Goal: Task Accomplishment & Management: Manage account settings

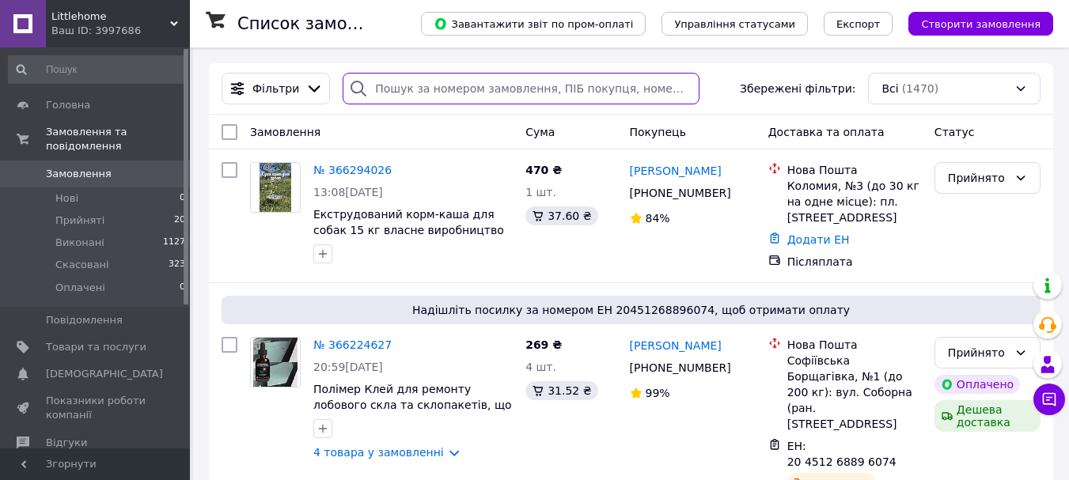
click at [428, 89] on input "search" at bounding box center [520, 89] width 357 height 32
paste input "380630675232"
type input "380630675232"
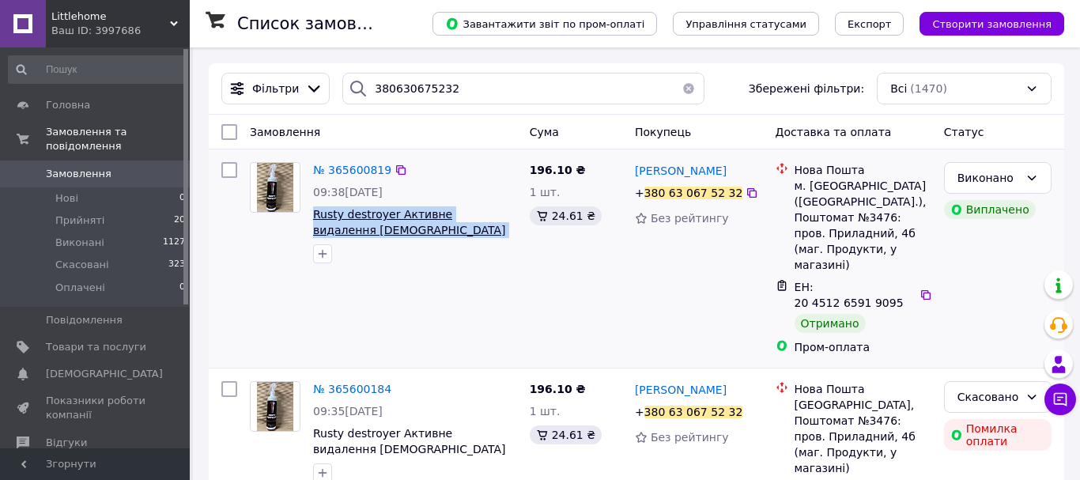
drag, startPoint x: 425, startPoint y: 230, endPoint x: 314, endPoint y: 218, distance: 111.4
click at [314, 218] on span "Rusty destroyer Активне видалення іржі та захист від корозії" at bounding box center [415, 222] width 204 height 32
copy span "Rusty destroyer Активне видалення іржі та захист від корозії"
click at [332, 170] on span "№ 365600819" at bounding box center [352, 170] width 78 height 13
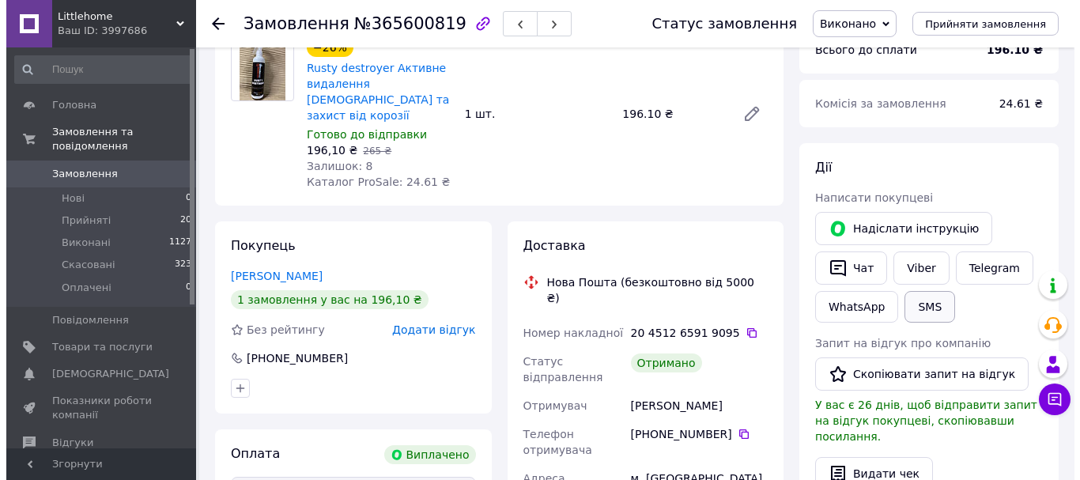
scroll to position [139, 0]
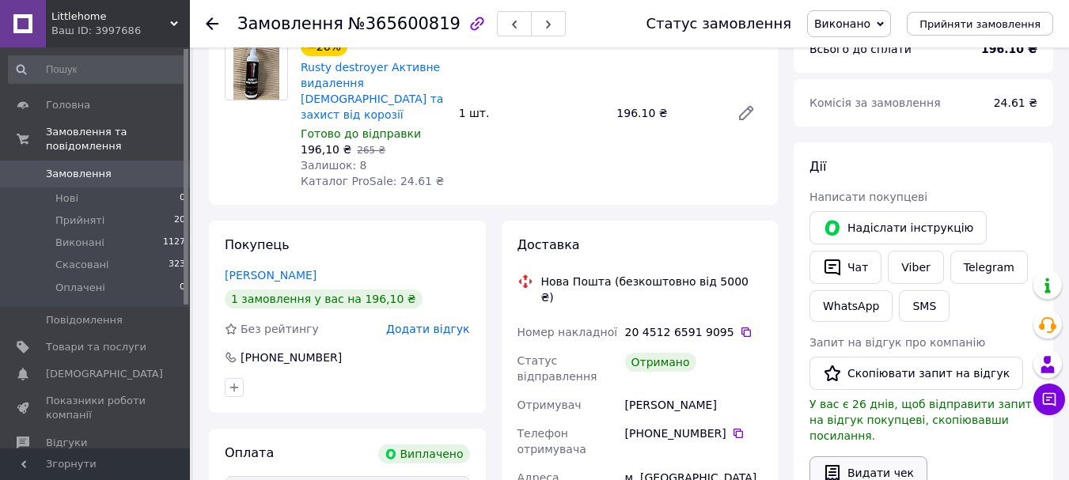
click at [857, 466] on button "Видати чек" at bounding box center [868, 472] width 118 height 33
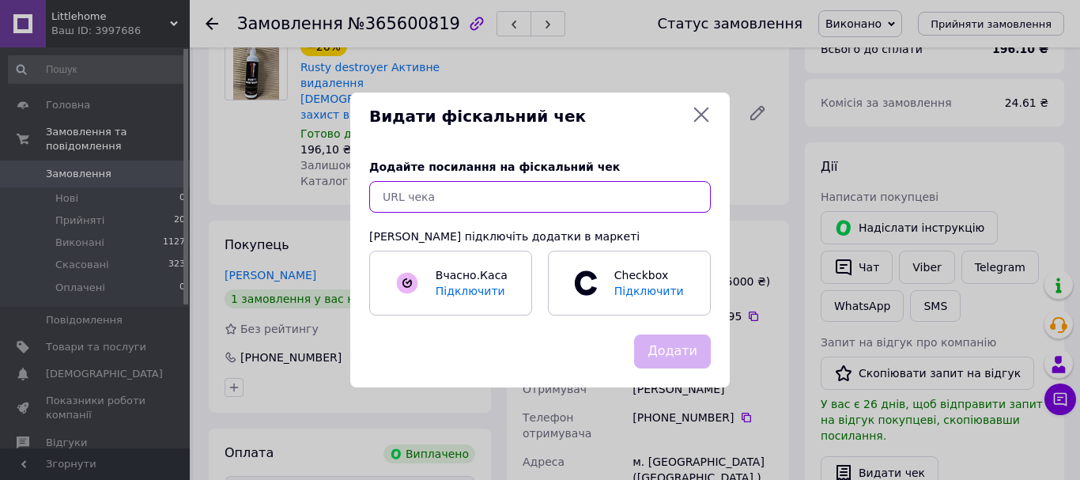
click at [565, 200] on input "text" at bounding box center [540, 197] width 342 height 32
paste input "https://check.checkbox.ua/d62afcf1-4bd5-4713-a93a-bb5bf162778d"
type input "https://check.checkbox.ua/d62afcf1-4bd5-4713-a93a-bb5bf162778d"
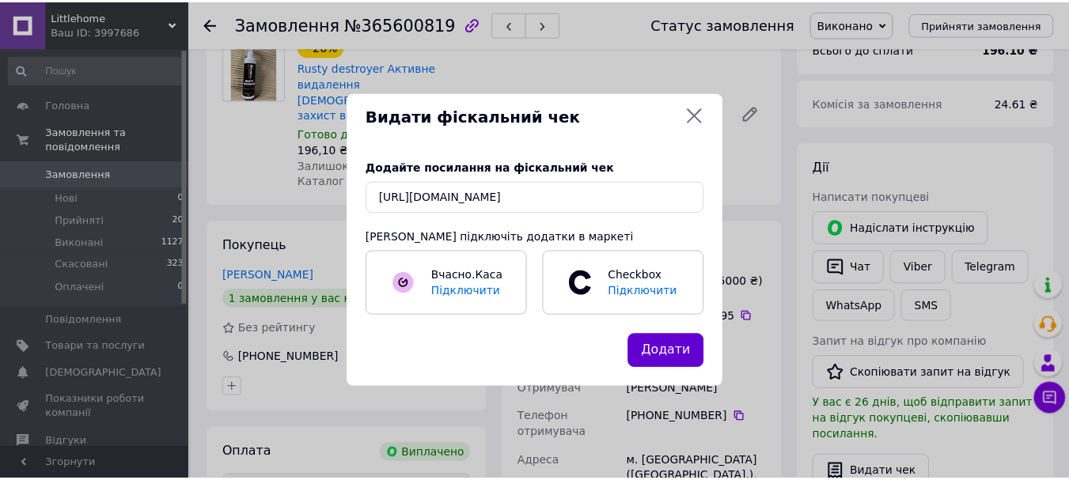
scroll to position [0, 0]
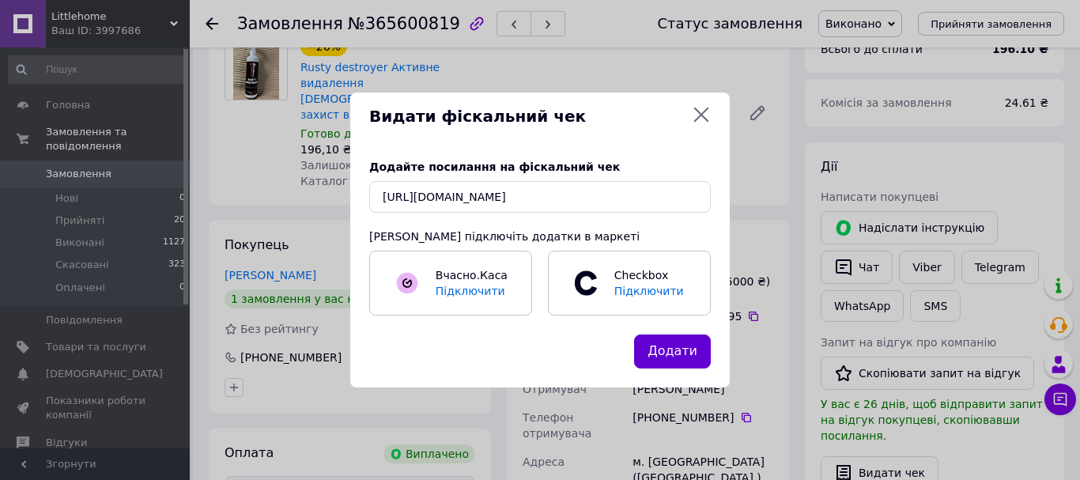
click at [699, 352] on button "Додати" at bounding box center [672, 352] width 77 height 34
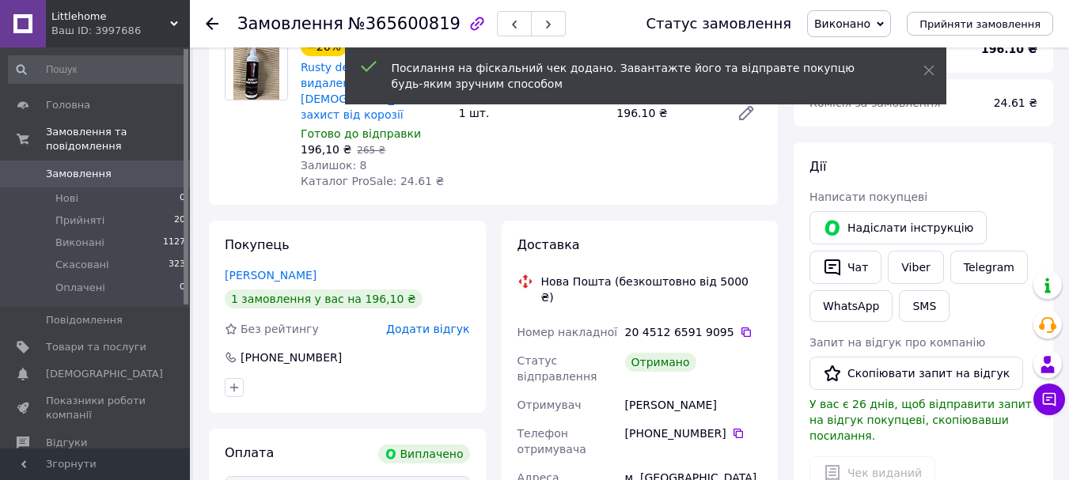
click at [208, 22] on use at bounding box center [212, 23] width 13 height 13
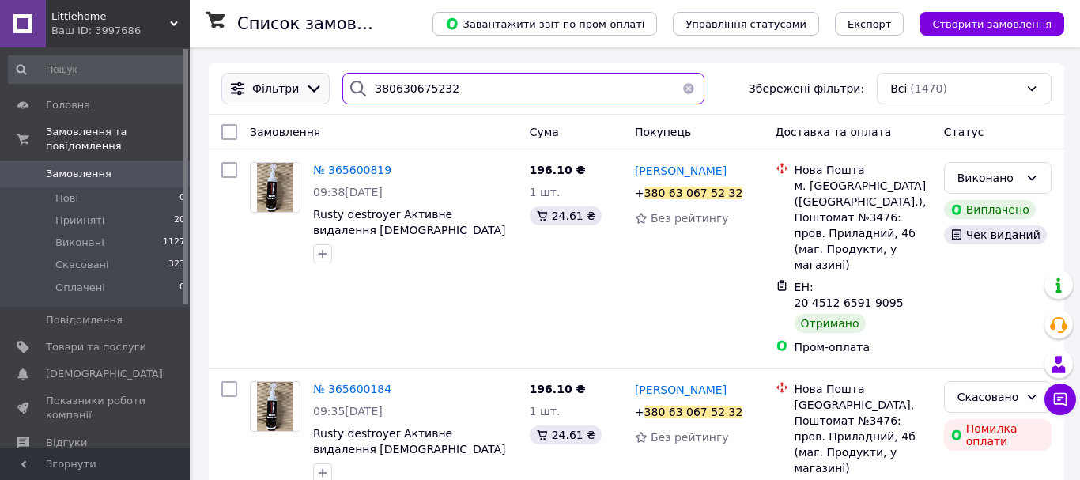
drag, startPoint x: 460, startPoint y: 94, endPoint x: 308, endPoint y: 89, distance: 152.7
click at [308, 89] on div "Фільтри 380630675232 Збережені фільтри: Всі (1470)" at bounding box center [636, 89] width 843 height 32
paste input "980458273"
type input "380980458273"
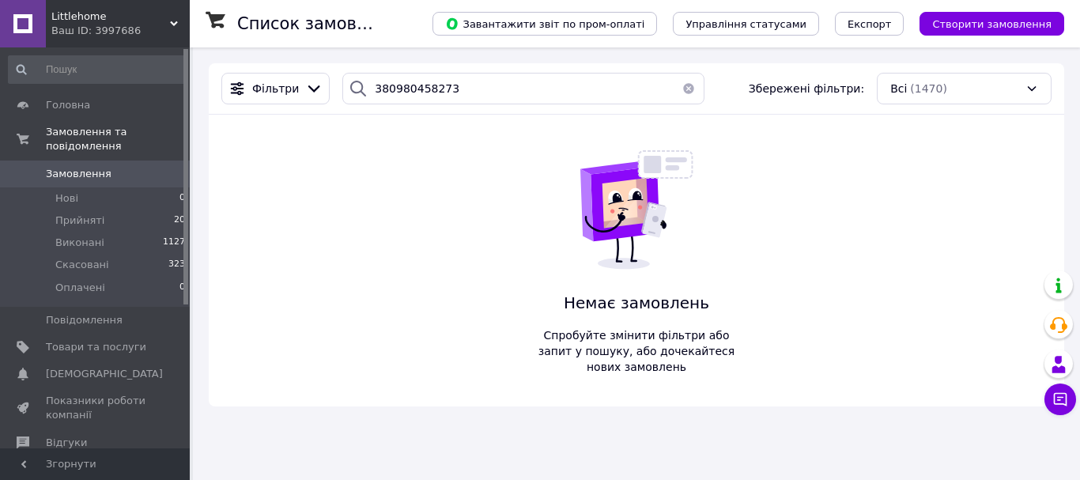
click at [104, 11] on span "Littlehome" at bounding box center [110, 16] width 119 height 14
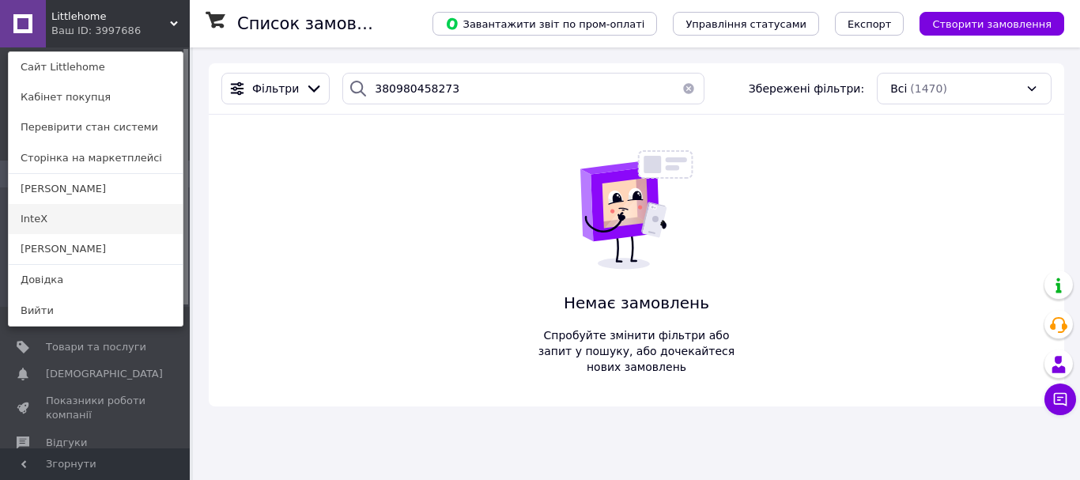
click at [85, 211] on link "InteX" at bounding box center [96, 219] width 174 height 30
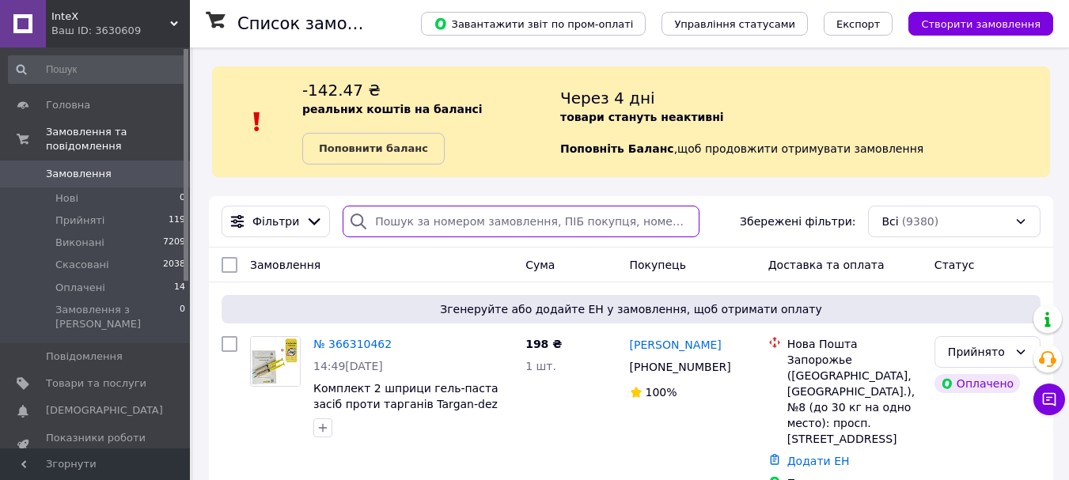
click at [448, 224] on input "search" at bounding box center [520, 222] width 357 height 32
paste input "380980458273"
type input "380980458273"
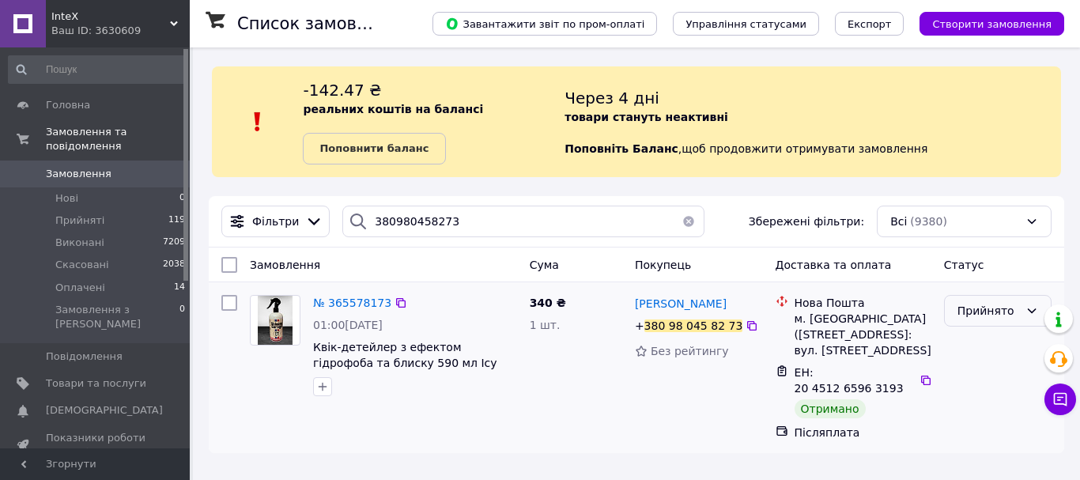
click at [973, 319] on div "Прийнято" at bounding box center [989, 310] width 62 height 17
click at [975, 352] on li "Виконано" at bounding box center [998, 345] width 106 height 28
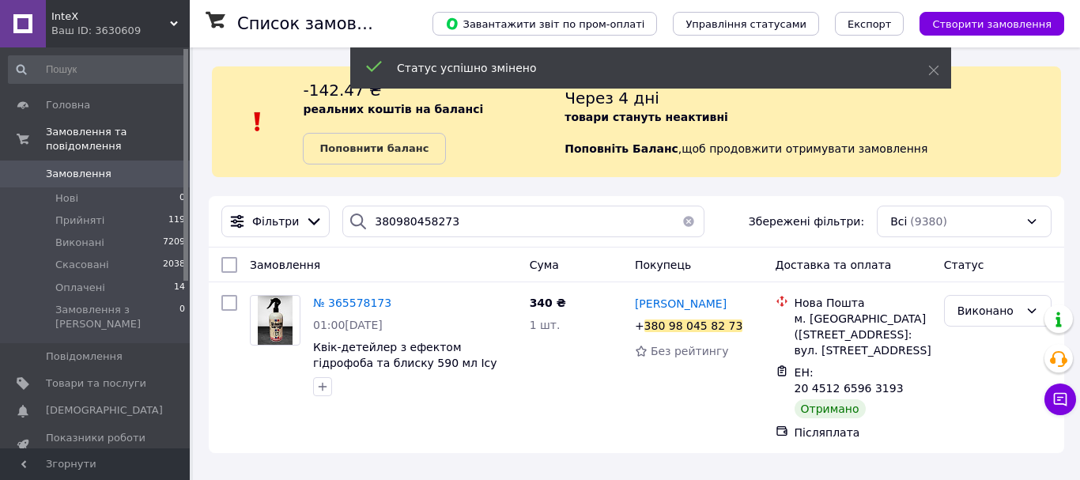
click at [342, 305] on span "№ 365578173" at bounding box center [352, 303] width 78 height 13
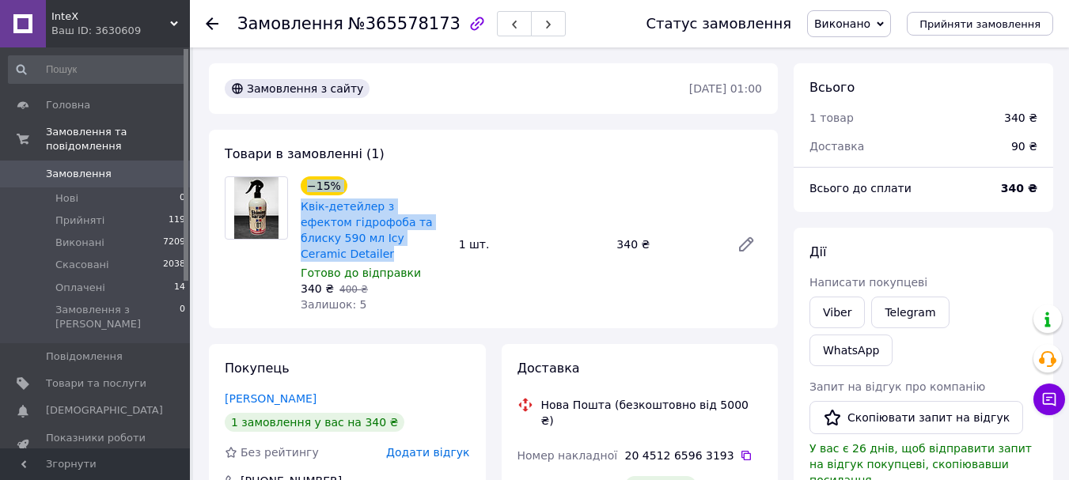
drag, startPoint x: 414, startPoint y: 236, endPoint x: 303, endPoint y: 195, distance: 118.4
click at [303, 195] on div "−15% Квік-детейлер з ефектом гідрофоба та блиску 590 мл Icy Ceramic Detailer" at bounding box center [373, 219] width 149 height 89
click at [303, 195] on div "−15%" at bounding box center [324, 186] width 50 height 22
drag, startPoint x: 411, startPoint y: 238, endPoint x: 301, endPoint y: 206, distance: 115.2
click at [301, 206] on span "Квік-детейлер з ефектом гідрофоба та блиску 590 мл Icy Ceramic Detailer" at bounding box center [374, 230] width 146 height 63
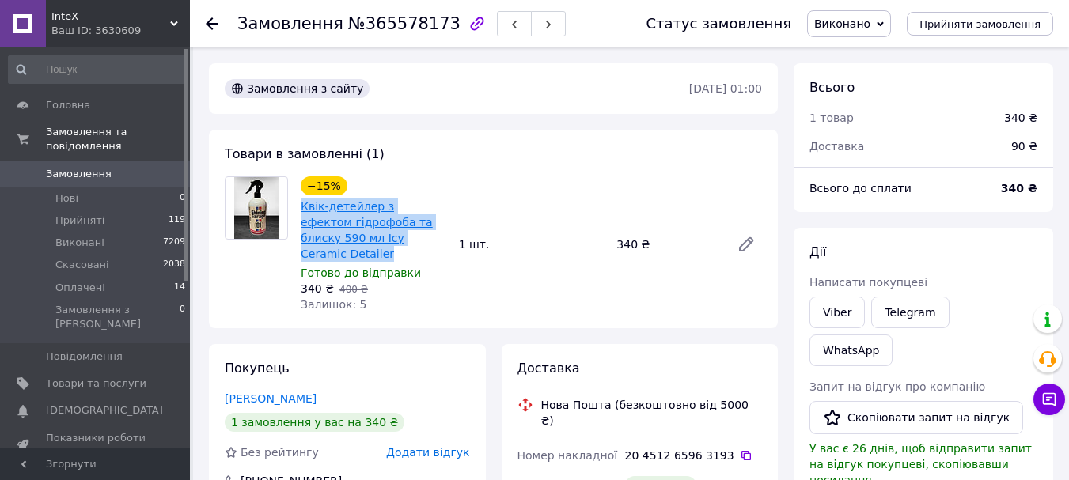
copy link "Квік-детейлер з ефектом гідрофоба та блиску 590 мл Icy Ceramic Detailer"
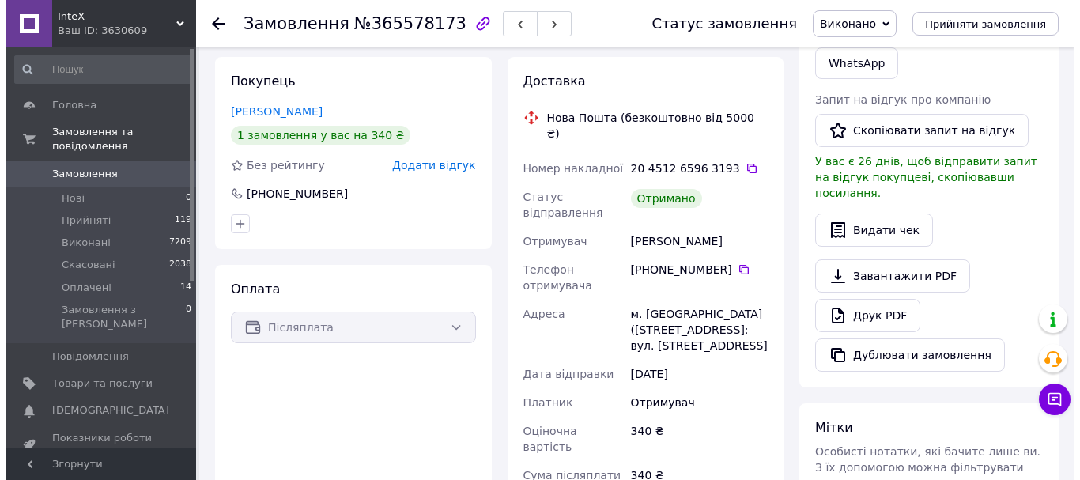
scroll to position [288, 0]
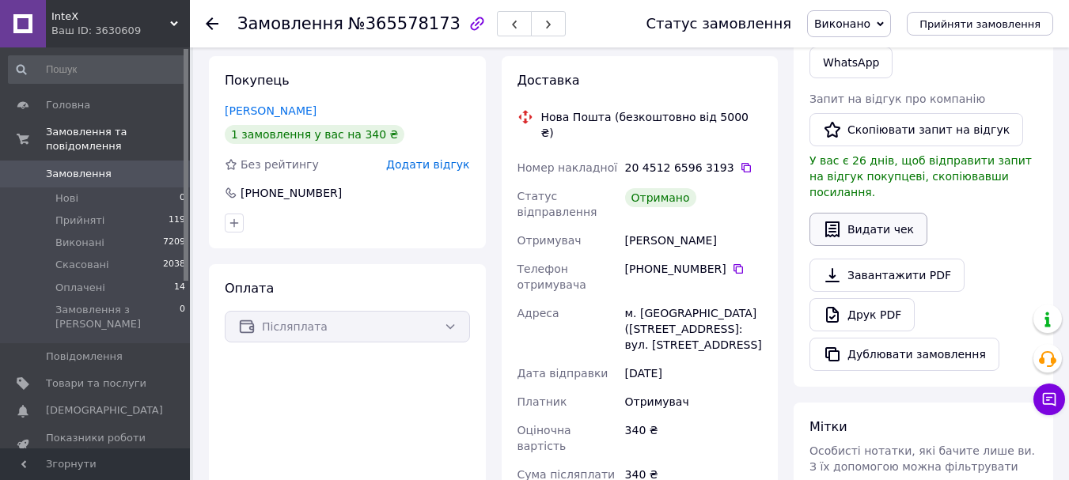
click at [899, 213] on button "Видати чек" at bounding box center [868, 229] width 118 height 33
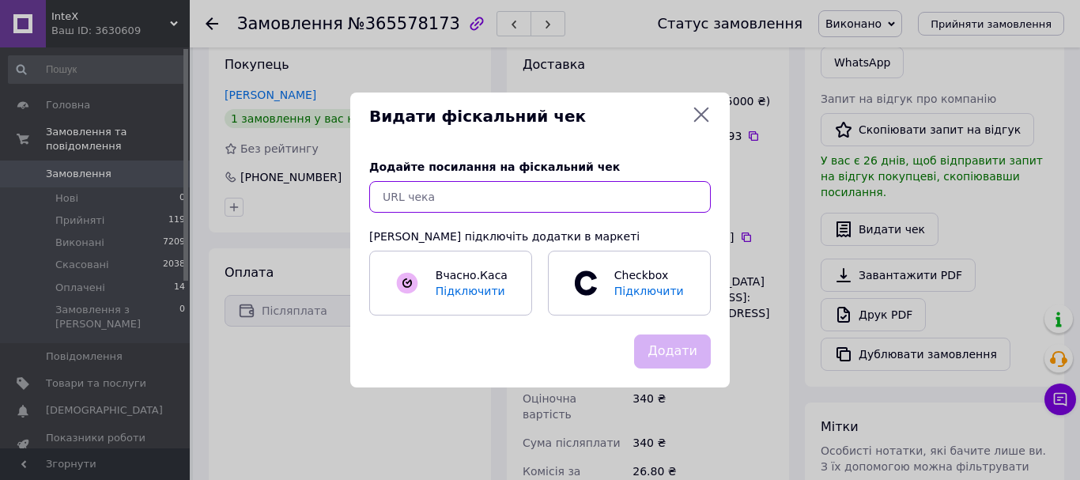
click at [674, 191] on input "text" at bounding box center [540, 197] width 342 height 32
paste input "[URL][DOMAIN_NAME]"
type input "[URL][DOMAIN_NAME]"
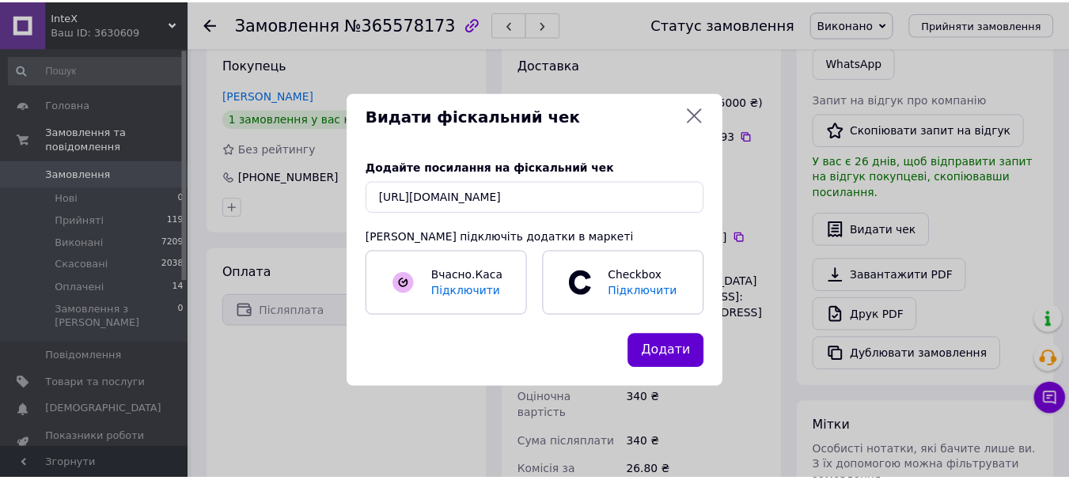
scroll to position [0, 0]
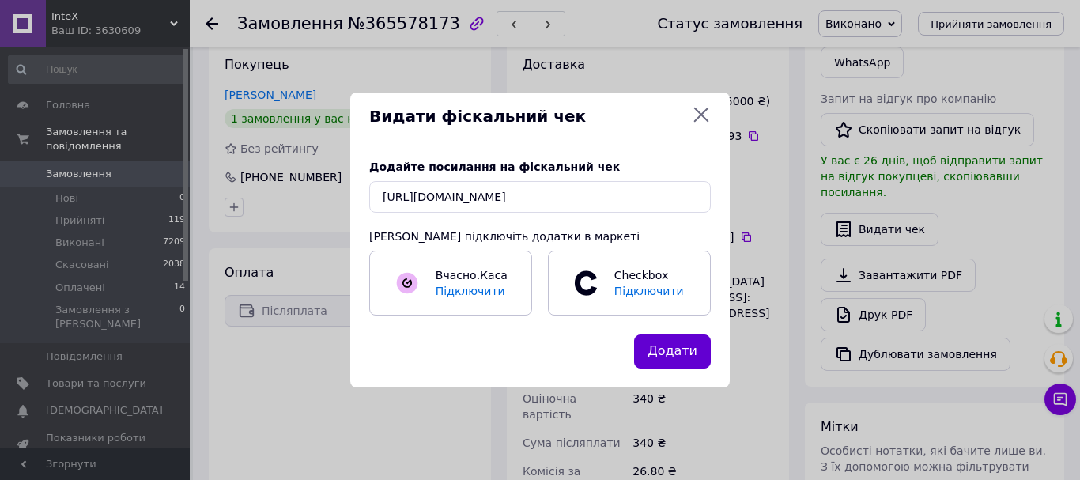
click at [676, 361] on button "Додати" at bounding box center [672, 352] width 77 height 34
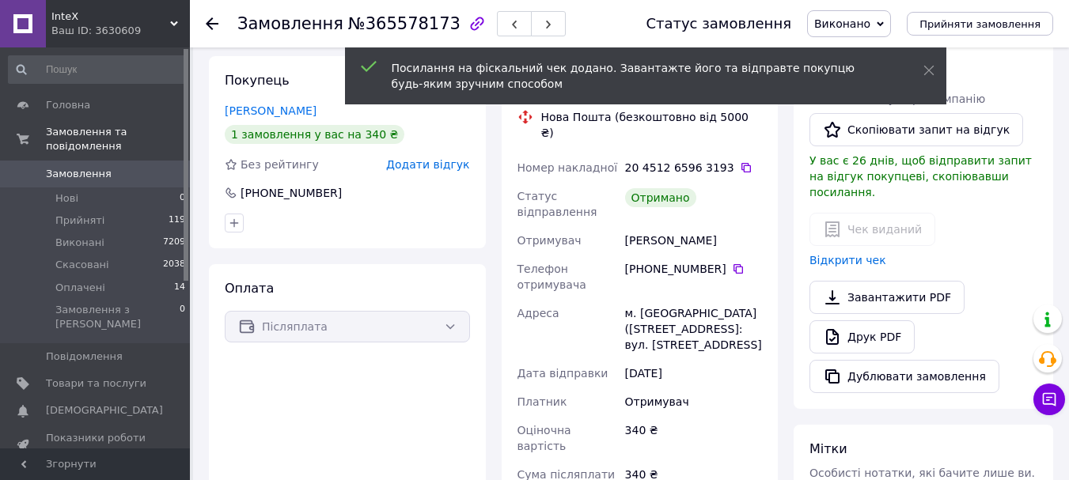
click at [208, 19] on icon at bounding box center [212, 23] width 13 height 13
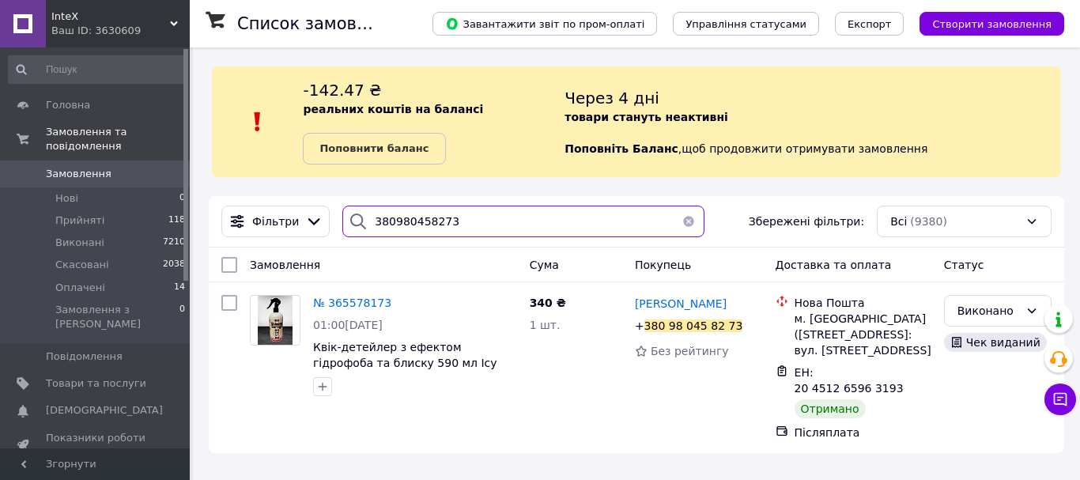
drag, startPoint x: 459, startPoint y: 218, endPoint x: 323, endPoint y: 210, distance: 136.3
click at [323, 210] on div "Фільтри 380980458273 Збережені фільтри: Всі (9380)" at bounding box center [636, 222] width 843 height 32
paste input "76259695"
type input "380976259695"
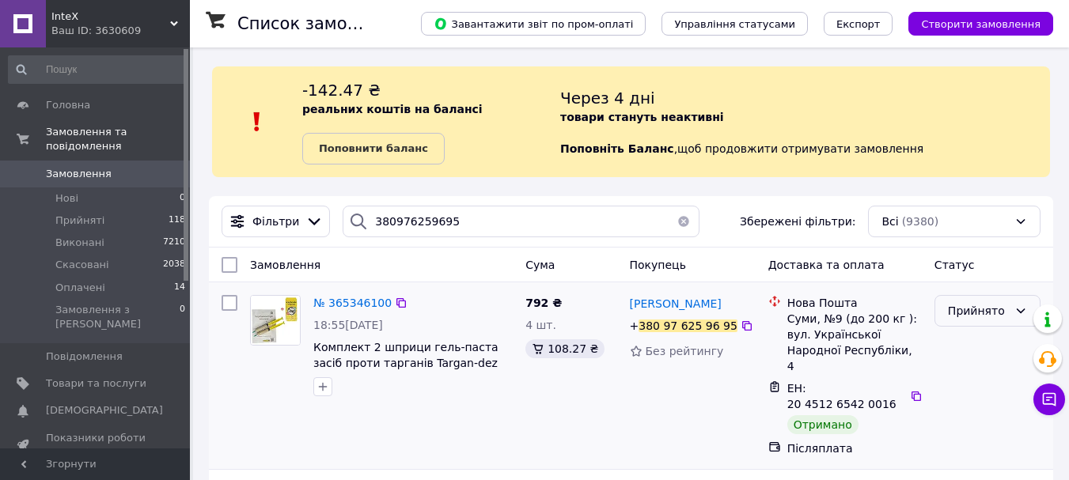
click at [987, 303] on div "Прийнято" at bounding box center [978, 310] width 60 height 17
click at [993, 347] on li "Виконано" at bounding box center [987, 345] width 104 height 28
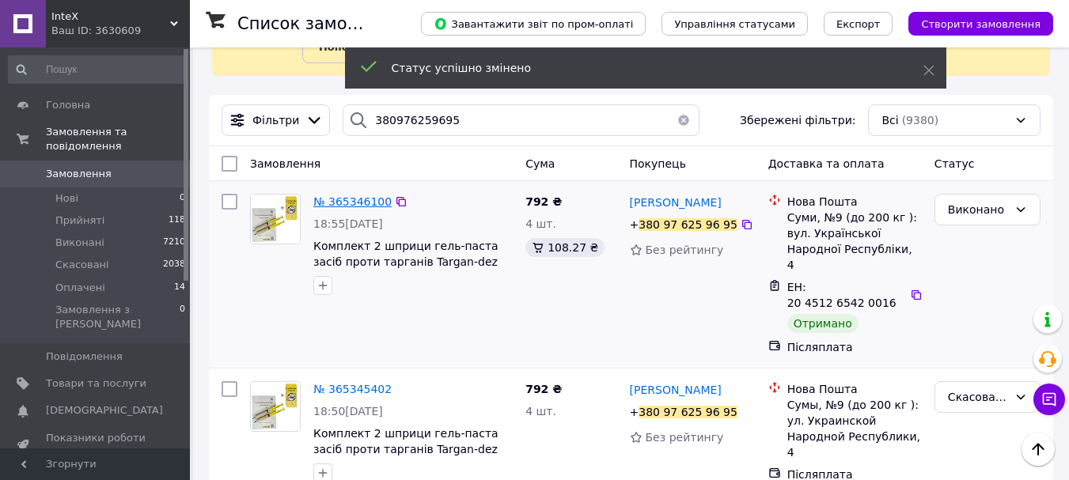
click at [339, 203] on span "№ 365346100" at bounding box center [352, 201] width 78 height 13
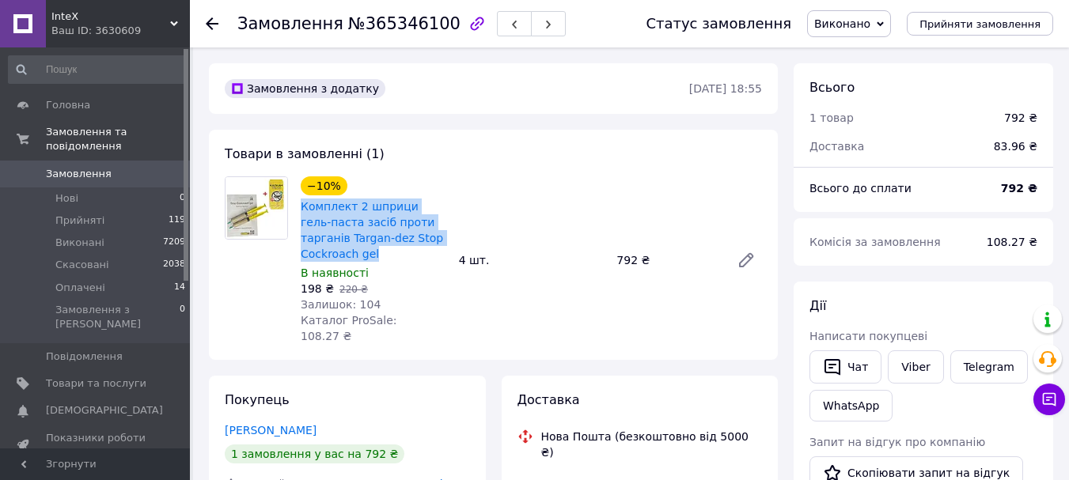
drag, startPoint x: 326, startPoint y: 248, endPoint x: 299, endPoint y: 206, distance: 50.5
click at [299, 206] on div "Комплект 2 шприци гель-паста засіб проти тарганів Targan-dez Stop Cockroach gel" at bounding box center [373, 230] width 149 height 66
copy link "Комплект 2 шприци гель-паста засіб проти тарганів Targan-dez Stop Cockroach gel"
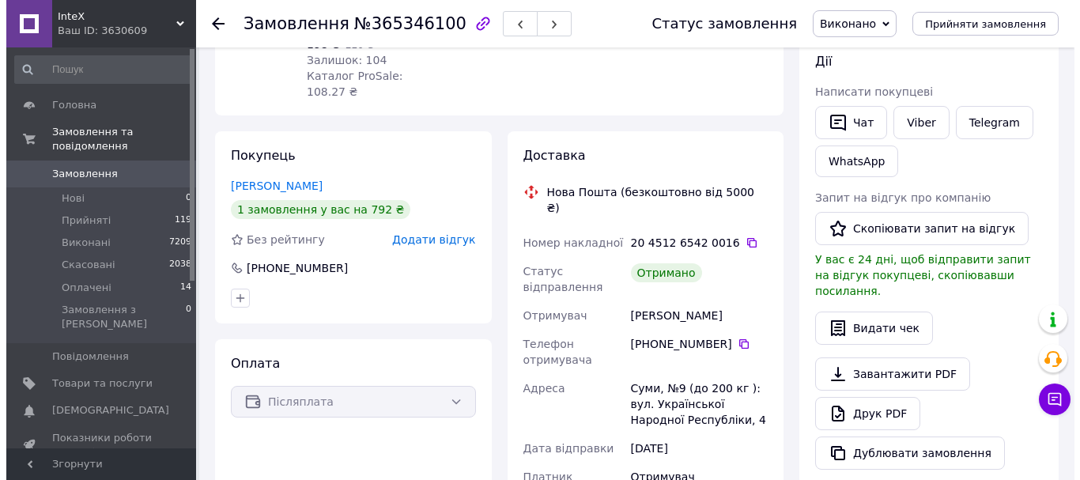
scroll to position [245, 0]
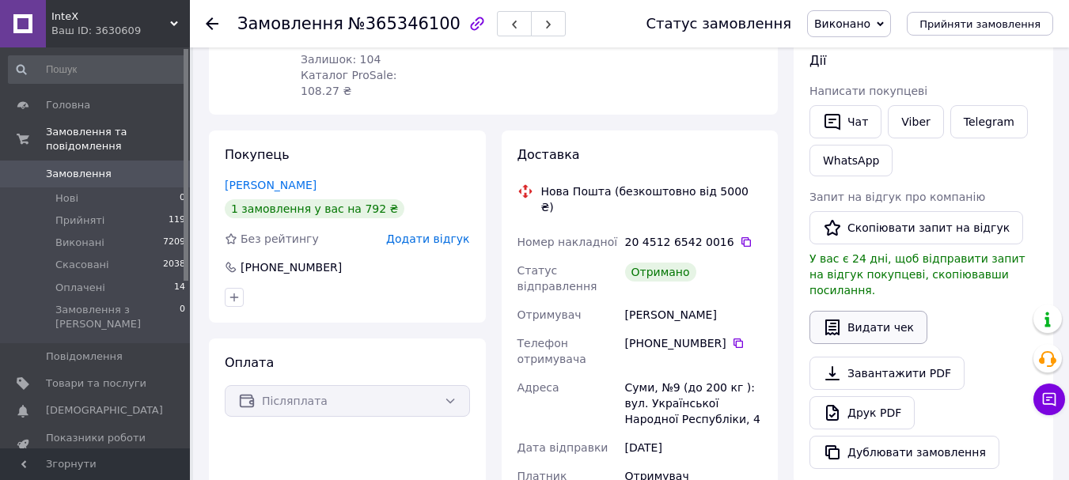
click at [887, 312] on button "Видати чек" at bounding box center [868, 327] width 118 height 33
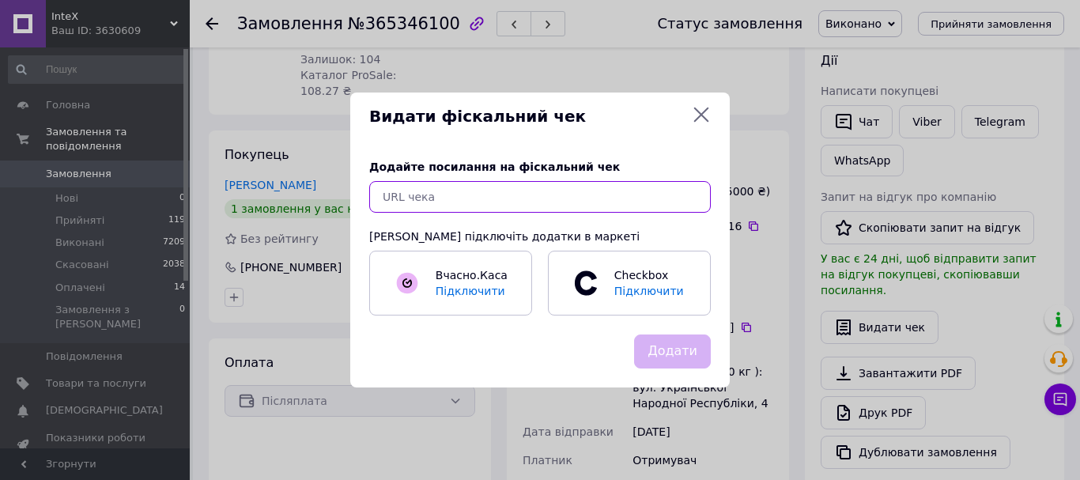
click at [622, 193] on input "text" at bounding box center [540, 197] width 342 height 32
paste input "[URL][DOMAIN_NAME]"
type input "[URL][DOMAIN_NAME]"
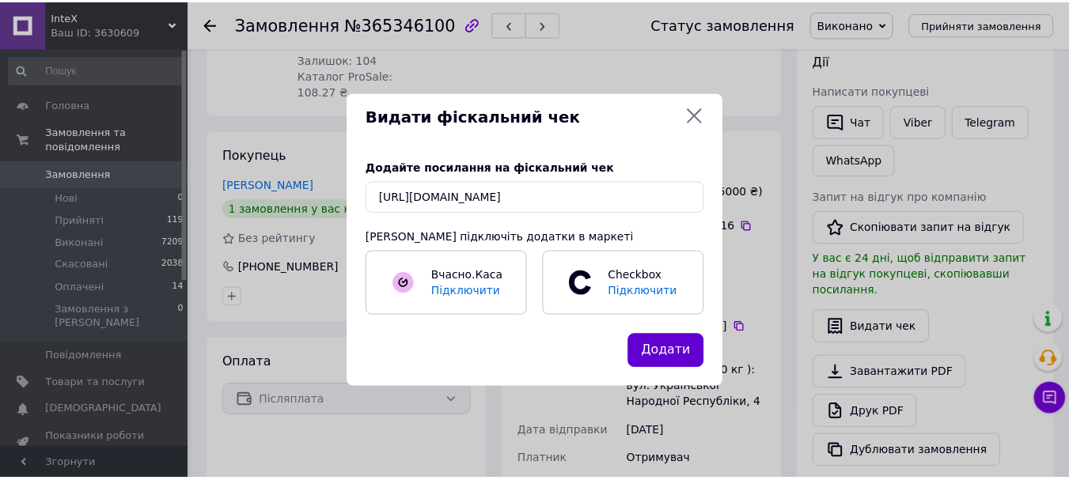
scroll to position [0, 0]
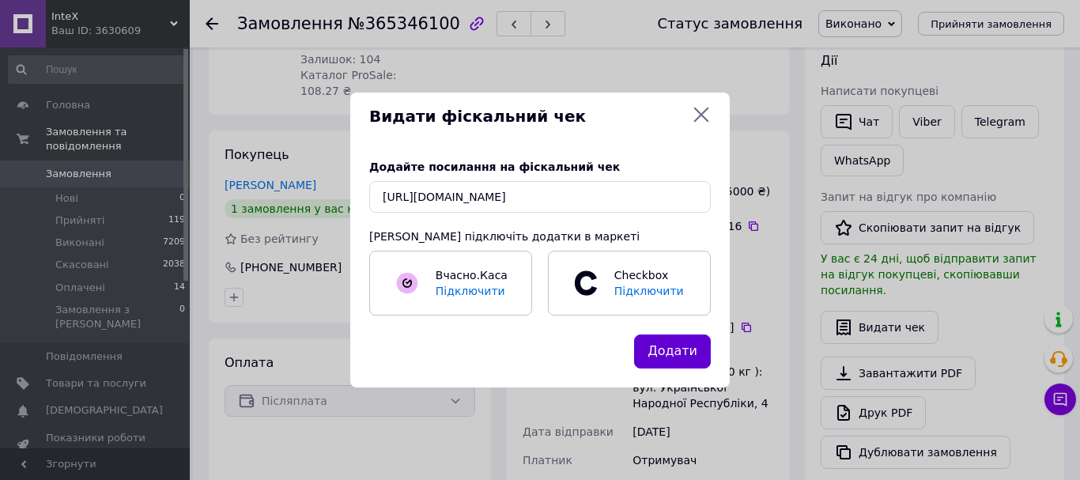
click at [666, 360] on button "Додати" at bounding box center [672, 352] width 77 height 34
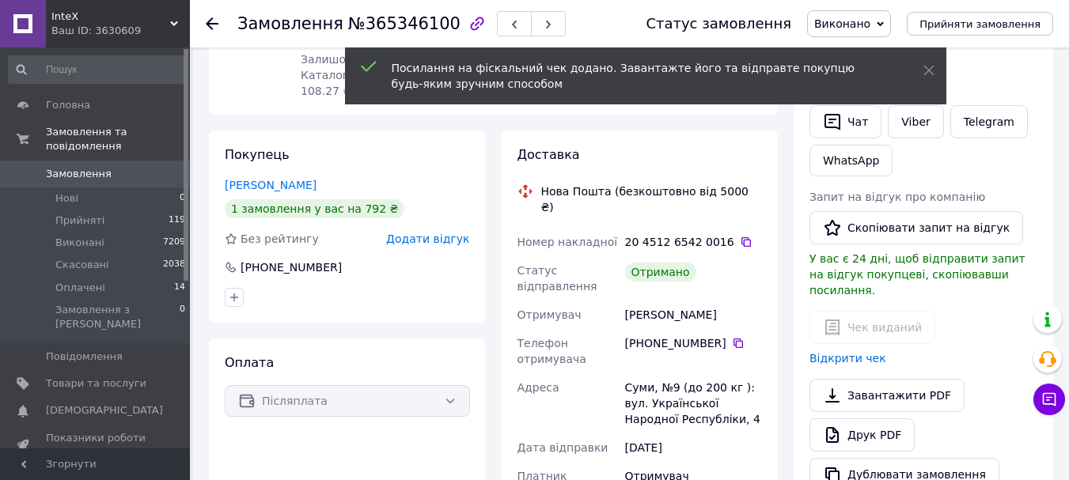
click at [213, 25] on use at bounding box center [212, 23] width 13 height 13
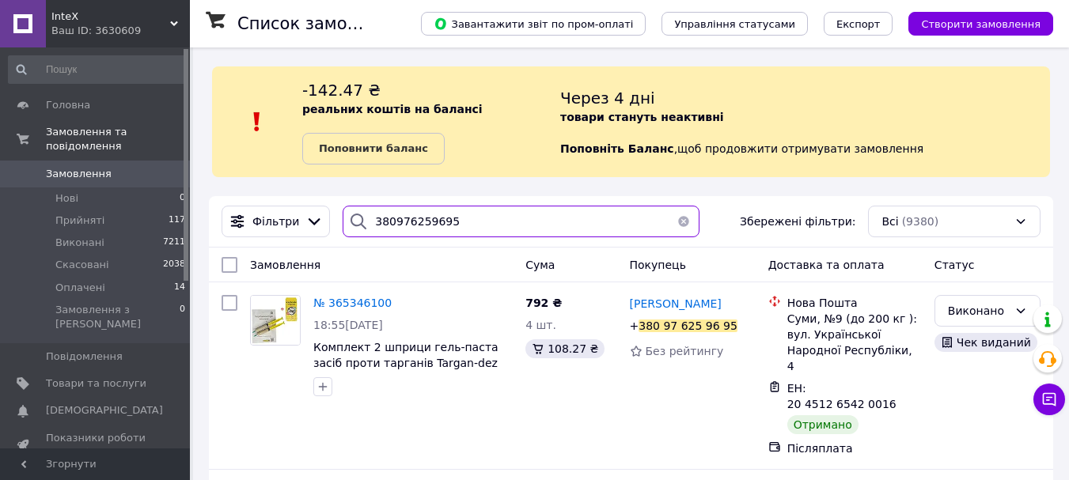
drag, startPoint x: 505, startPoint y: 225, endPoint x: 300, endPoint y: 205, distance: 206.7
click at [300, 205] on div "Фільтри 380976259695 Збережені фільтри: Всі (9380)" at bounding box center [631, 221] width 844 height 51
paste input "89394914"
type input "380989394914"
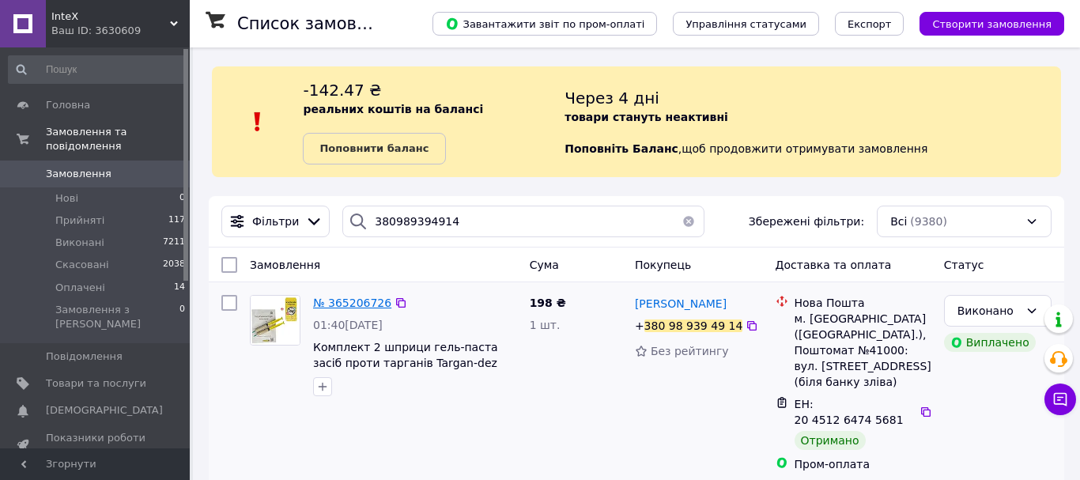
click at [347, 301] on span "№ 365206726" at bounding box center [352, 303] width 78 height 13
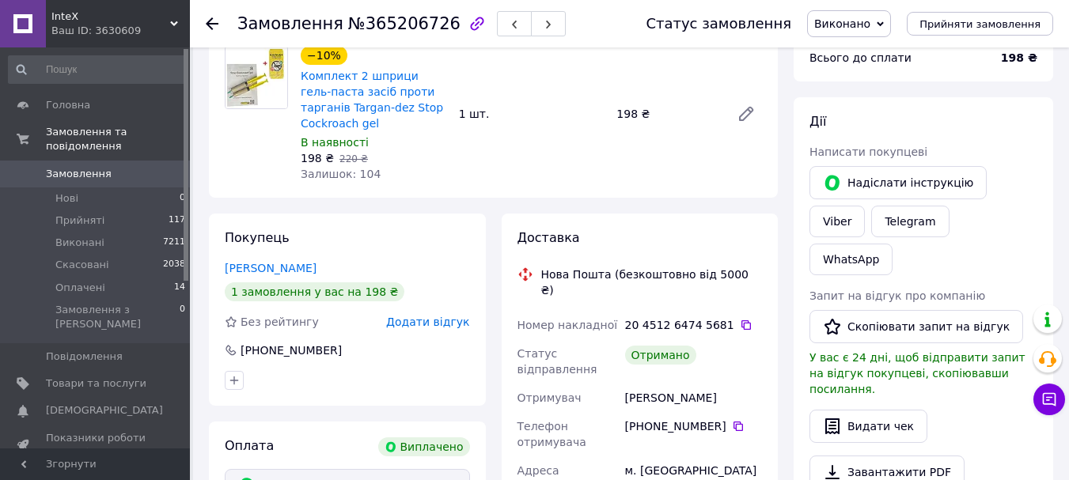
scroll to position [116, 0]
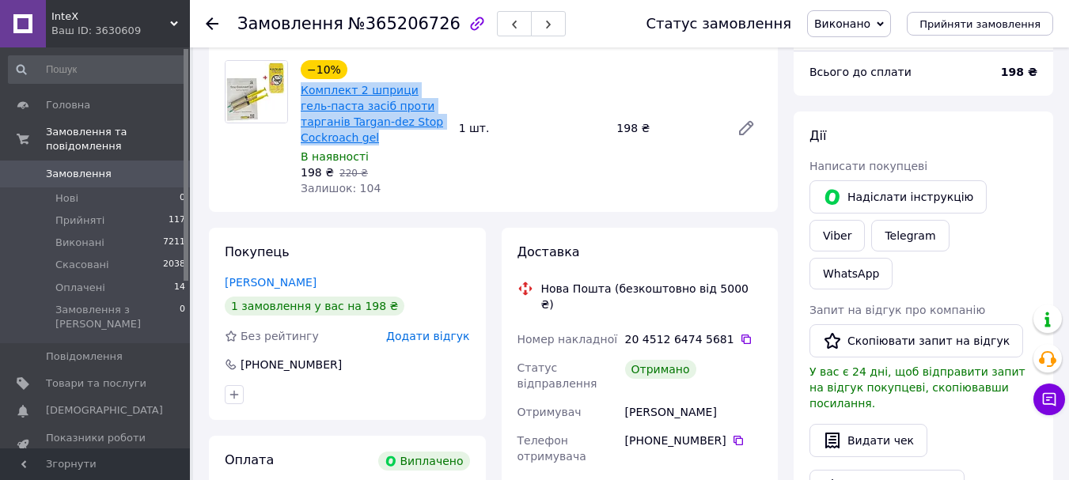
drag, startPoint x: 324, startPoint y: 135, endPoint x: 302, endPoint y: 95, distance: 46.0
click at [302, 95] on span "Комплект 2 шприци гель-паста засіб проти тарганів Targan-dez Stop Cockroach gel" at bounding box center [374, 113] width 146 height 63
copy link "Комплект 2 шприци гель-паста засіб проти тарганів Targan-dez Stop Cockroach gel"
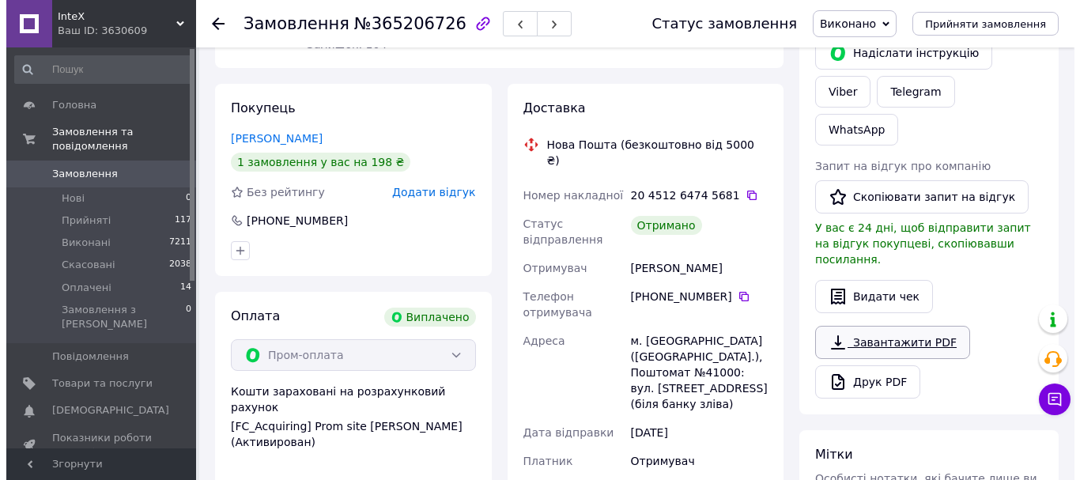
scroll to position [267, 0]
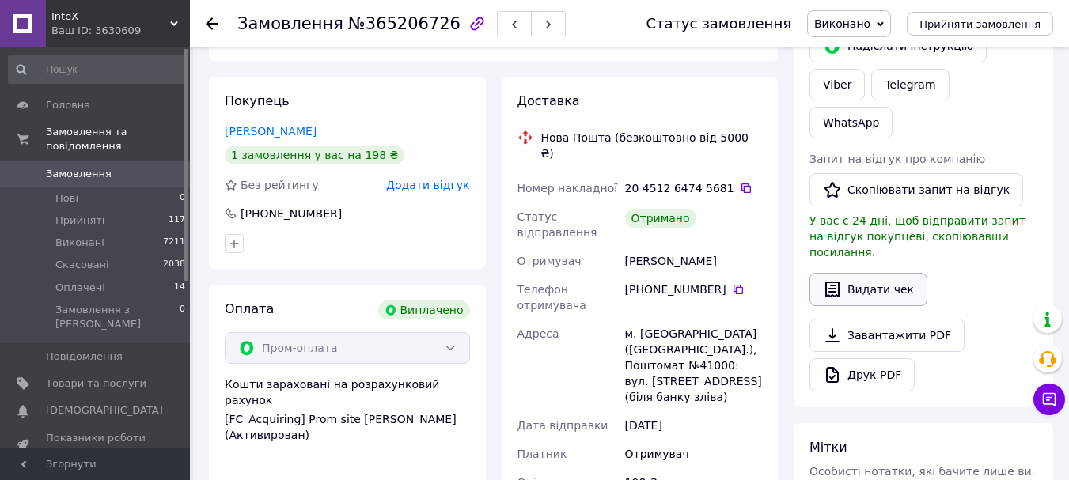
click at [891, 273] on button "Видати чек" at bounding box center [868, 289] width 118 height 33
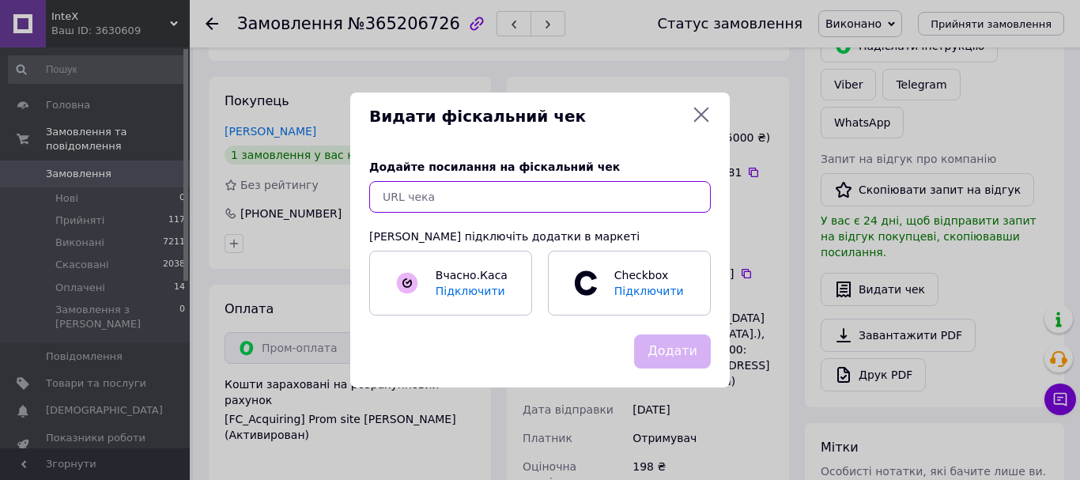
click at [611, 201] on input "text" at bounding box center [540, 197] width 342 height 32
paste input "[URL][DOMAIN_NAME]"
type input "[URL][DOMAIN_NAME]"
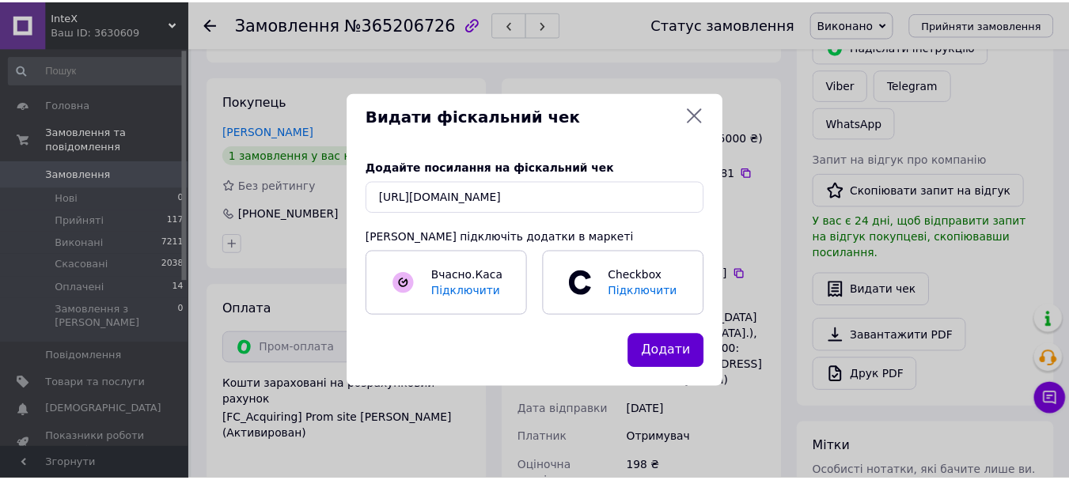
scroll to position [0, 0]
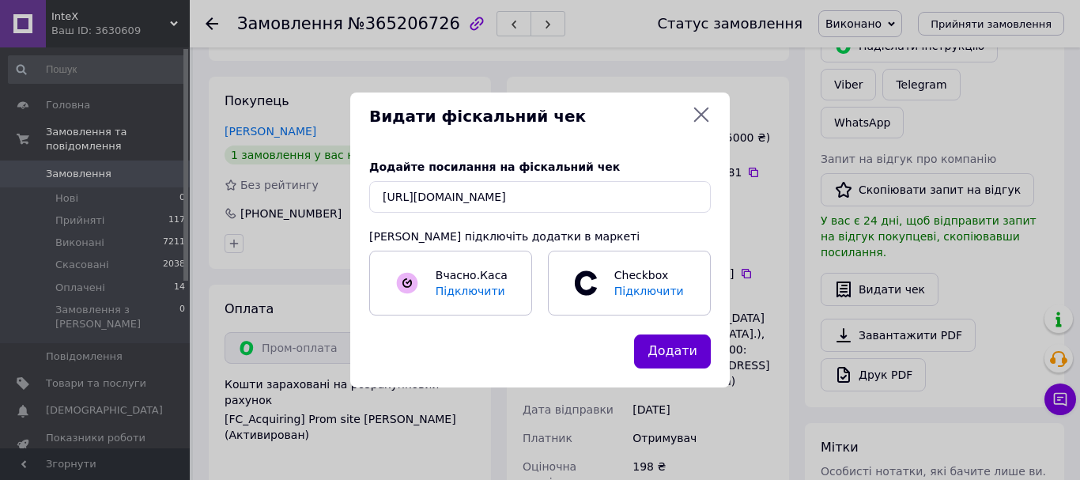
click at [669, 351] on button "Додати" at bounding box center [672, 352] width 77 height 34
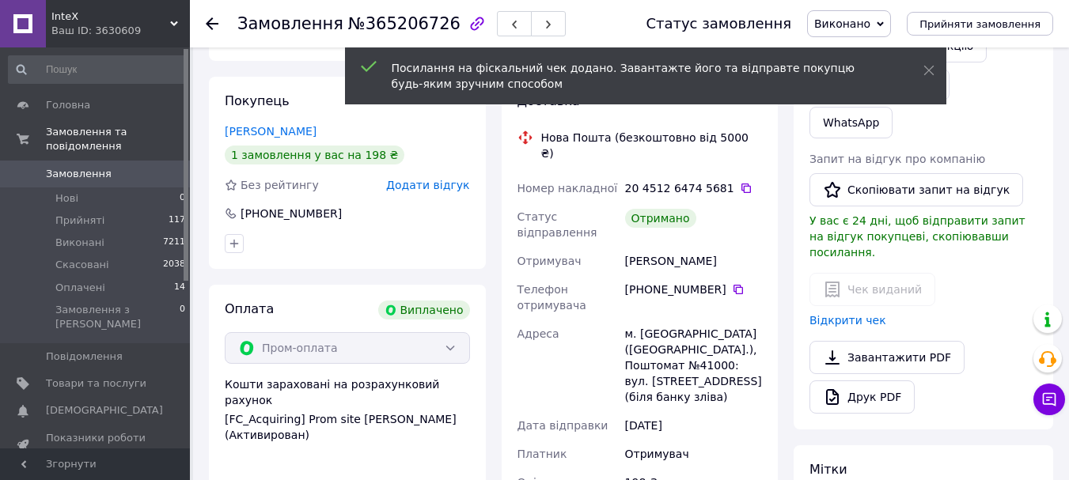
click at [216, 19] on icon at bounding box center [212, 23] width 13 height 13
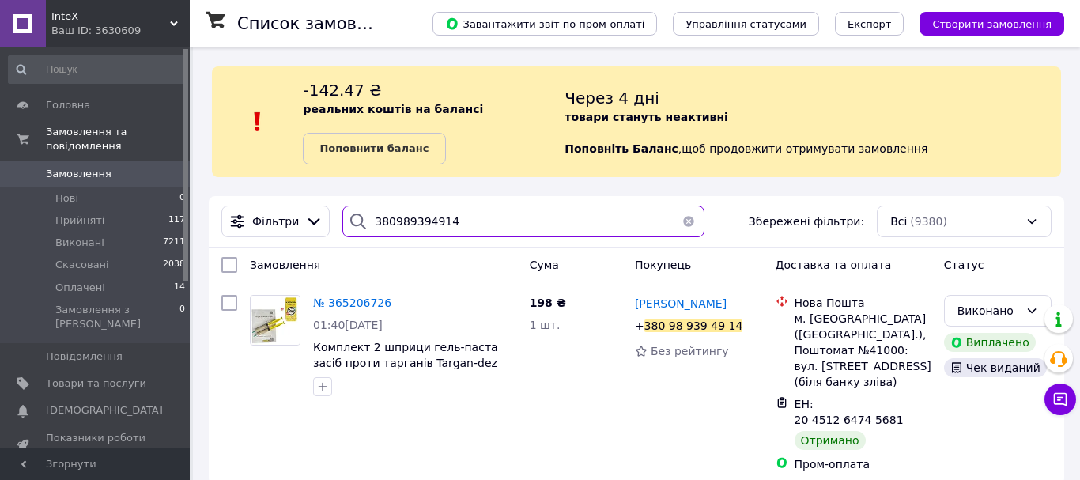
drag, startPoint x: 456, startPoint y: 215, endPoint x: 320, endPoint y: 206, distance: 136.4
click at [320, 206] on div "Фільтри 380989394914 Збережені фільтри: Всі (9380)" at bounding box center [636, 222] width 843 height 32
paste input "0732427"
type input "380980732427"
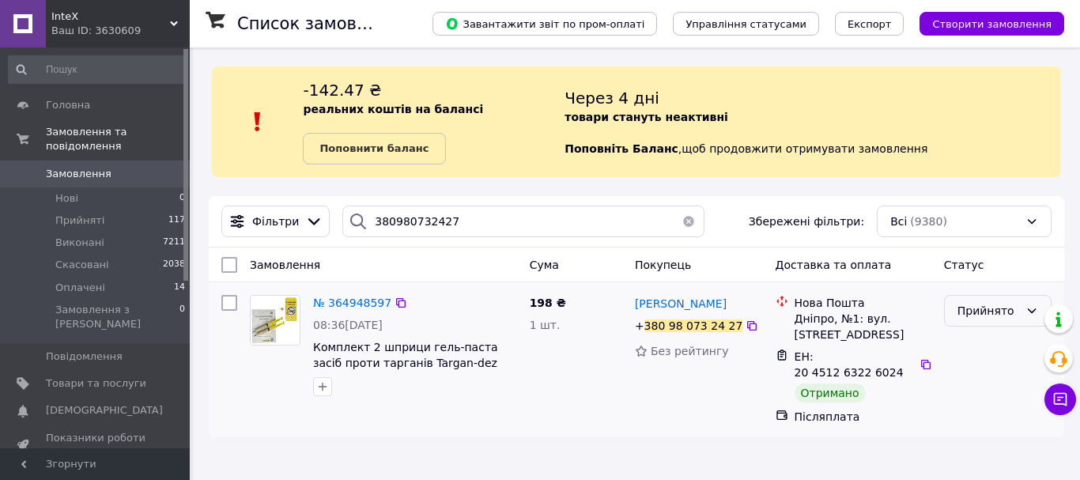
drag, startPoint x: 975, startPoint y: 308, endPoint x: 984, endPoint y: 316, distance: 11.8
click at [984, 316] on div "Прийнято" at bounding box center [989, 310] width 62 height 17
click at [984, 339] on li "Виконано" at bounding box center [998, 345] width 106 height 28
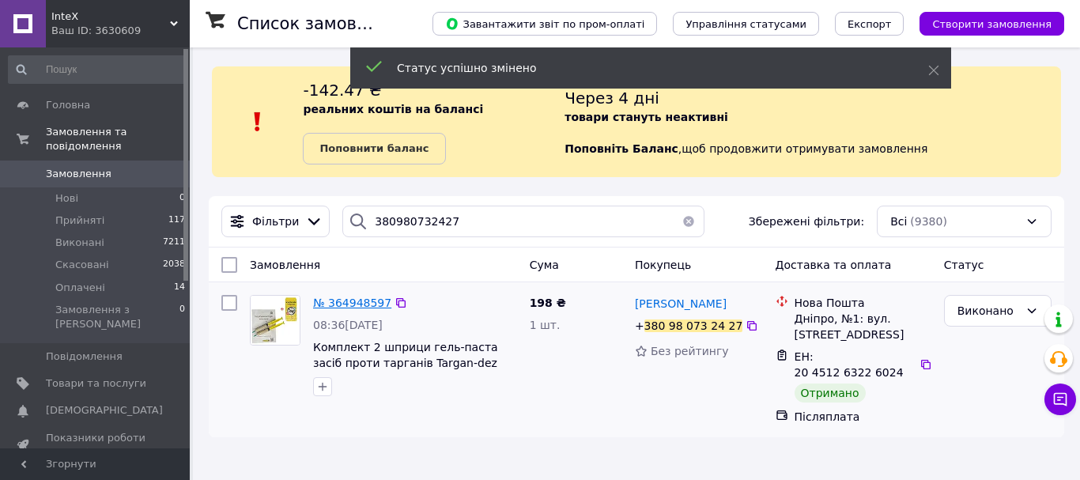
click at [323, 303] on span "№ 364948597" at bounding box center [352, 303] width 78 height 13
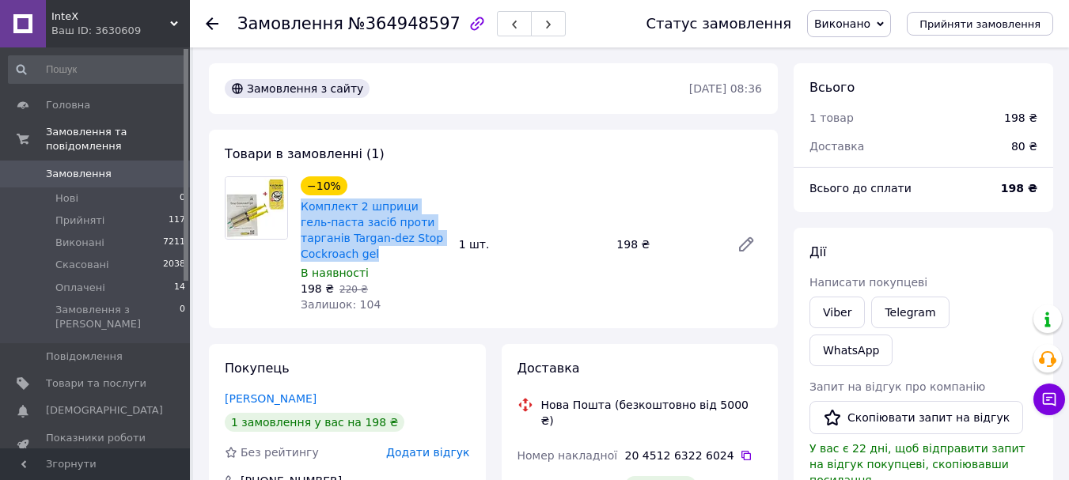
drag, startPoint x: 331, startPoint y: 255, endPoint x: 297, endPoint y: 209, distance: 57.6
click at [297, 209] on div "−10% Комплект 2 шприци гель-паста засіб проти тарганів Targan-dez Stop Cockroac…" at bounding box center [373, 244] width 158 height 142
copy link "Комплект 2 шприци гель-паста засіб проти тарганів Targan-dez Stop Cockroach gel"
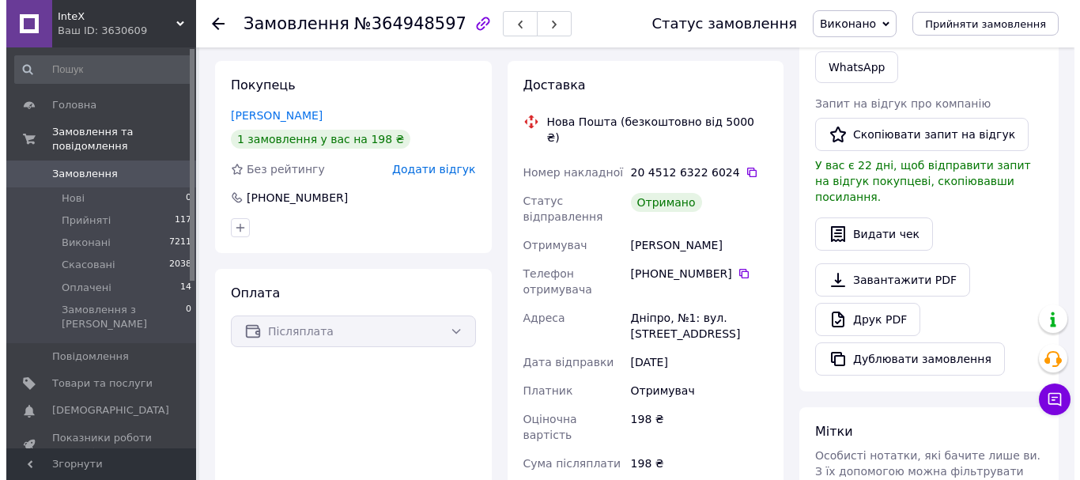
scroll to position [329, 0]
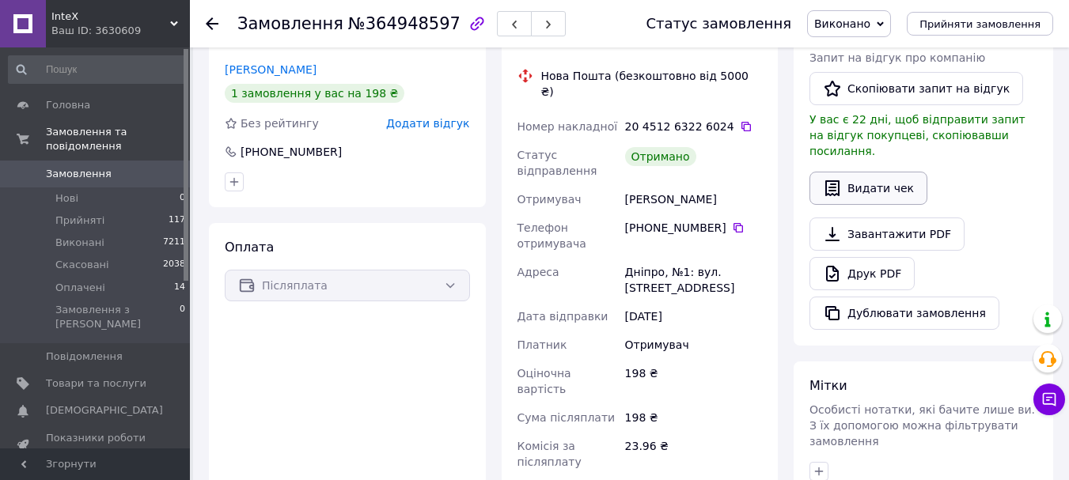
click at [891, 172] on button "Видати чек" at bounding box center [868, 188] width 118 height 33
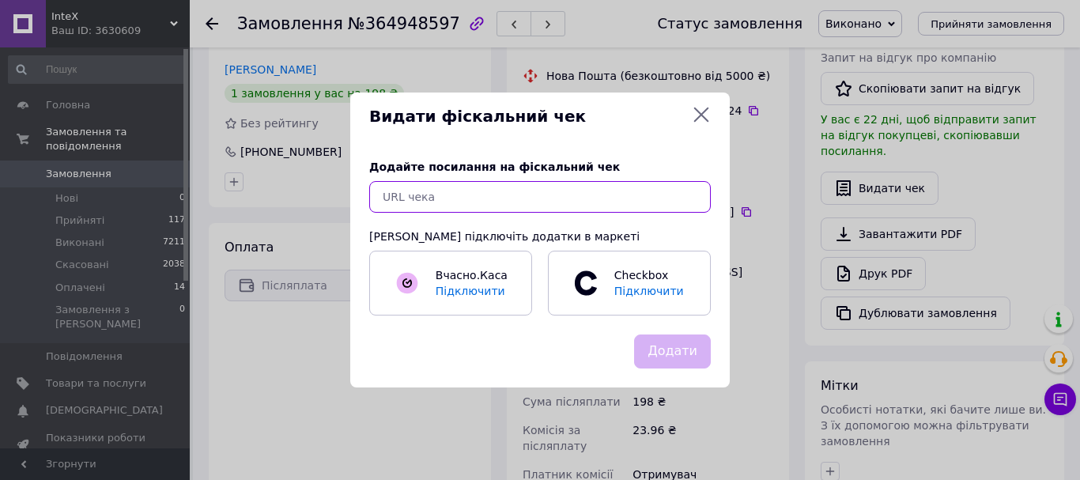
click at [641, 191] on input "text" at bounding box center [540, 197] width 342 height 32
paste input "[URL][DOMAIN_NAME]"
type input "[URL][DOMAIN_NAME]"
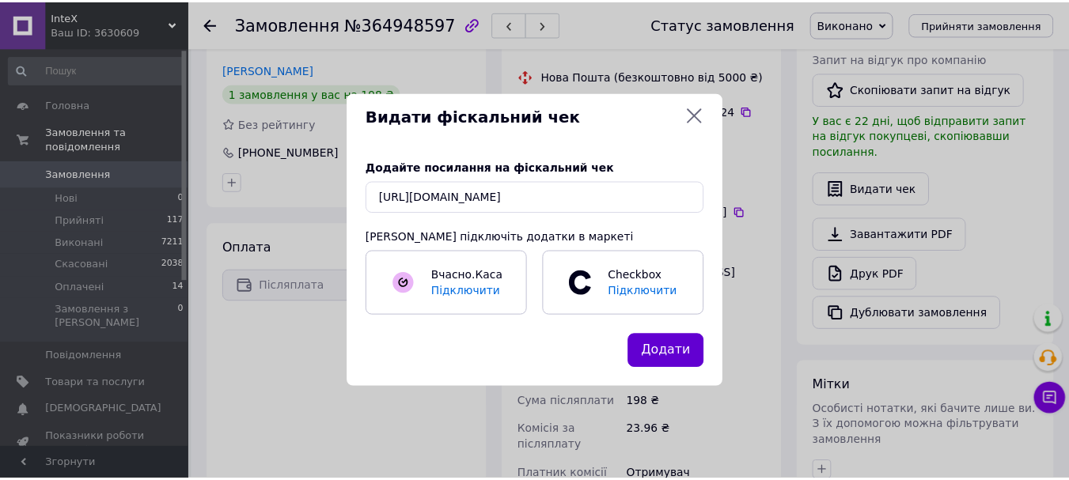
scroll to position [0, 0]
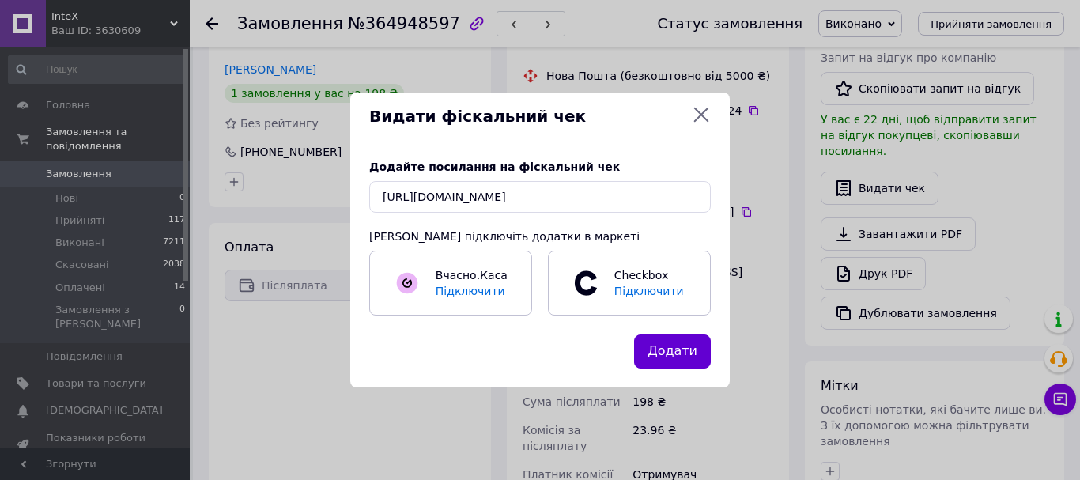
click at [656, 357] on button "Додати" at bounding box center [672, 352] width 77 height 34
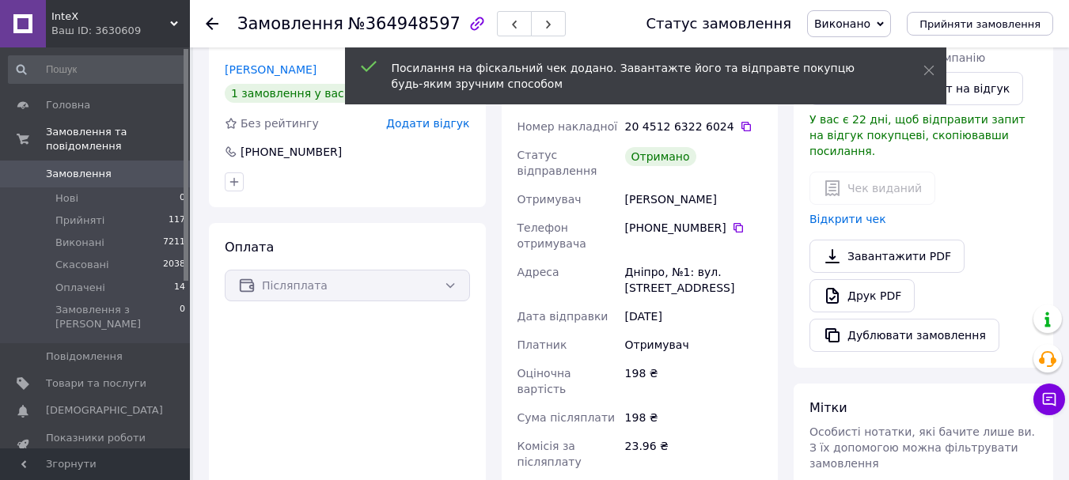
click at [211, 23] on use at bounding box center [212, 23] width 13 height 13
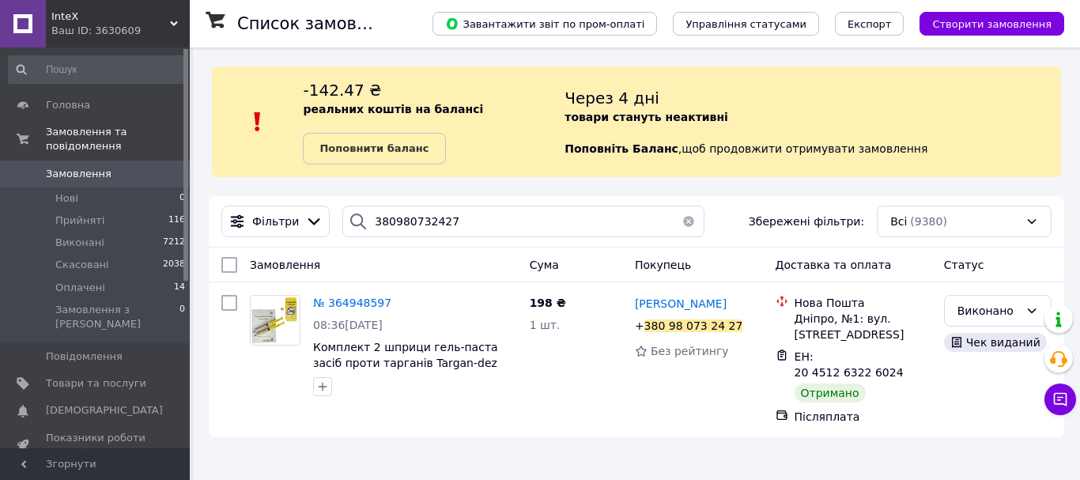
click at [137, 28] on div "Ваш ID: 3630609" at bounding box center [120, 31] width 138 height 14
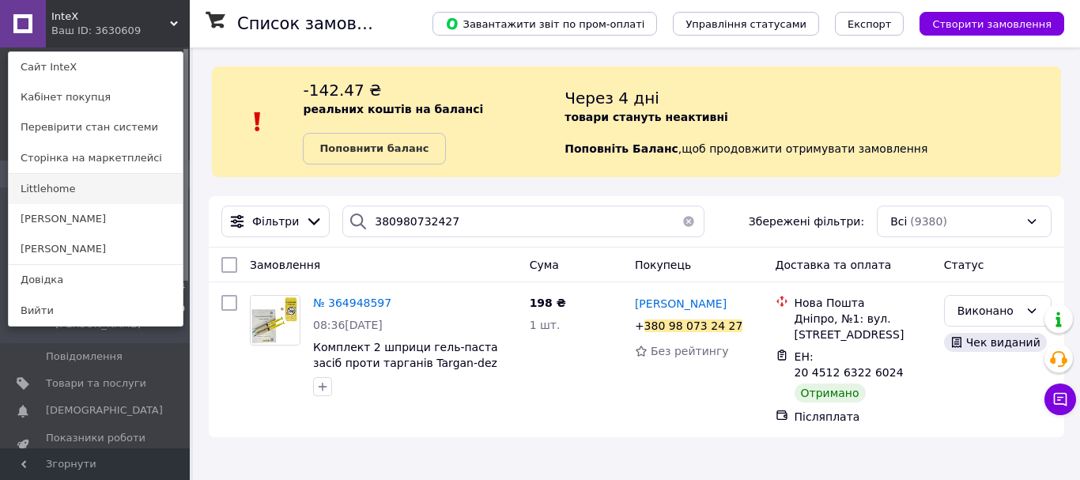
click at [85, 187] on link "Littlehome" at bounding box center [96, 189] width 174 height 30
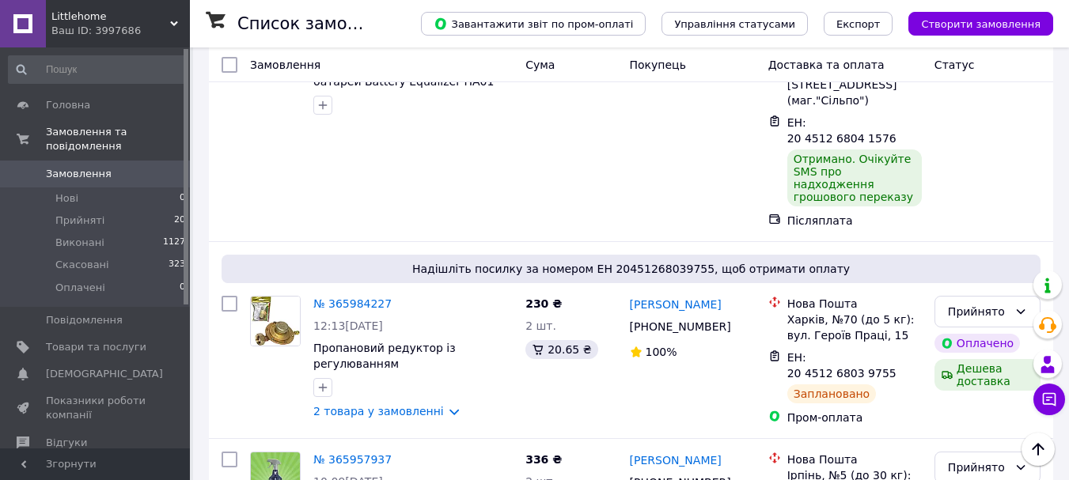
scroll to position [1312, 0]
click at [982, 451] on div "Прийнято" at bounding box center [987, 467] width 106 height 32
click at [981, 259] on li "Виконано" at bounding box center [987, 271] width 104 height 28
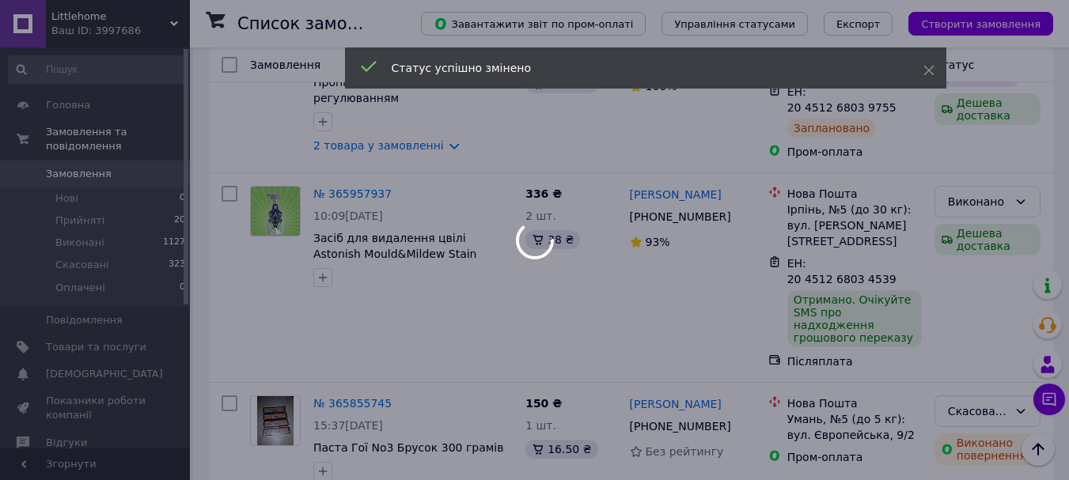
scroll to position [1578, 0]
click at [979, 252] on body "Littlehome Ваш ID: 3997686 Сайт Littlehome Кабінет покупця Перевірити стан сист…" at bounding box center [534, 389] width 1069 height 3934
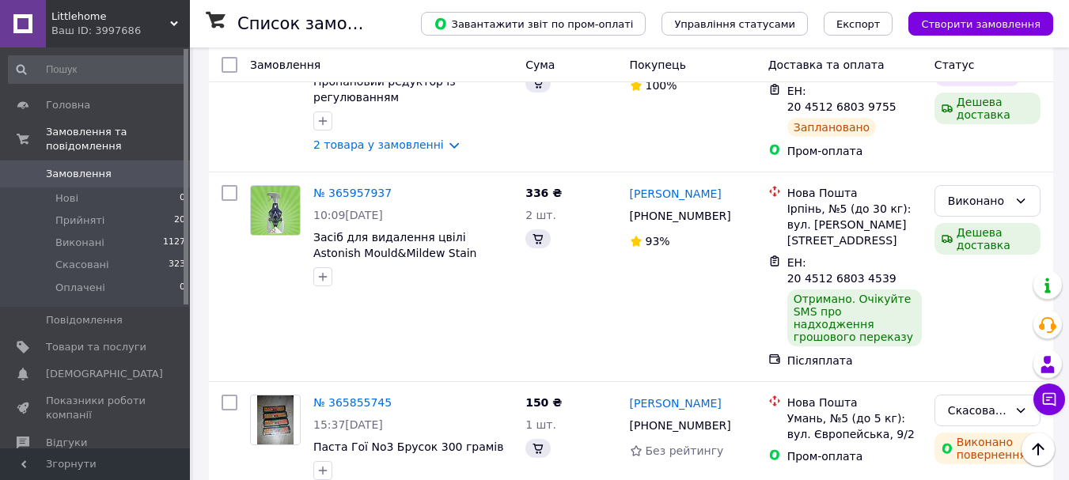
click at [986, 278] on li "Виконано" at bounding box center [987, 282] width 104 height 28
drag, startPoint x: 487, startPoint y: 290, endPoint x: 454, endPoint y: 306, distance: 36.8
drag, startPoint x: 487, startPoint y: 280, endPoint x: 316, endPoint y: 278, distance: 171.6
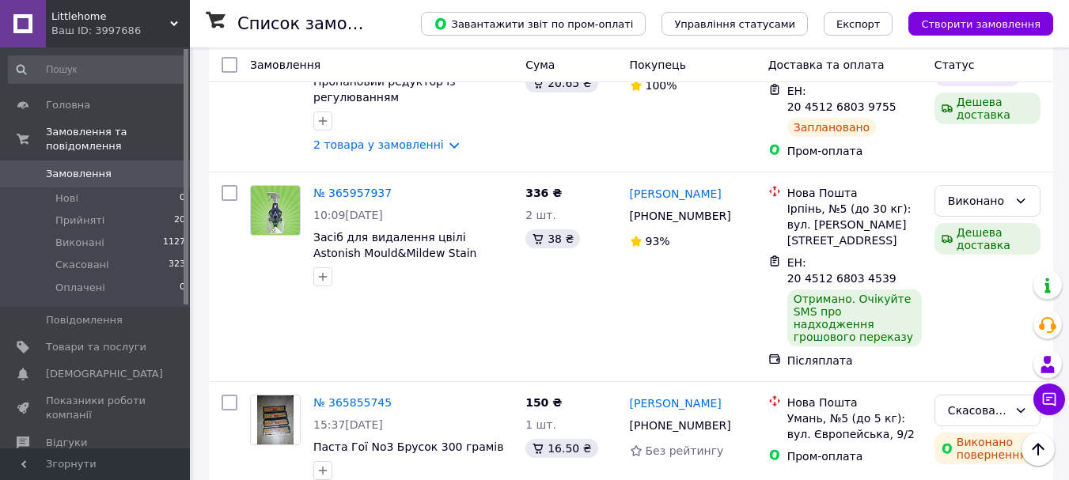
copy span "Паста Гої No3 Брусок 300 грамів"
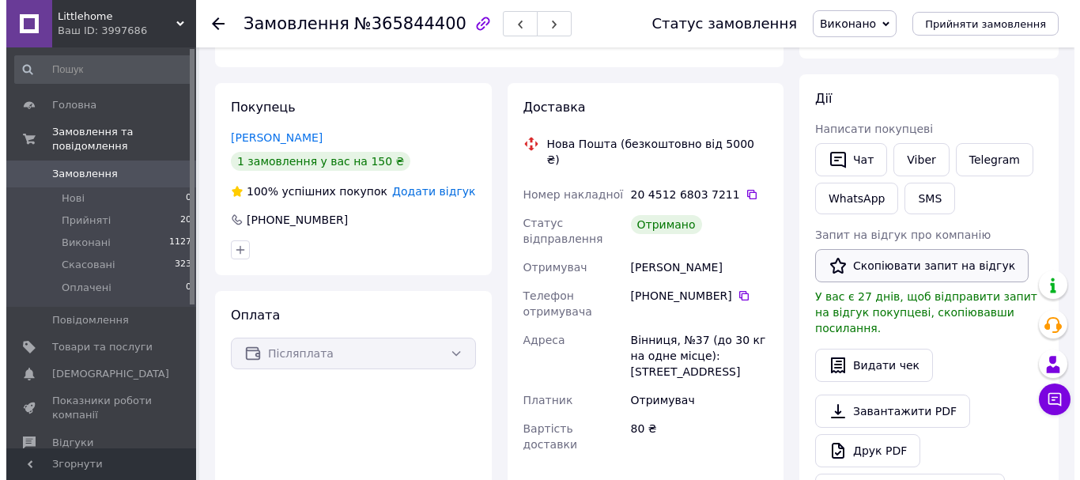
scroll to position [208, 0]
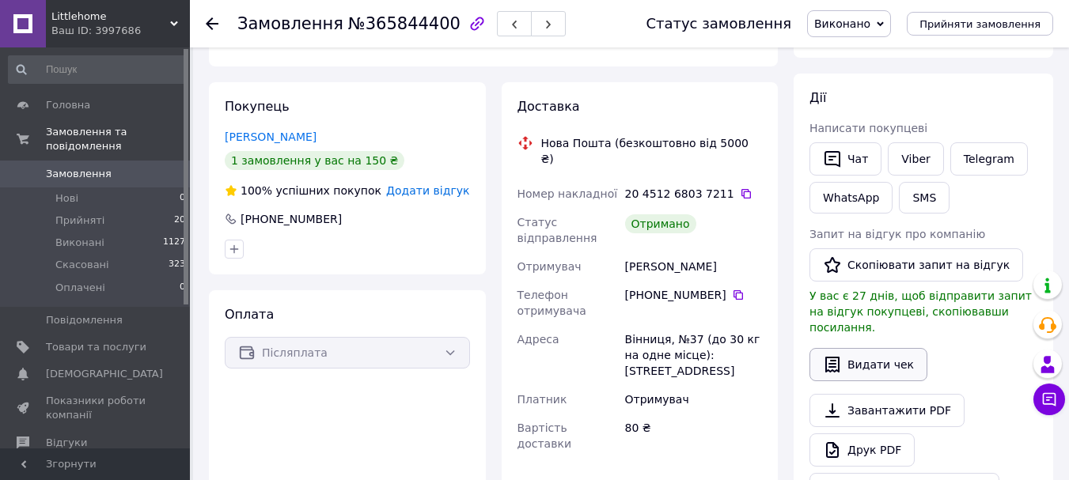
click at [876, 349] on button "Видати чек" at bounding box center [868, 364] width 118 height 33
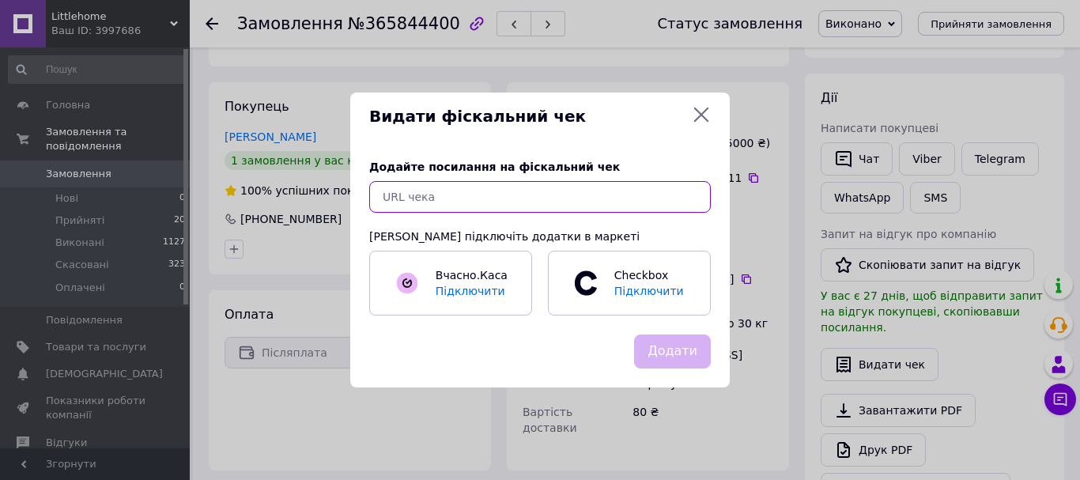
click at [641, 199] on input "text" at bounding box center [540, 197] width 342 height 32
paste input "https://check.checkbox.ua/34cd627d-9199-475d-8b89-2661d86e9452"
type input "https://check.checkbox.ua/34cd627d-9199-475d-8b89-2661d86e9452"
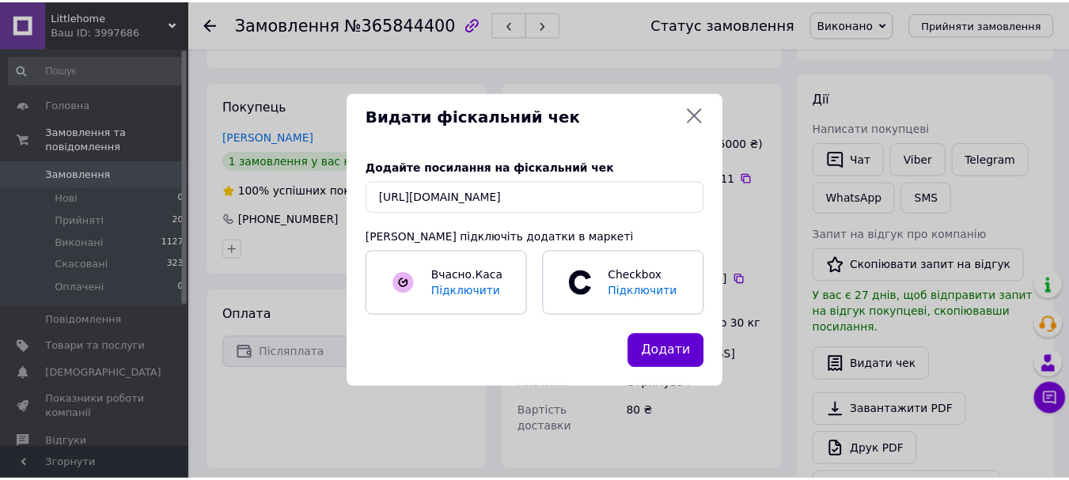
scroll to position [0, 0]
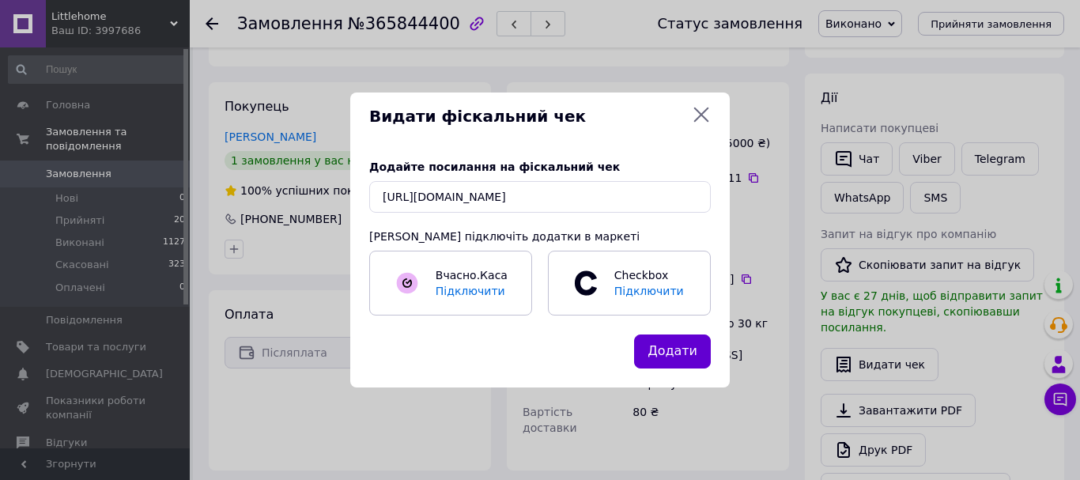
click at [684, 347] on button "Додати" at bounding box center [672, 352] width 77 height 34
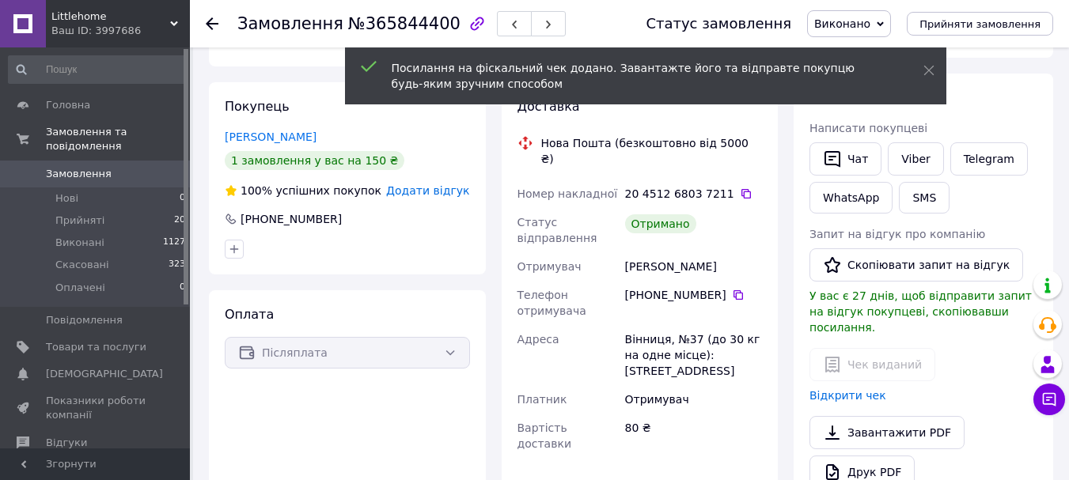
click at [208, 25] on use at bounding box center [212, 23] width 13 height 13
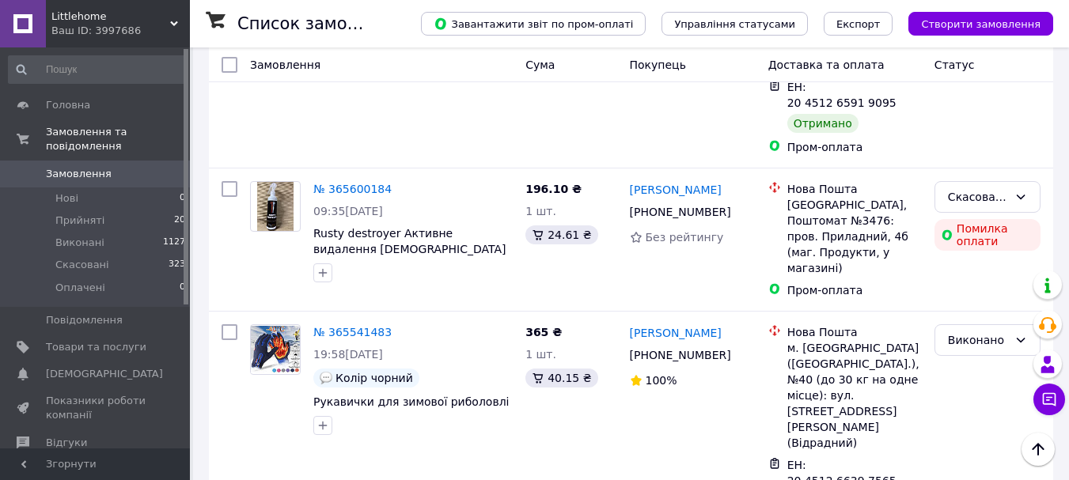
scroll to position [2606, 0]
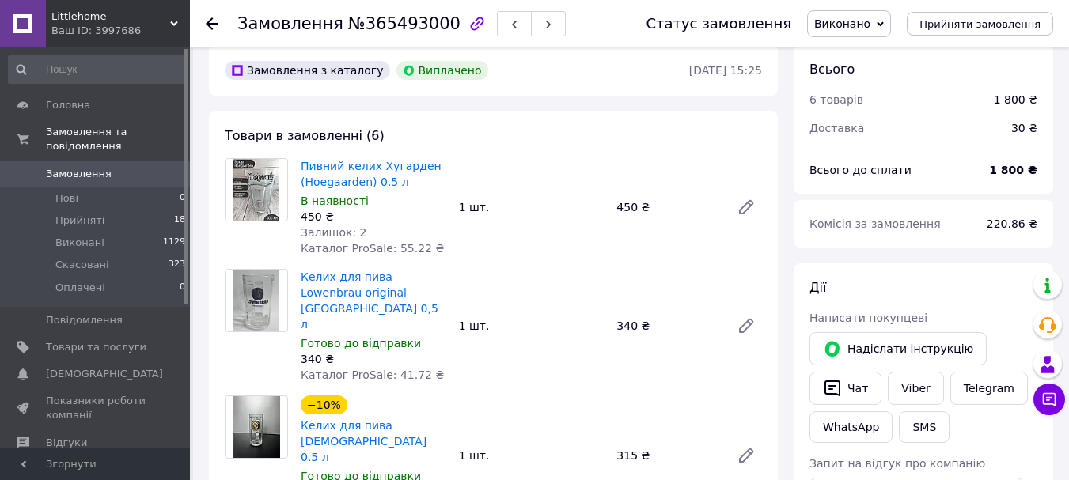
scroll to position [14, 0]
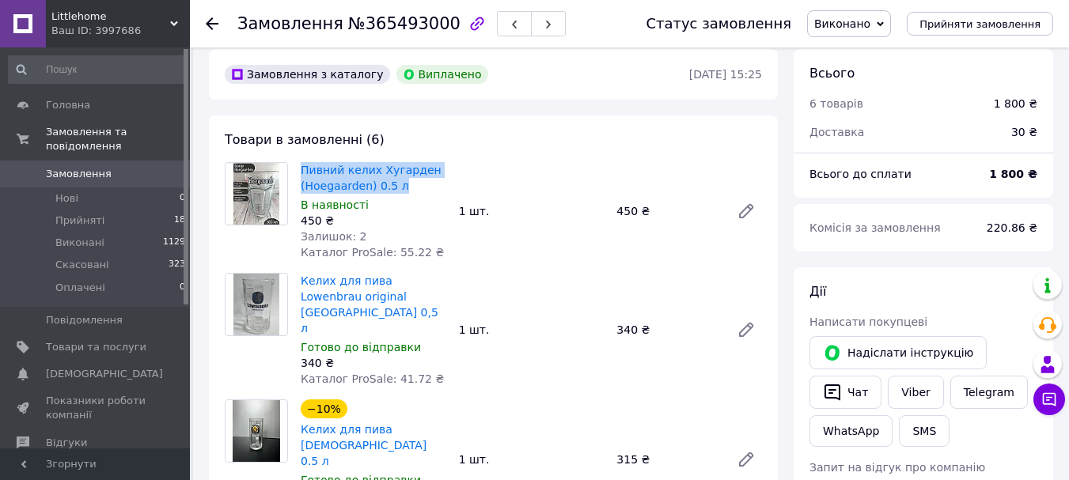
drag, startPoint x: 411, startPoint y: 184, endPoint x: 298, endPoint y: 171, distance: 113.9
click at [298, 171] on div "Пивний келих Хугарден (Hoegaarden) 0.5 л В наявності 450 ₴ Залишок: 2 Каталог P…" at bounding box center [373, 211] width 158 height 104
copy link "Пивний келих Хугарден (Hoegaarden) 0.5 л"
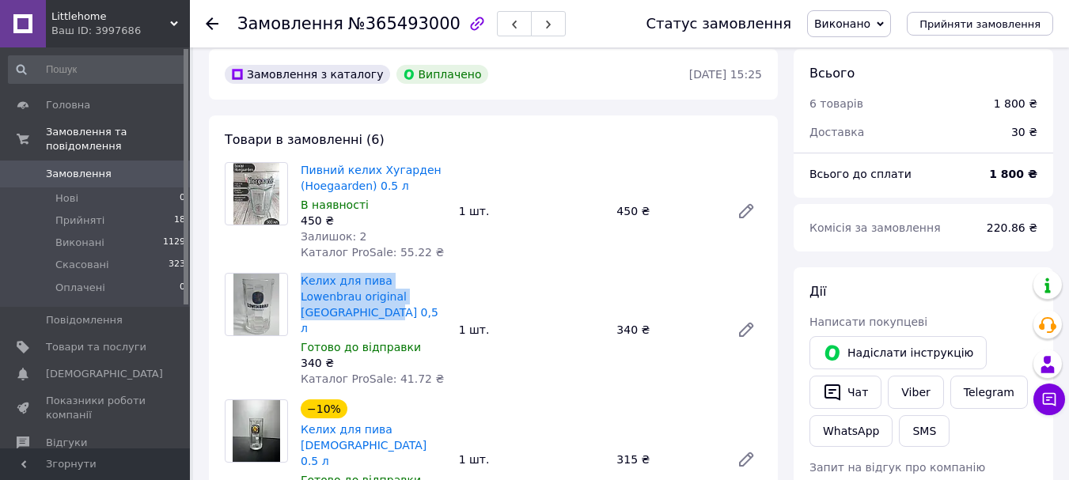
drag, startPoint x: 435, startPoint y: 296, endPoint x: 297, endPoint y: 277, distance: 138.9
click at [297, 277] on div "Келих для пива Lowenbrau original Німеччина 0,5 л Готово до відправки 340 ₴ Кат…" at bounding box center [373, 330] width 158 height 120
copy link "Келих для пива Lowenbrau original Німеччина 0,5 л"
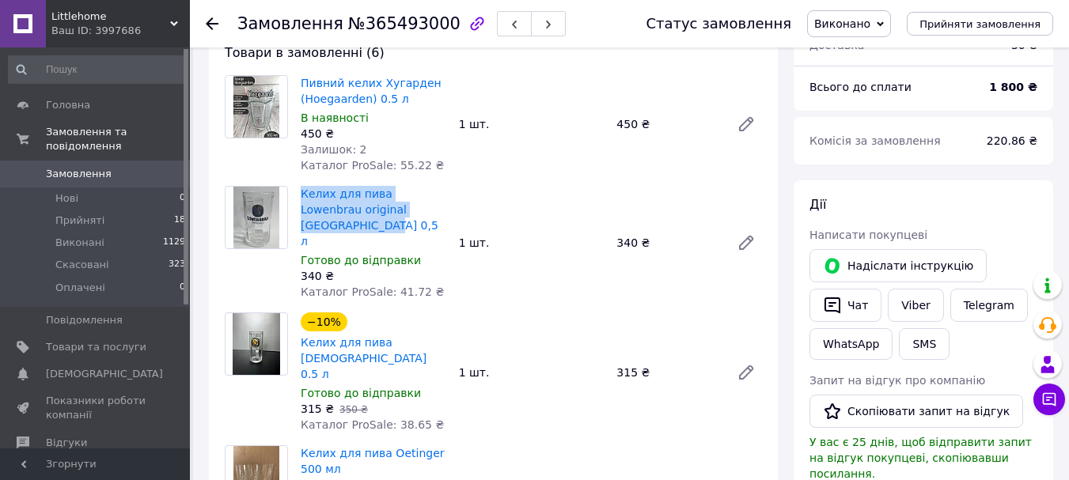
scroll to position [102, 0]
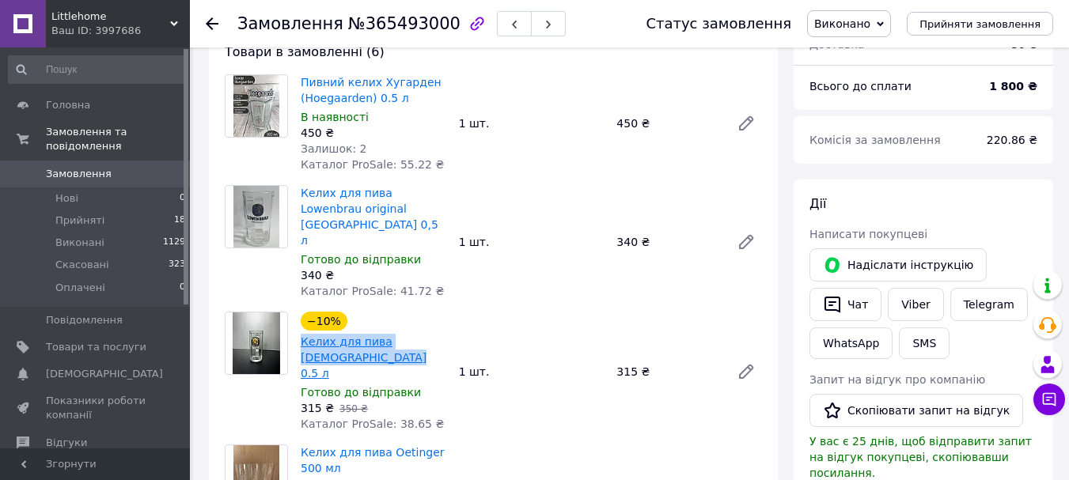
drag, startPoint x: 328, startPoint y: 323, endPoint x: 303, endPoint y: 306, distance: 30.7
click at [303, 334] on span "Келих для пива Franziskaner 0.5 л" at bounding box center [374, 357] width 146 height 47
copy link "Келих для пива Franziskaner 0.5 л"
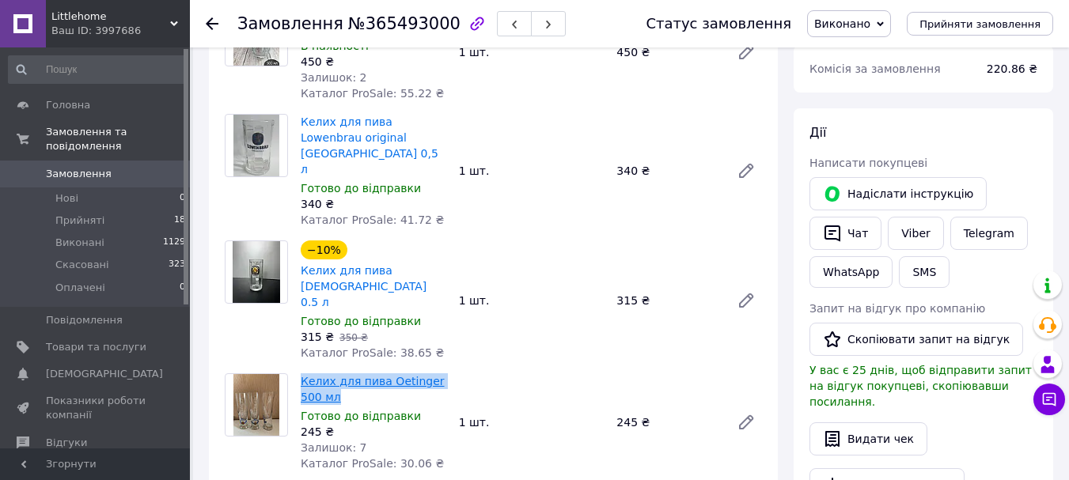
drag, startPoint x: 331, startPoint y: 350, endPoint x: 301, endPoint y: 334, distance: 34.7
click at [301, 373] on span "Келих для пива Oetinger 500 мл" at bounding box center [374, 389] width 146 height 32
copy link "Келих для пива Oetinger 500 мл"
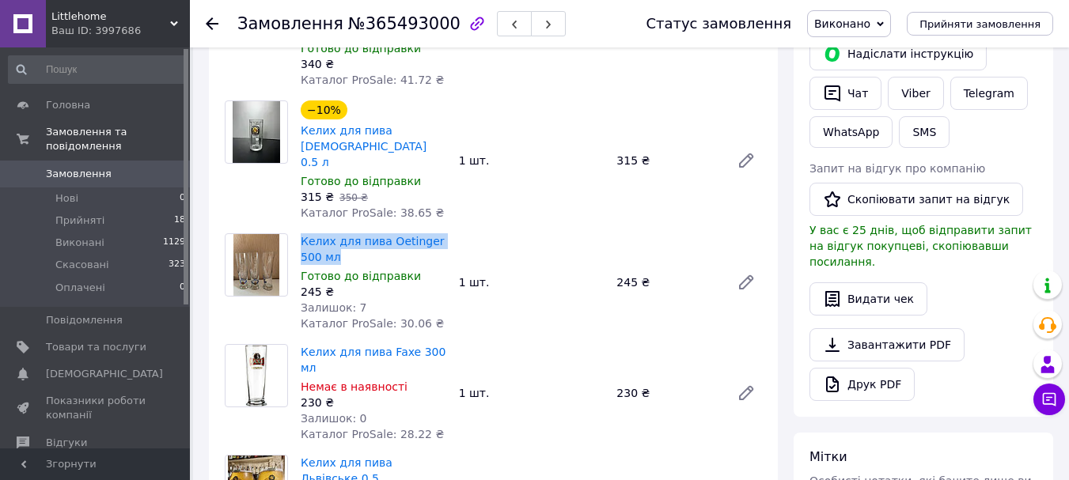
scroll to position [315, 0]
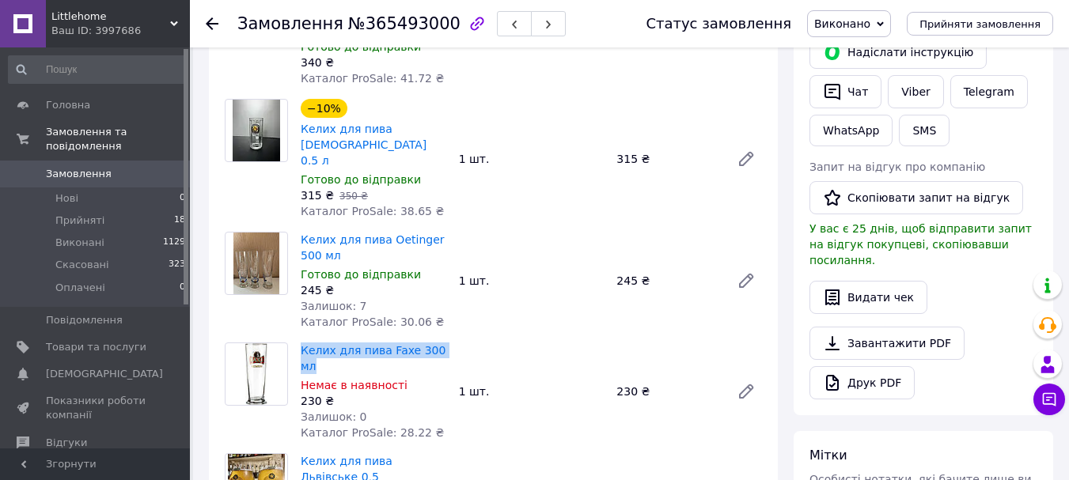
drag, startPoint x: 462, startPoint y: 300, endPoint x: 299, endPoint y: 301, distance: 162.9
click at [299, 339] on div "Келих для пива Faxe 300 мл Немає в наявності 230 ₴ Залишок: 0 Каталог ProSale: …" at bounding box center [531, 391] width 474 height 104
copy link "Келих для пива Faxe 300 мл"
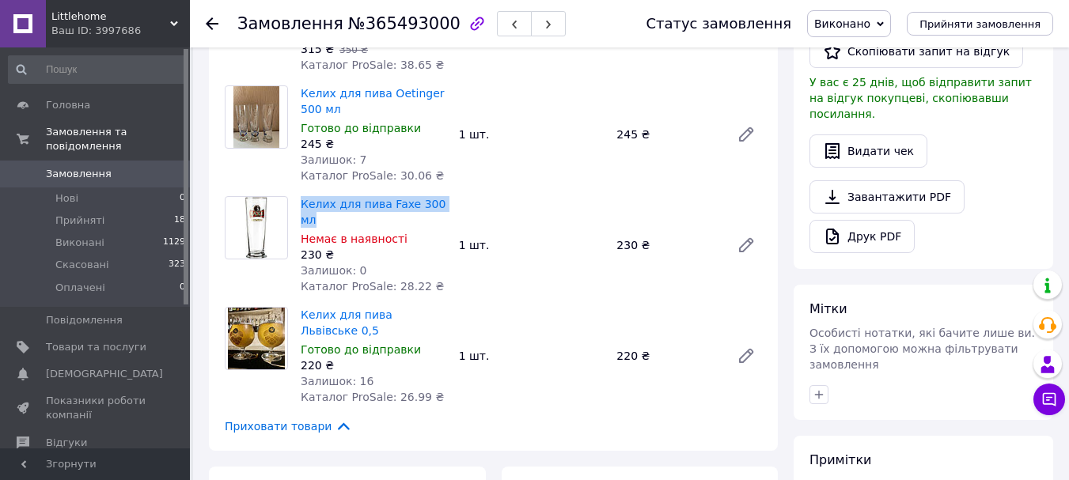
scroll to position [462, 0]
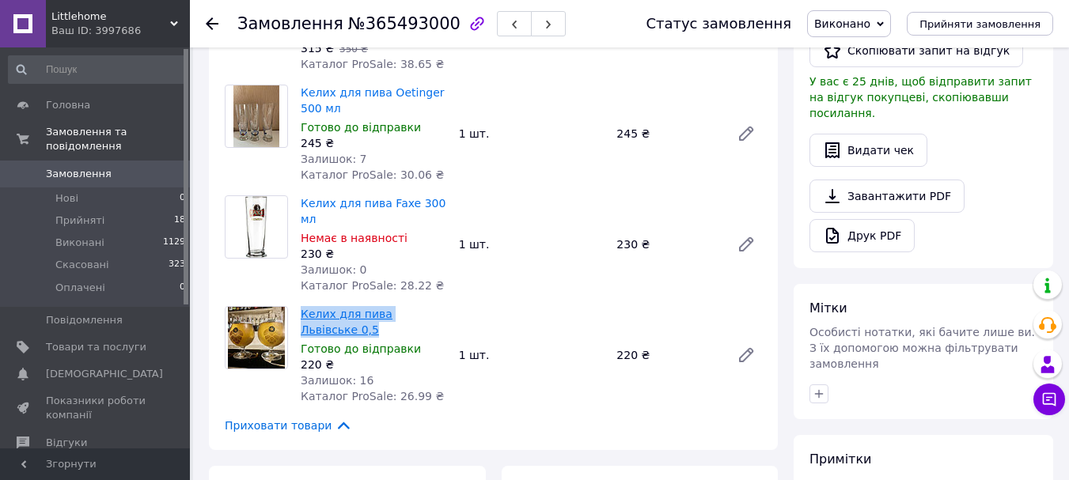
drag, startPoint x: 327, startPoint y: 265, endPoint x: 301, endPoint y: 251, distance: 29.0
click at [301, 306] on span "Келих для пива Львівське 0,5" at bounding box center [374, 322] width 146 height 32
copy link "Келих для пива Львівське 0,5"
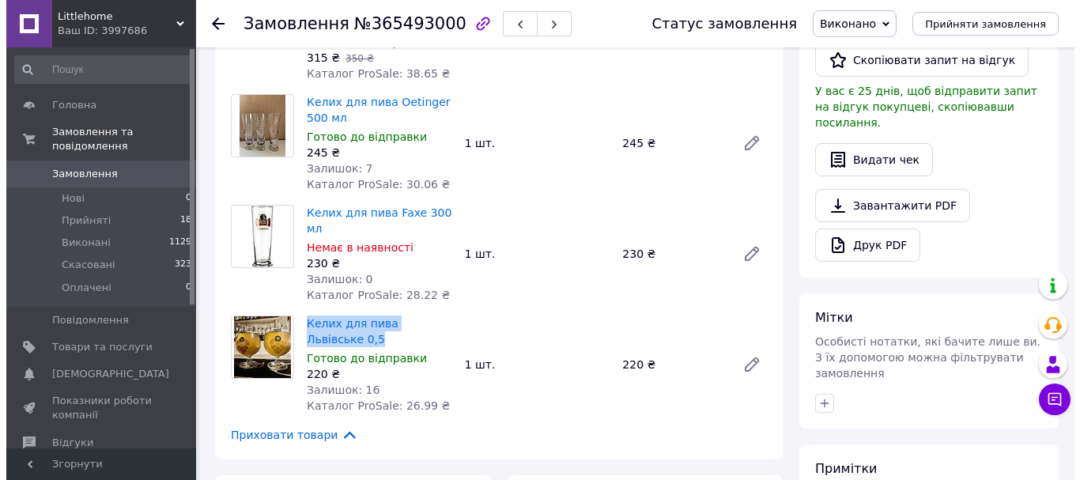
scroll to position [452, 0]
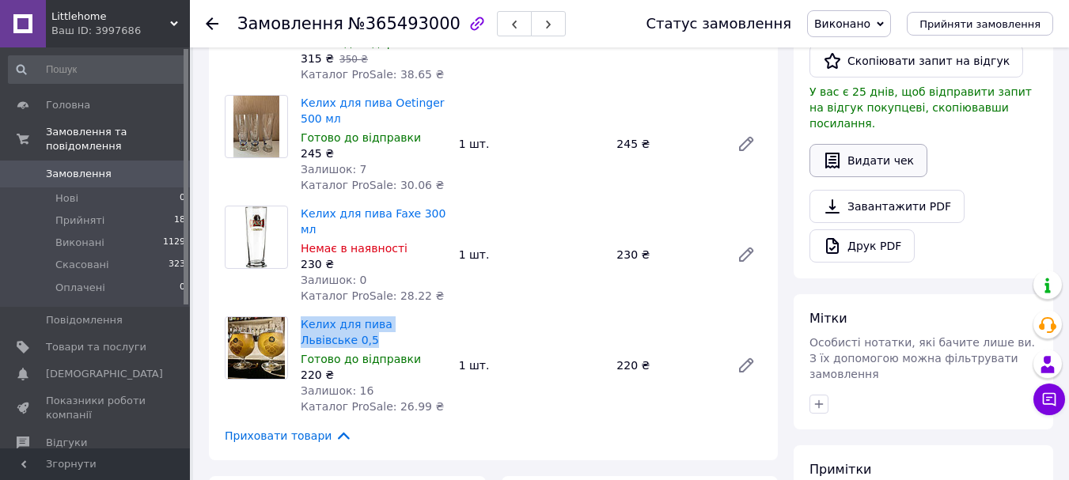
click at [844, 150] on button "Видати чек" at bounding box center [868, 160] width 118 height 33
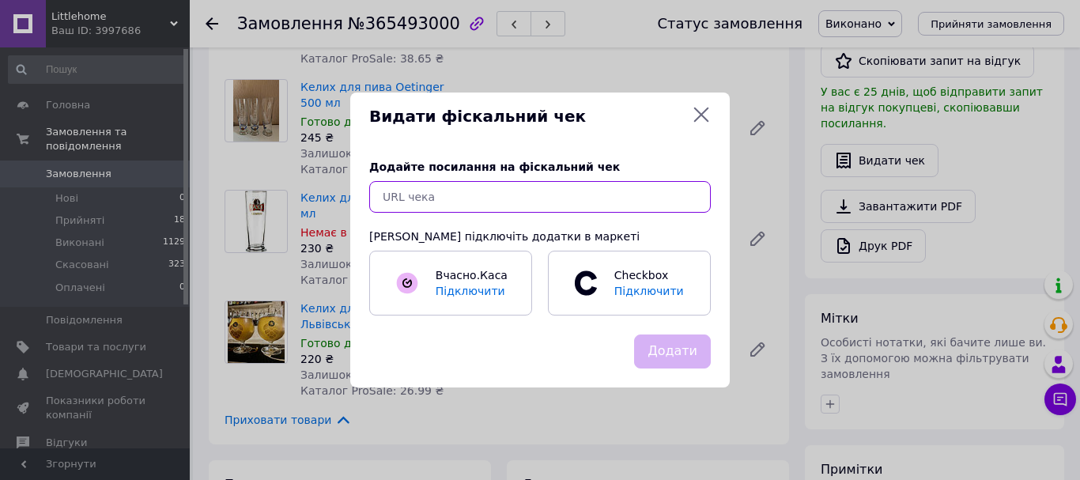
click at [584, 202] on input "text" at bounding box center [540, 197] width 342 height 32
paste input "https://check.checkbox.ua/6bc6b03a-85ea-4c05-9ce0-0adcf90cad78"
type input "https://check.checkbox.ua/6bc6b03a-85ea-4c05-9ce0-0adcf90cad78"
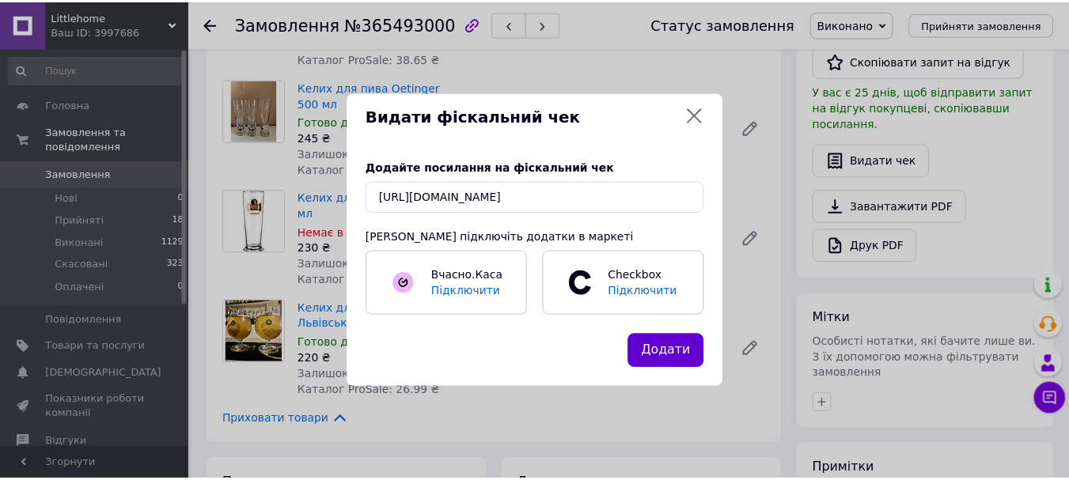
scroll to position [0, 0]
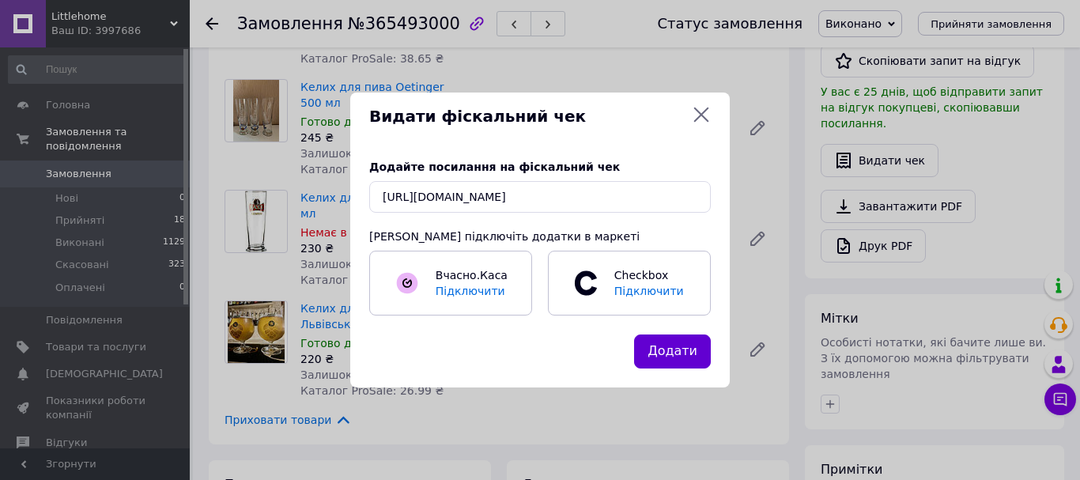
click at [688, 352] on button "Додати" at bounding box center [672, 352] width 77 height 34
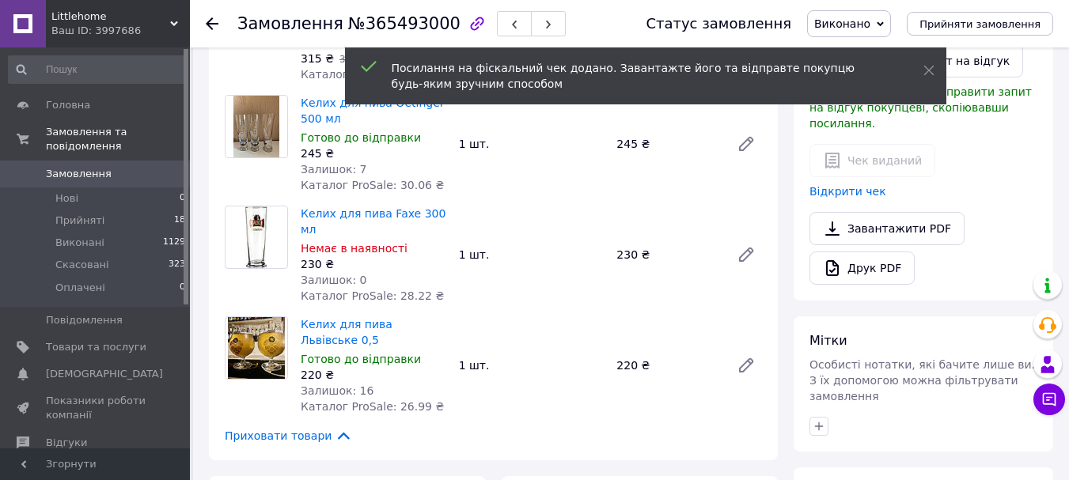
click at [201, 21] on div "Замовлення №365493000 Статус замовлення Виконано Прийнято Скасовано Оплачено Пр…" at bounding box center [629, 23] width 879 height 47
click at [211, 23] on use at bounding box center [212, 23] width 13 height 13
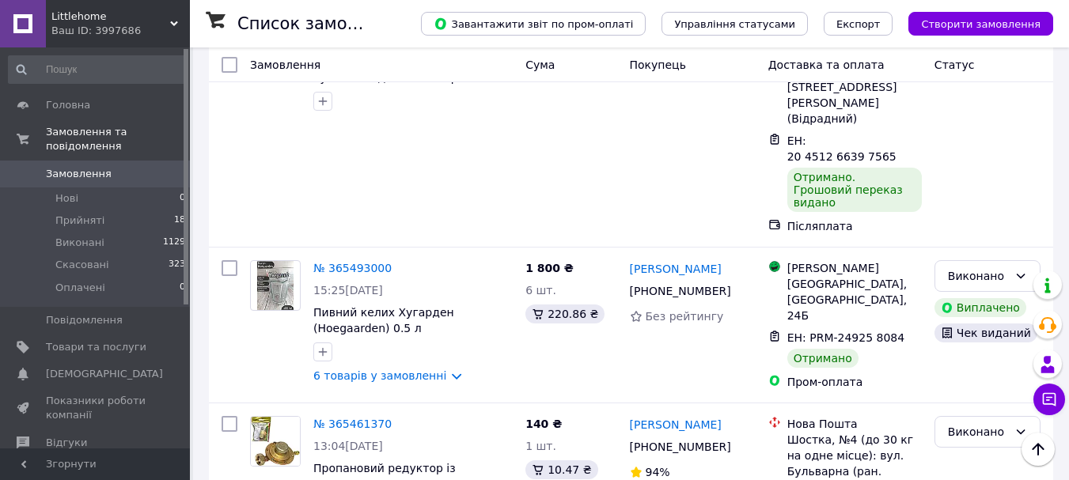
scroll to position [2950, 0]
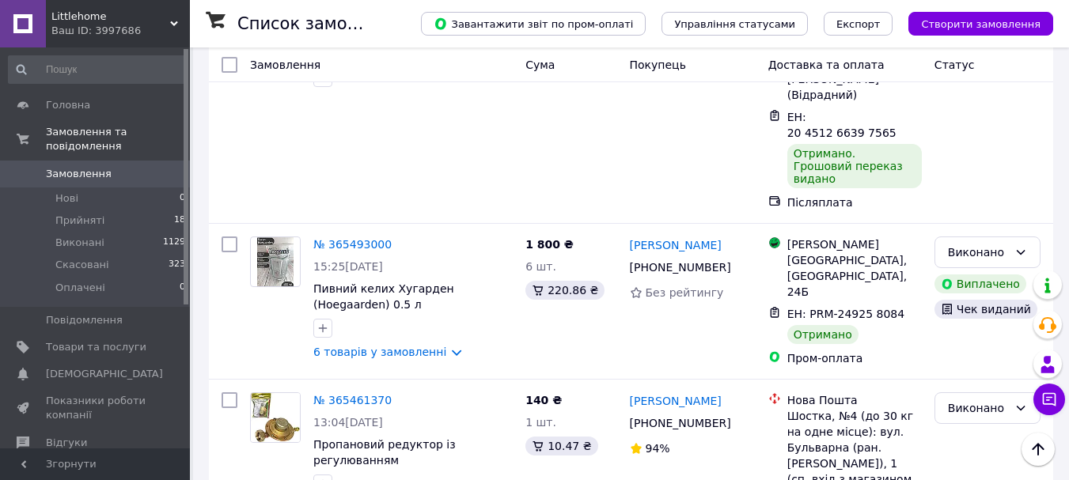
click at [998, 341] on li "Виконано" at bounding box center [987, 338] width 104 height 28
drag, startPoint x: 407, startPoint y: 354, endPoint x: 314, endPoint y: 339, distance: 94.7
copy span "Кухоль для пива 0,5 Левівська пивоварня 1715"
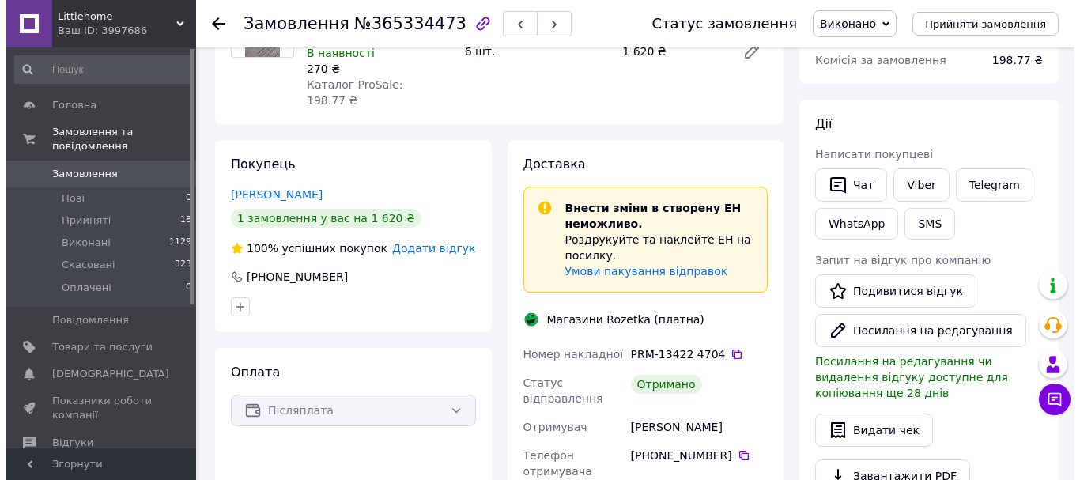
scroll to position [168, 0]
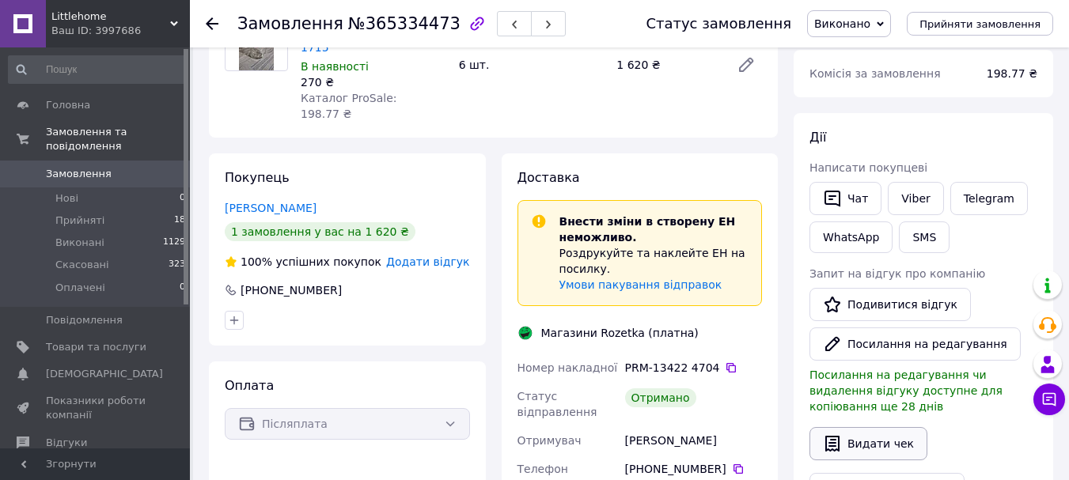
click at [872, 440] on button "Видати чек" at bounding box center [868, 443] width 118 height 33
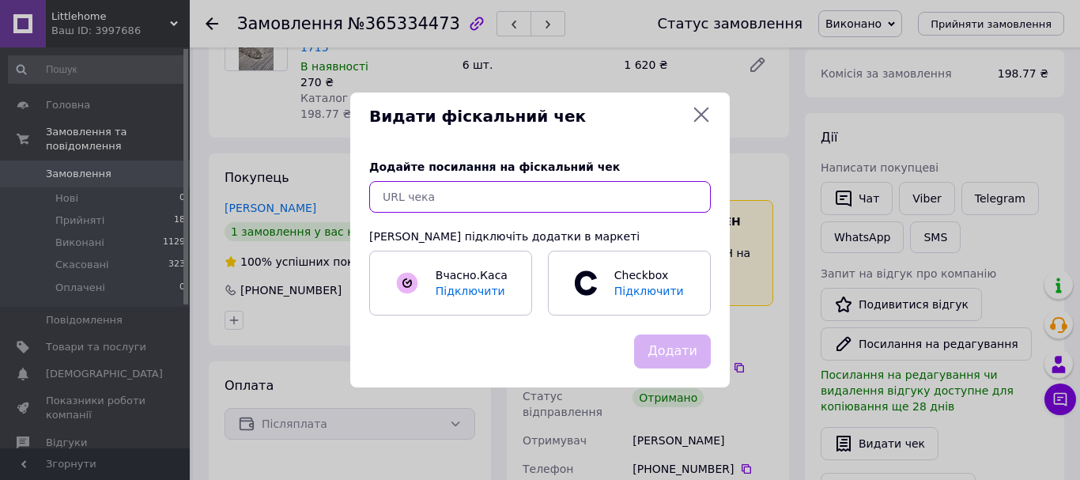
click at [554, 195] on input "text" at bounding box center [540, 197] width 342 height 32
paste input "https://check.checkbox.ua/9b93e44a-d213-44e4-8a18-3e4bfd36965b"
type input "https://check.checkbox.ua/9b93e44a-d213-44e4-8a18-3e4bfd36965b"
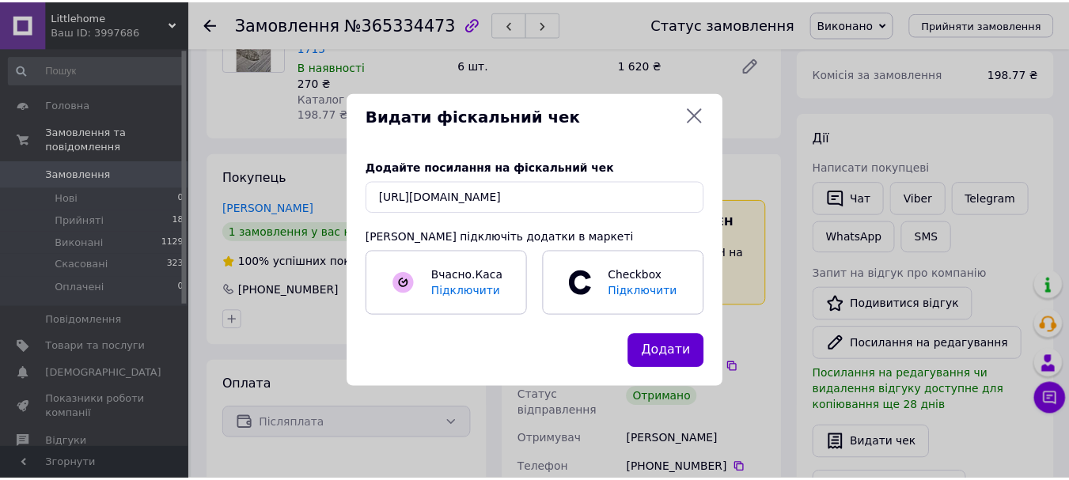
scroll to position [0, 0]
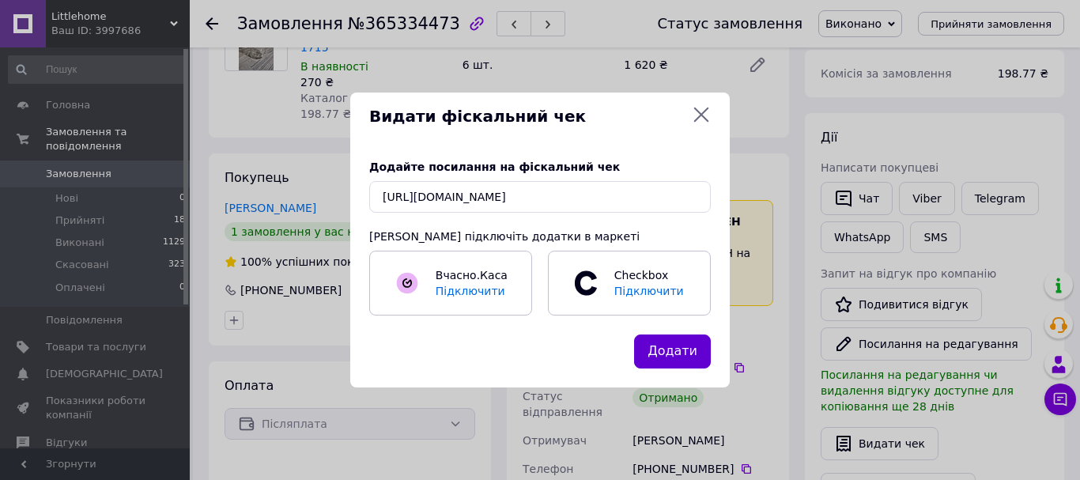
click at [671, 352] on button "Додати" at bounding box center [672, 352] width 77 height 34
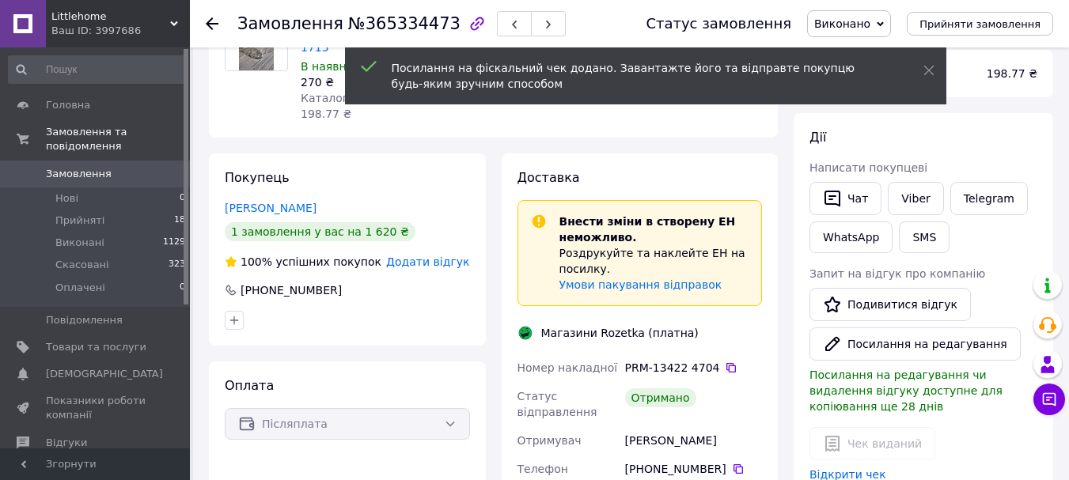
click at [207, 19] on icon at bounding box center [212, 23] width 13 height 13
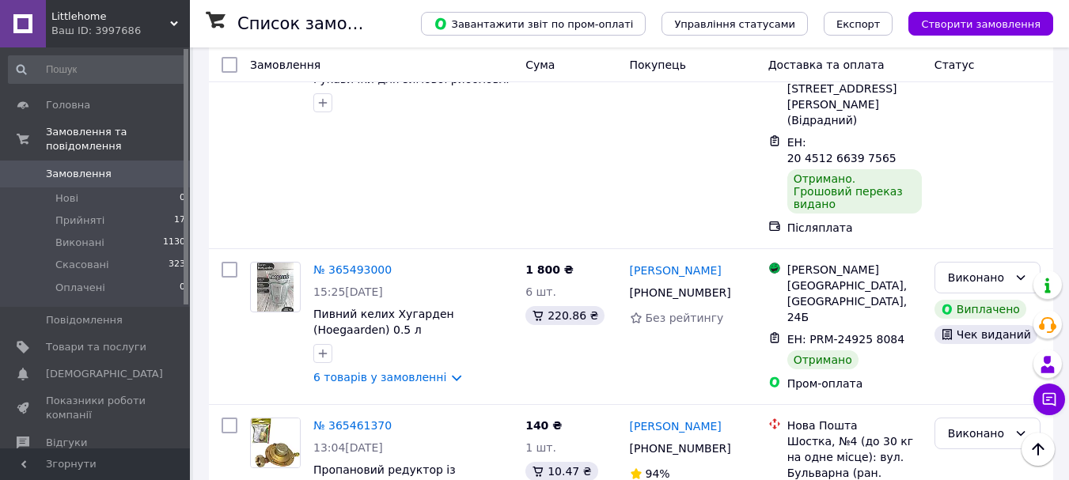
scroll to position [2950, 0]
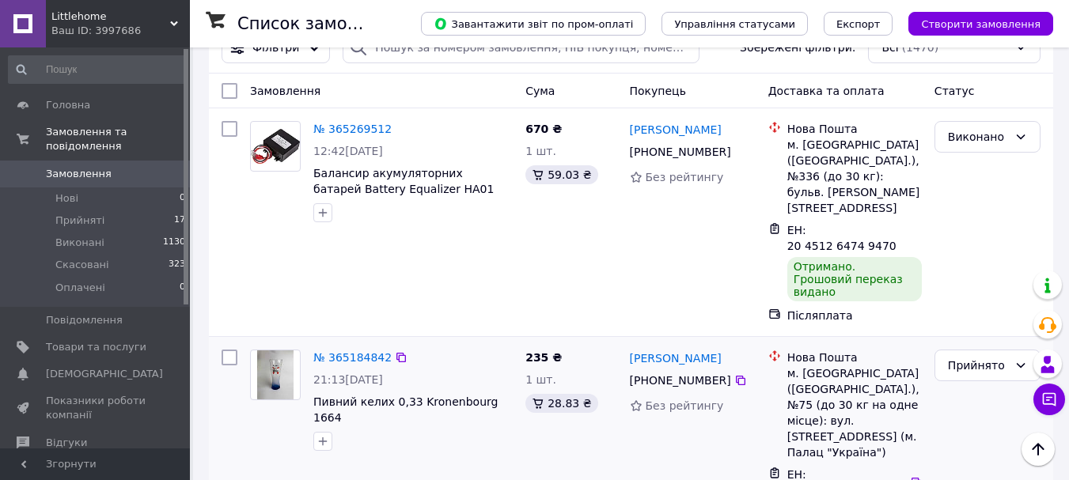
scroll to position [39, 0]
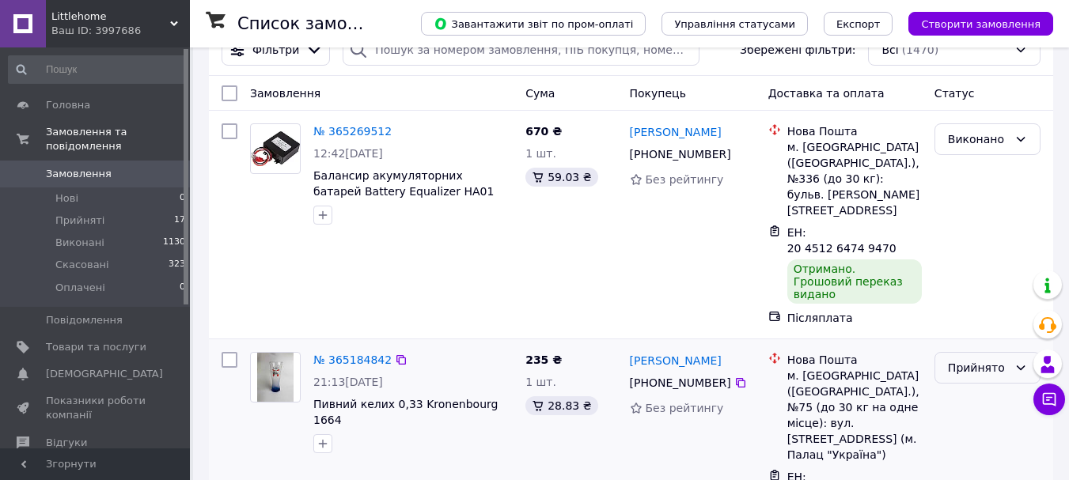
click at [997, 359] on div "Прийнято" at bounding box center [978, 367] width 60 height 17
click at [996, 345] on li "Виконано" at bounding box center [987, 342] width 104 height 28
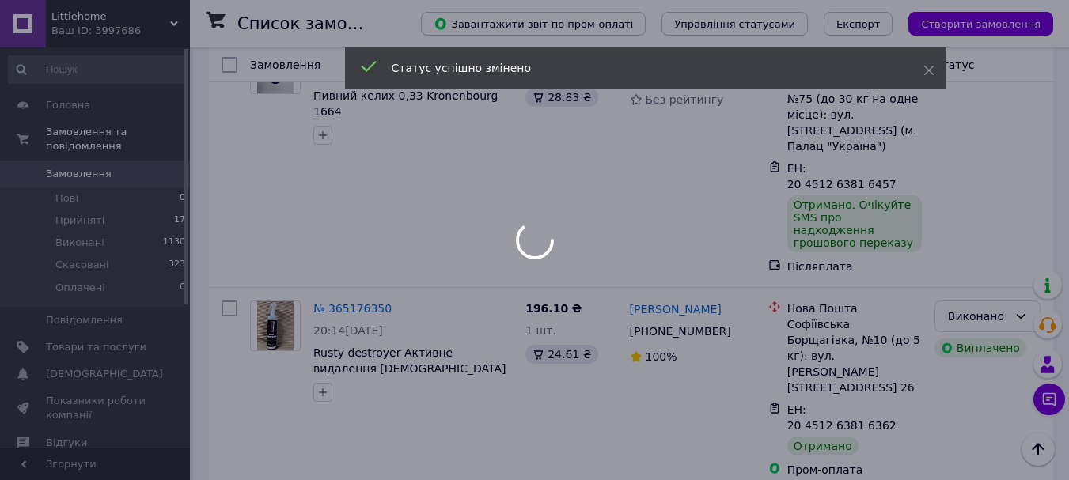
scroll to position [354, 0]
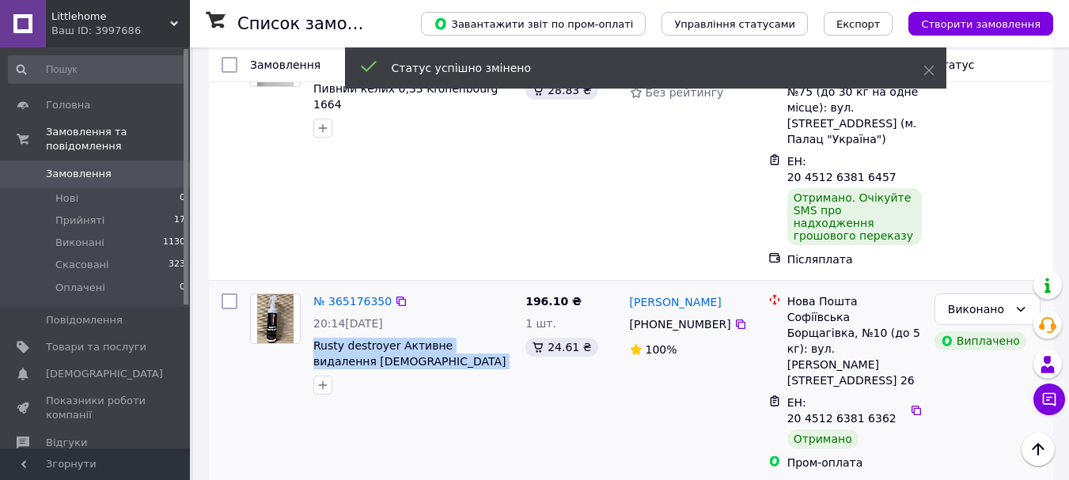
drag, startPoint x: 447, startPoint y: 256, endPoint x: 308, endPoint y: 249, distance: 139.4
click at [308, 287] on div "№ 365176350 20:14, 05.10.2025 Rusty destroyer Активне видалення іржі та захист …" at bounding box center [413, 344] width 212 height 114
copy span "Rusty destroyer Активне видалення іржі та захист від корозії"
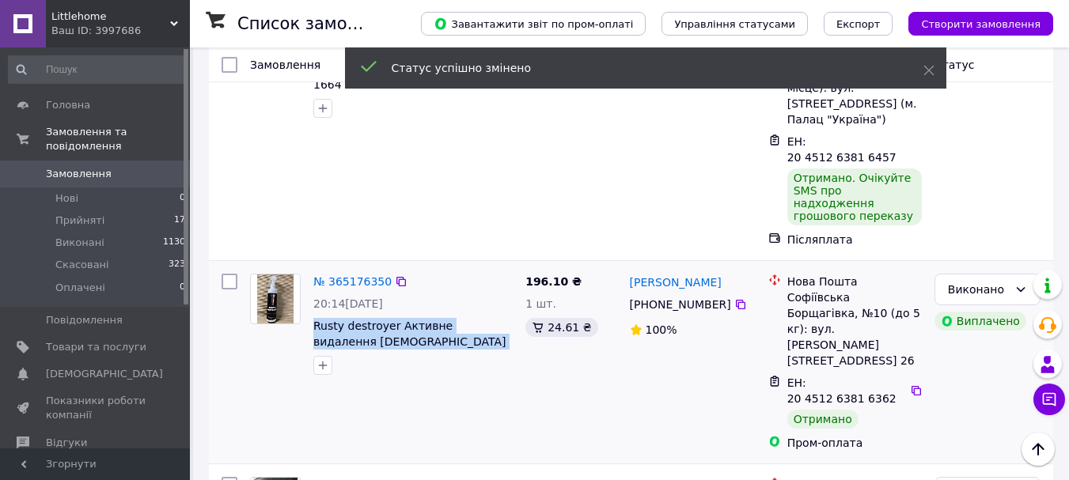
scroll to position [387, 0]
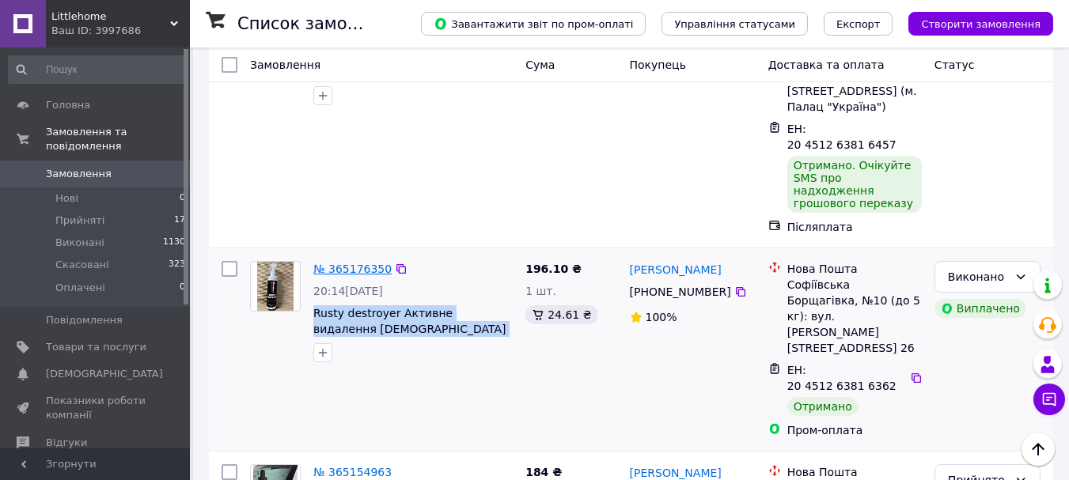
click at [360, 263] on link "№ 365176350" at bounding box center [352, 269] width 78 height 13
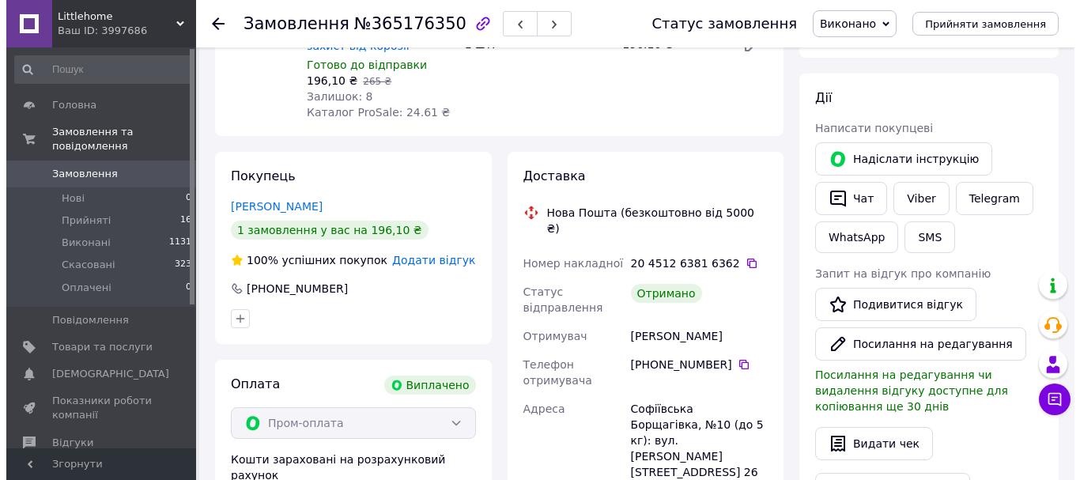
scroll to position [316, 0]
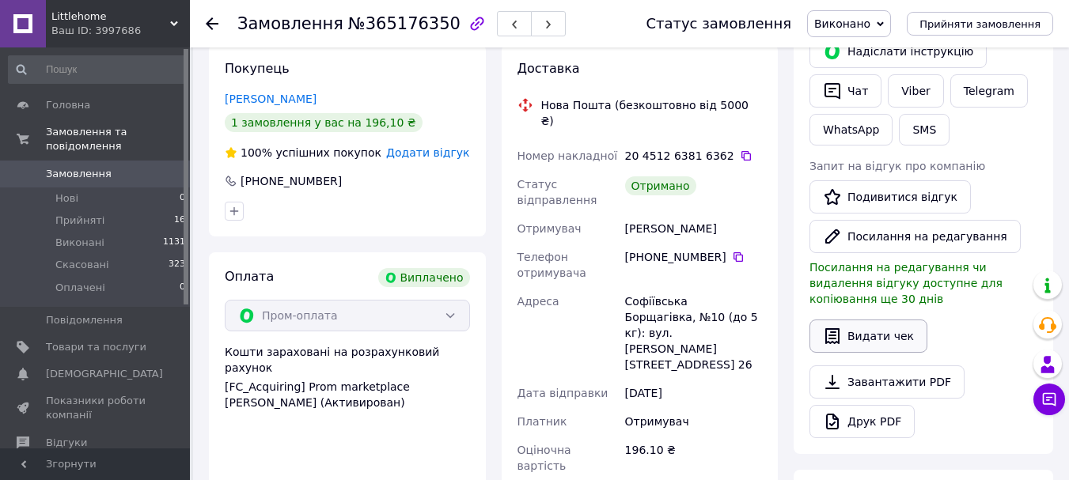
click at [854, 320] on button "Видати чек" at bounding box center [868, 336] width 118 height 33
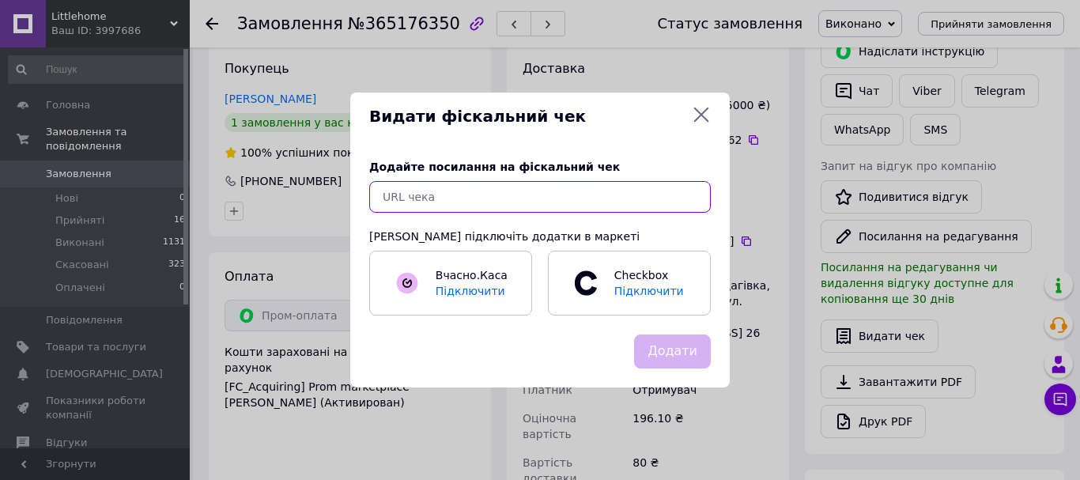
click at [526, 191] on input "text" at bounding box center [540, 197] width 342 height 32
paste input "https://check.checkbox.ua/8dc166ad-2308-46a3-a67e-01586ccfdced"
type input "https://check.checkbox.ua/8dc166ad-2308-46a3-a67e-01586ccfdced"
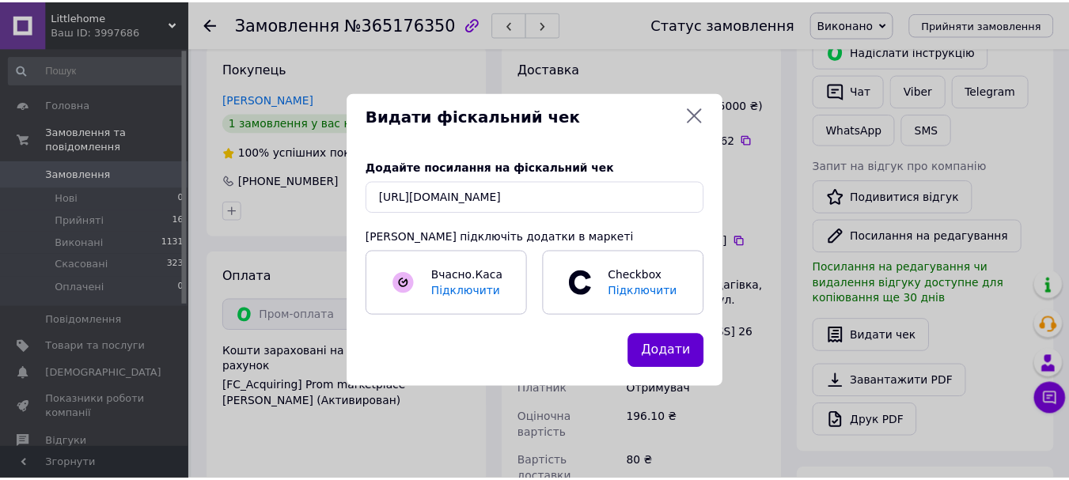
scroll to position [0, 0]
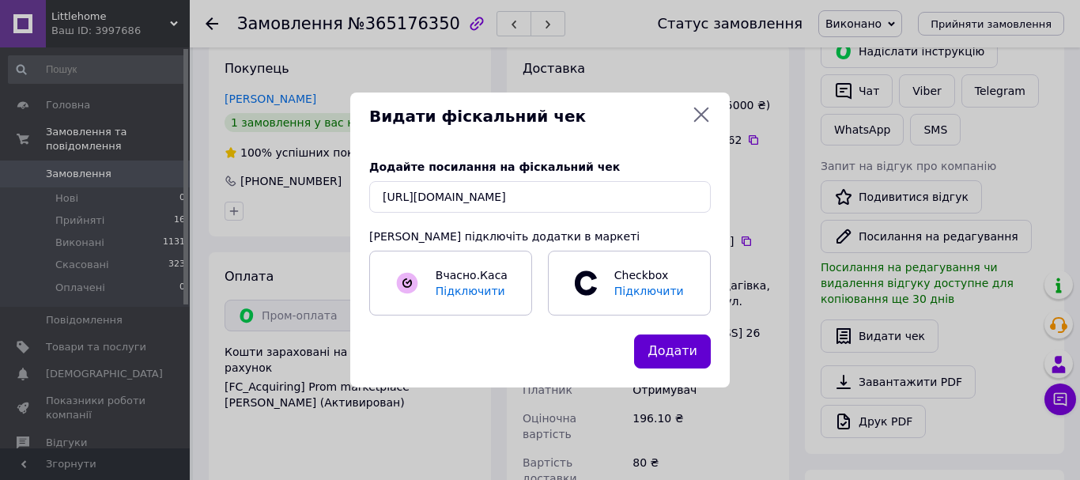
click at [675, 358] on button "Додати" at bounding box center [672, 352] width 77 height 34
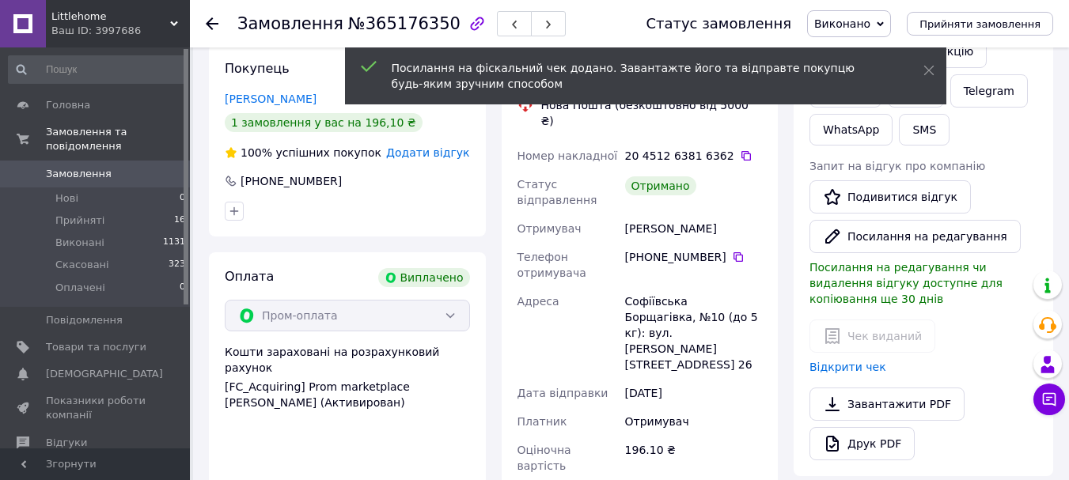
click at [207, 20] on icon at bounding box center [212, 23] width 13 height 13
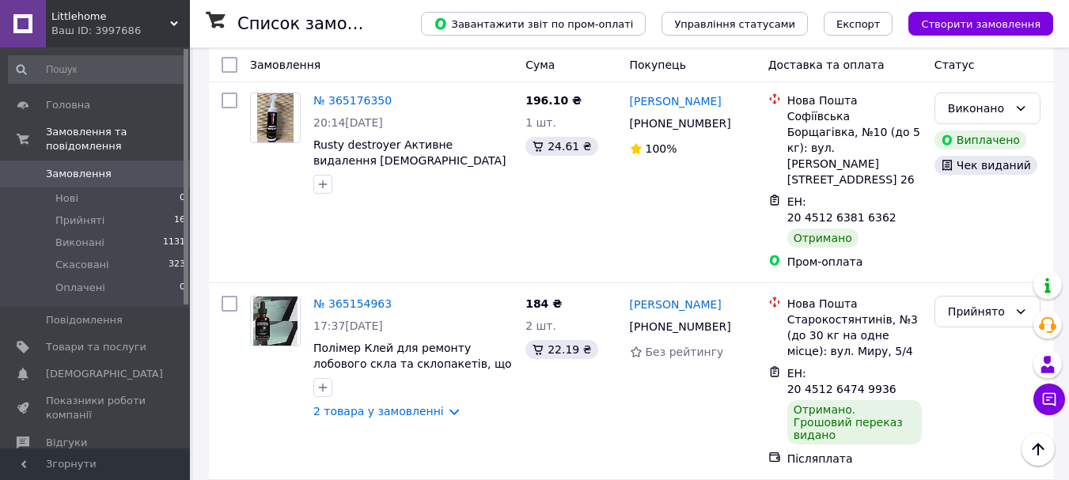
scroll to position [556, 0]
click at [985, 302] on div "Прийнято" at bounding box center [978, 310] width 60 height 17
click at [989, 195] on li "Виконано" at bounding box center [987, 194] width 104 height 28
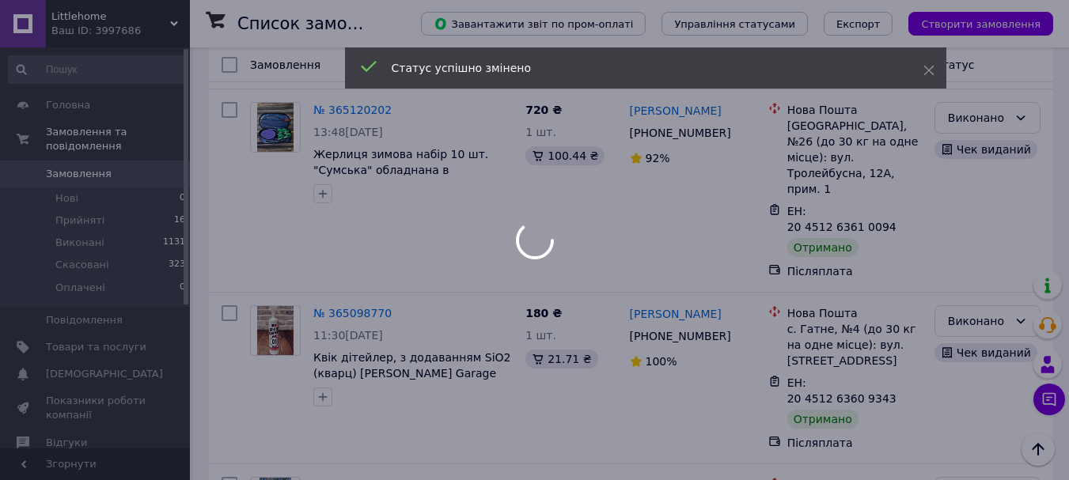
scroll to position [1162, 0]
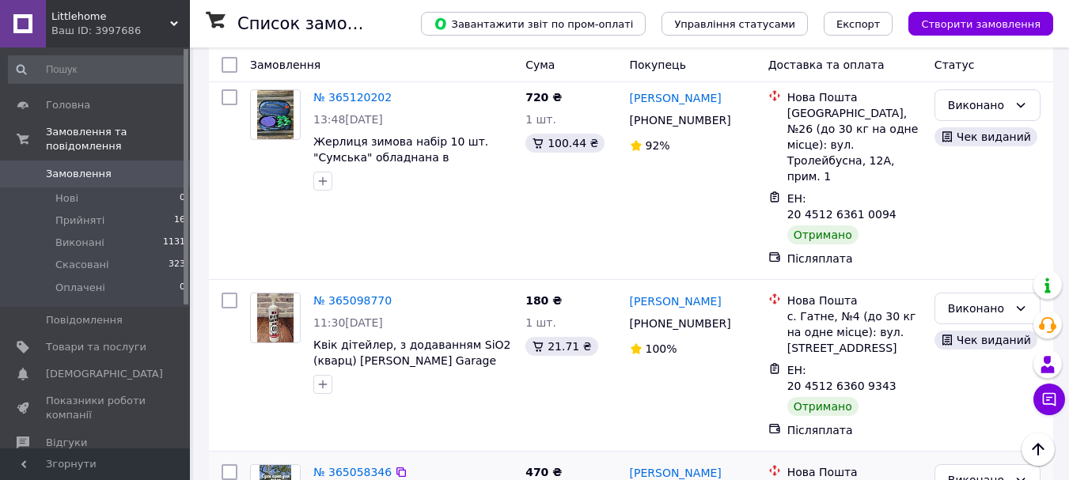
drag, startPoint x: 460, startPoint y: 243, endPoint x: 308, endPoint y: 225, distance: 152.2
copy span "Екструдований корм-каша для собак 15 кг власне виробництво"
click at [346, 466] on link "№ 365058346" at bounding box center [352, 472] width 78 height 13
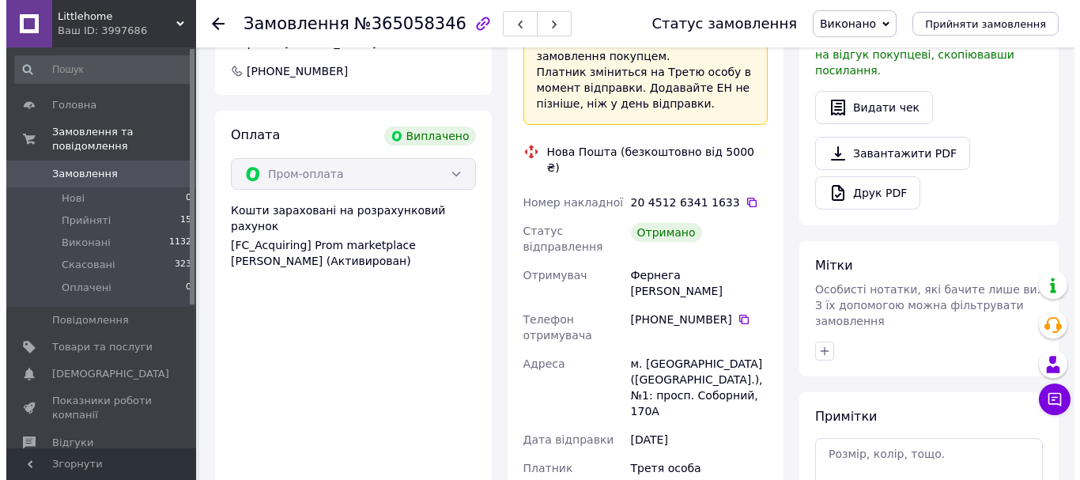
scroll to position [497, 0]
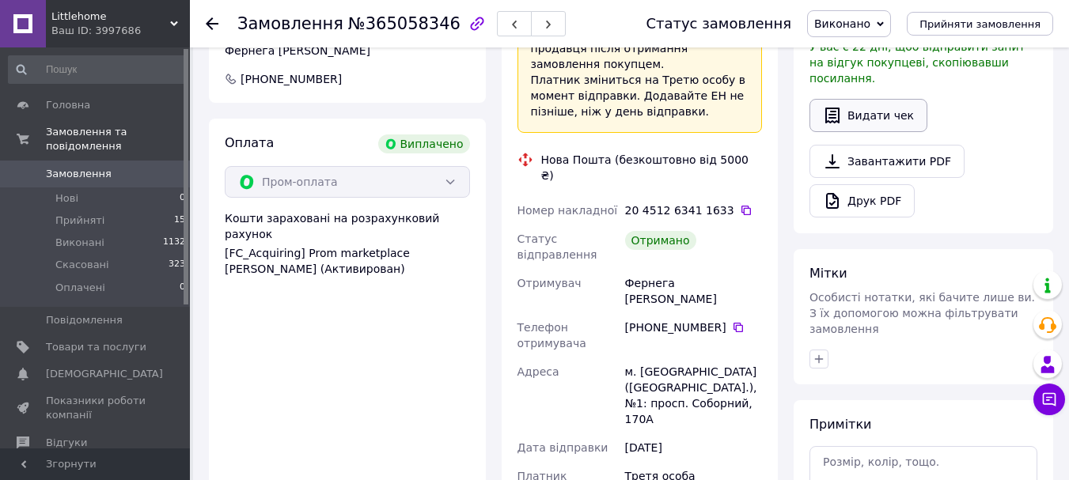
click at [827, 110] on button "Видати чек" at bounding box center [868, 115] width 118 height 33
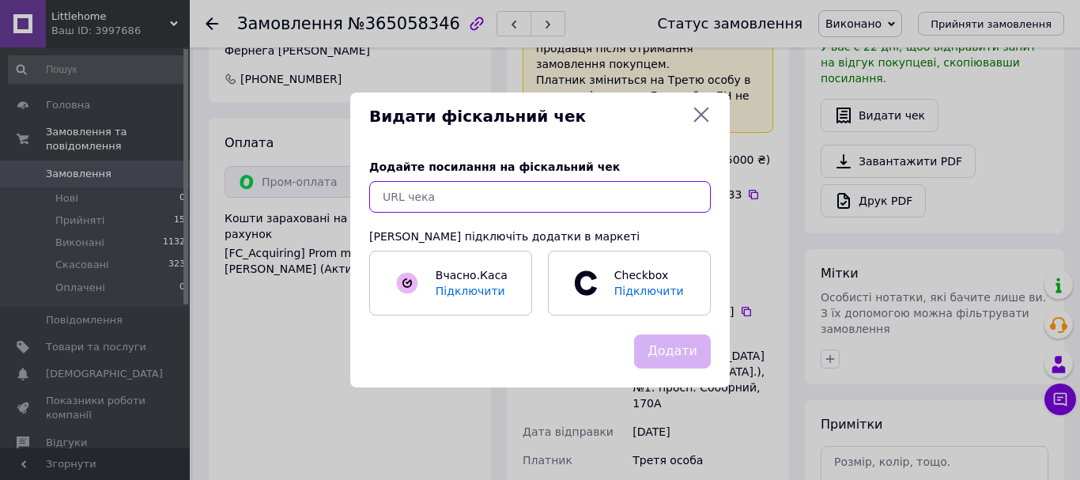
click at [549, 193] on input "text" at bounding box center [540, 197] width 342 height 32
paste input "https://check.checkbox.ua/0eae779c-5e8e-4144-be1f-0ad4065de086"
type input "https://check.checkbox.ua/0eae779c-5e8e-4144-be1f-0ad4065de086"
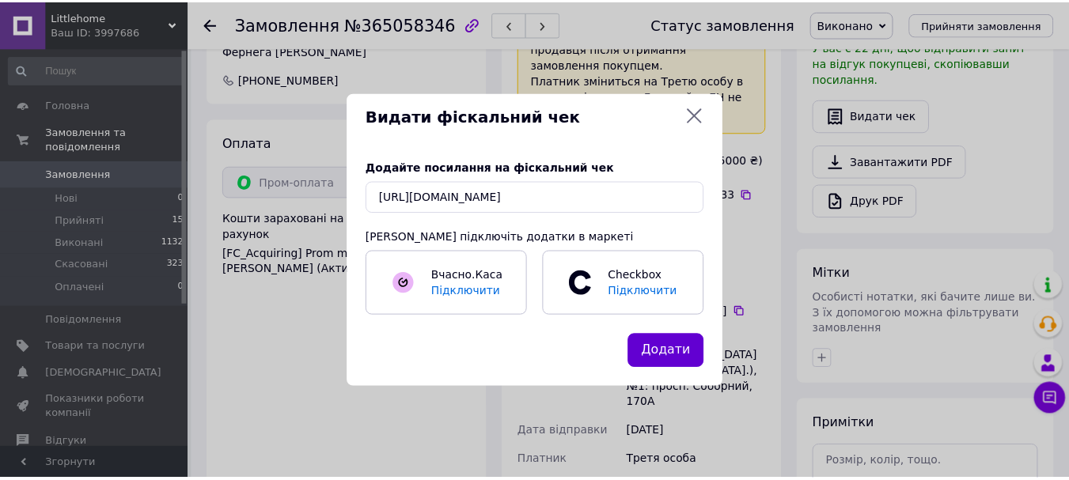
scroll to position [0, 0]
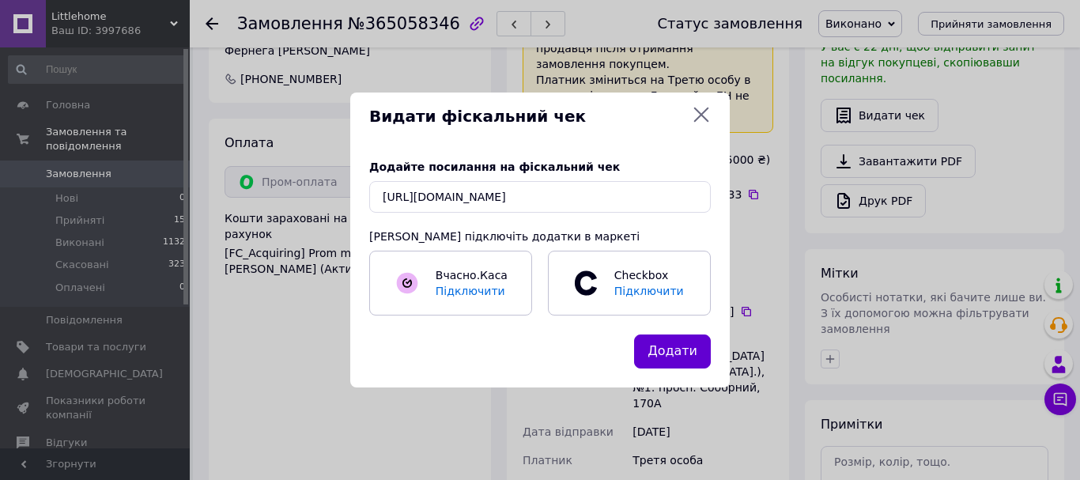
click at [690, 343] on button "Додати" at bounding box center [672, 352] width 77 height 34
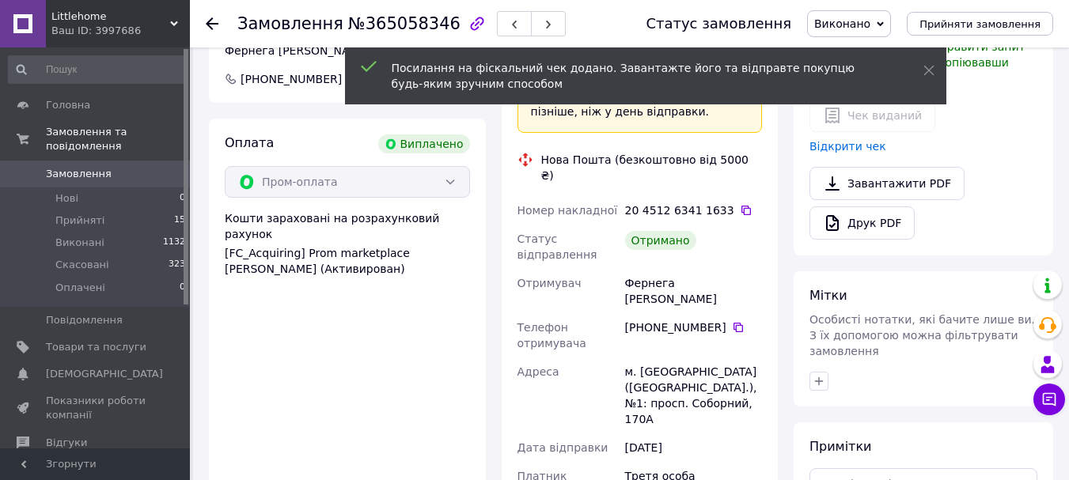
click at [210, 22] on icon at bounding box center [212, 23] width 13 height 13
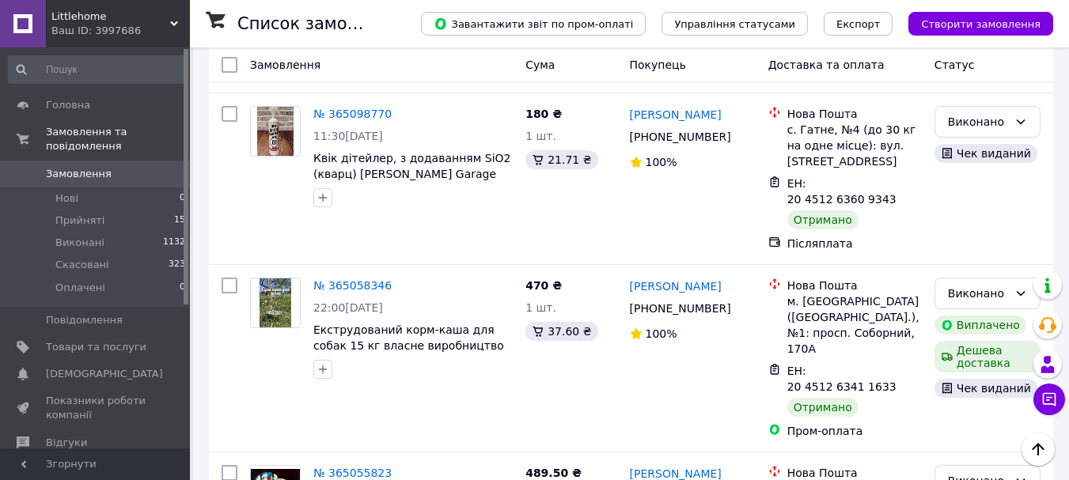
scroll to position [1349, 0]
drag, startPoint x: 410, startPoint y: 225, endPoint x: 307, endPoint y: 208, distance: 105.1
click at [354, 466] on link "№ 365055823" at bounding box center [352, 472] width 78 height 13
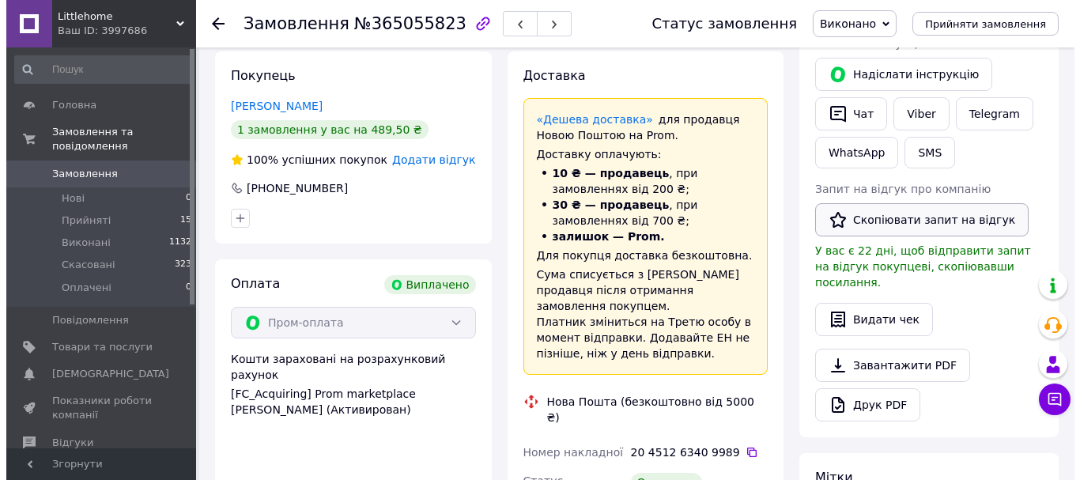
scroll to position [291, 0]
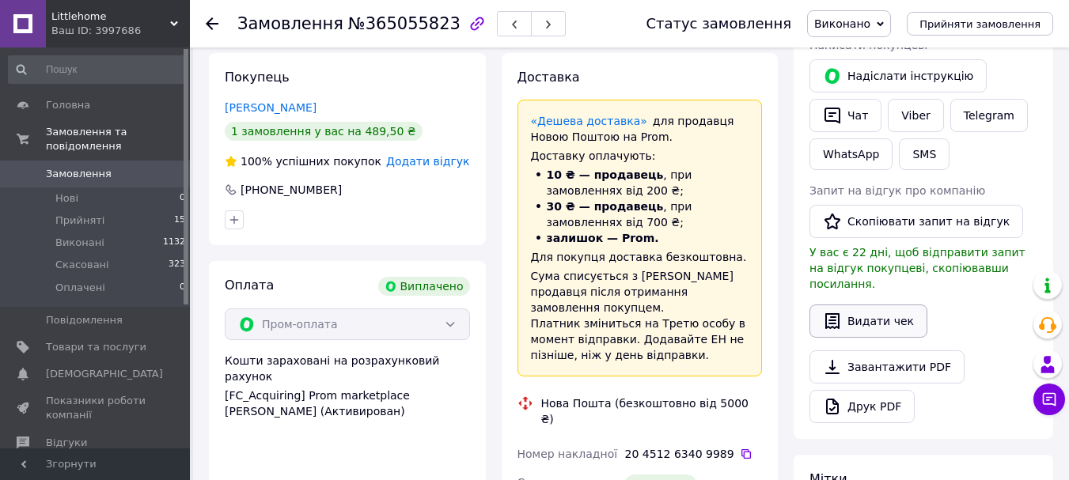
click at [898, 306] on button "Видати чек" at bounding box center [868, 321] width 118 height 33
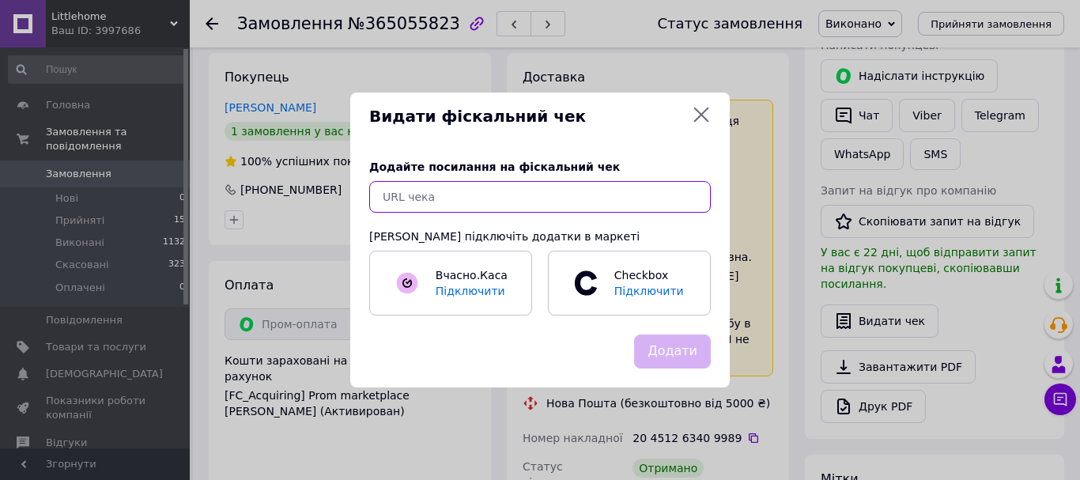
click at [586, 199] on input "text" at bounding box center [540, 197] width 342 height 32
paste input "https://check.checkbox.ua/48eefebd-63c9-48f7-b40a-0a4627c86bbb"
type input "https://check.checkbox.ua/48eefebd-63c9-48f7-b40a-0a4627c86bbb"
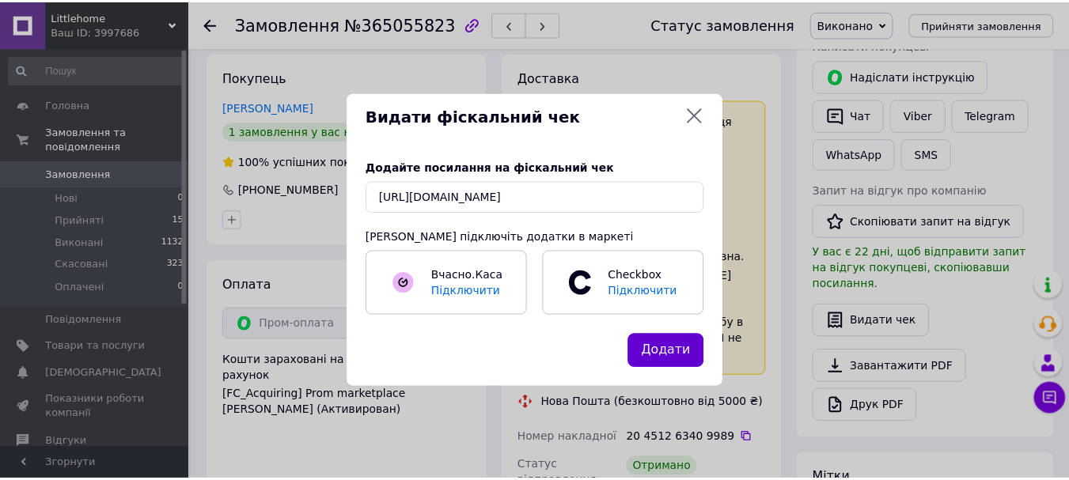
scroll to position [0, 0]
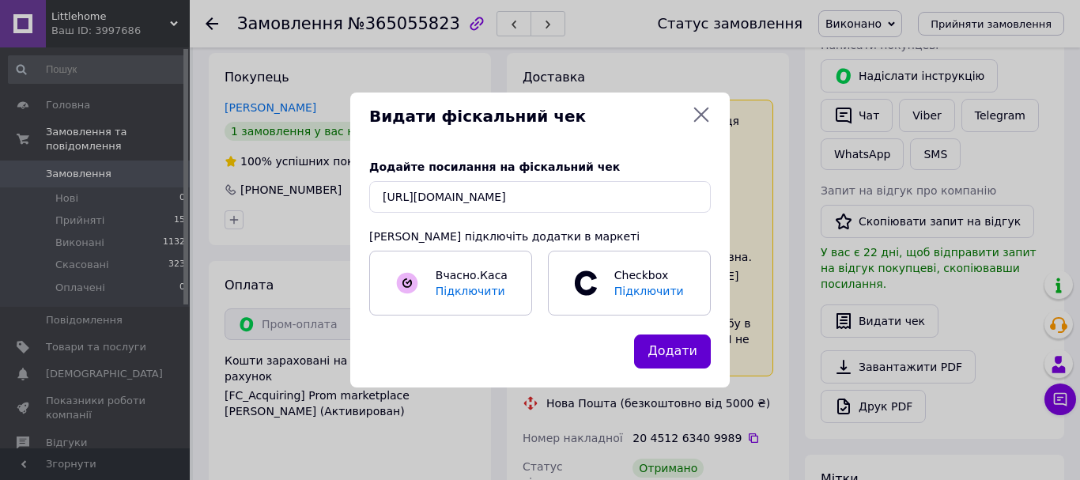
click at [672, 343] on button "Додати" at bounding box center [672, 352] width 77 height 34
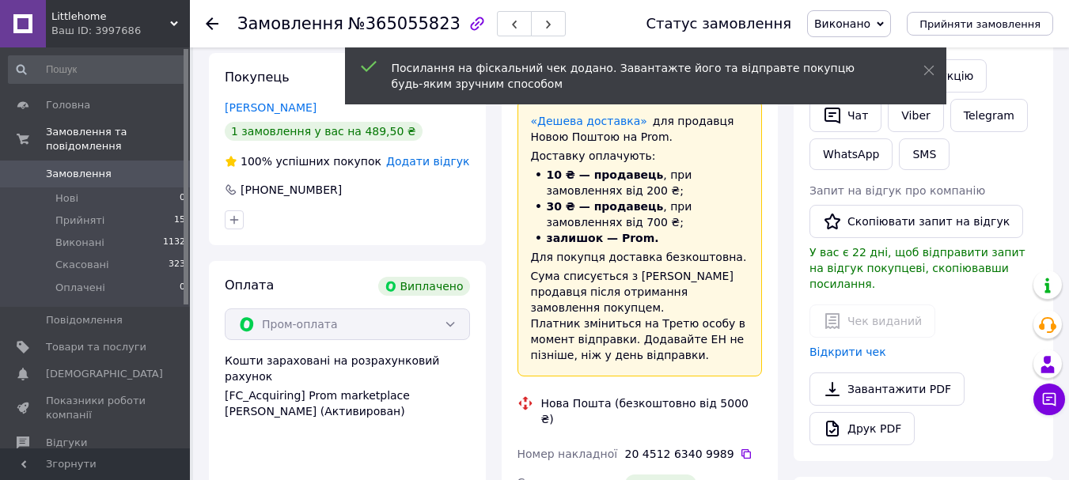
click at [210, 21] on use at bounding box center [212, 23] width 13 height 13
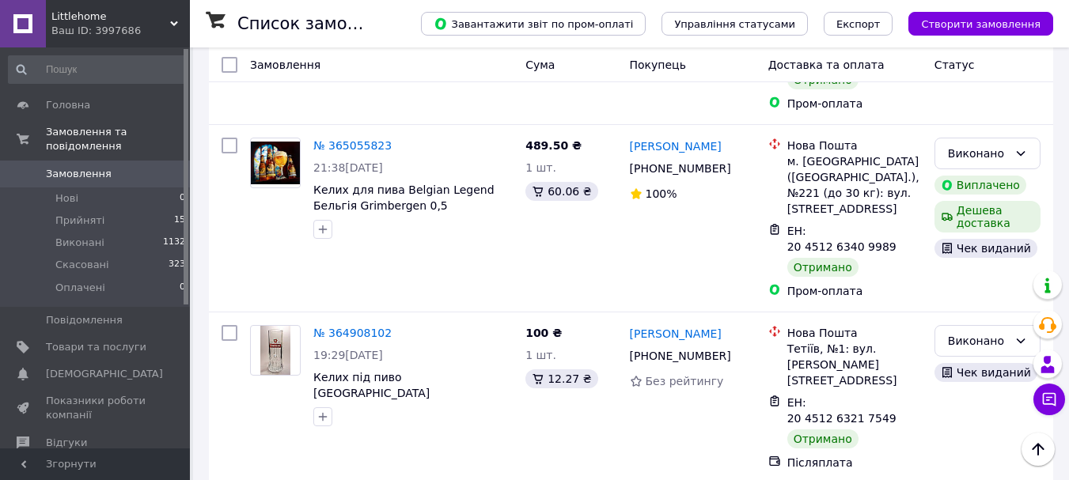
scroll to position [1671, 0]
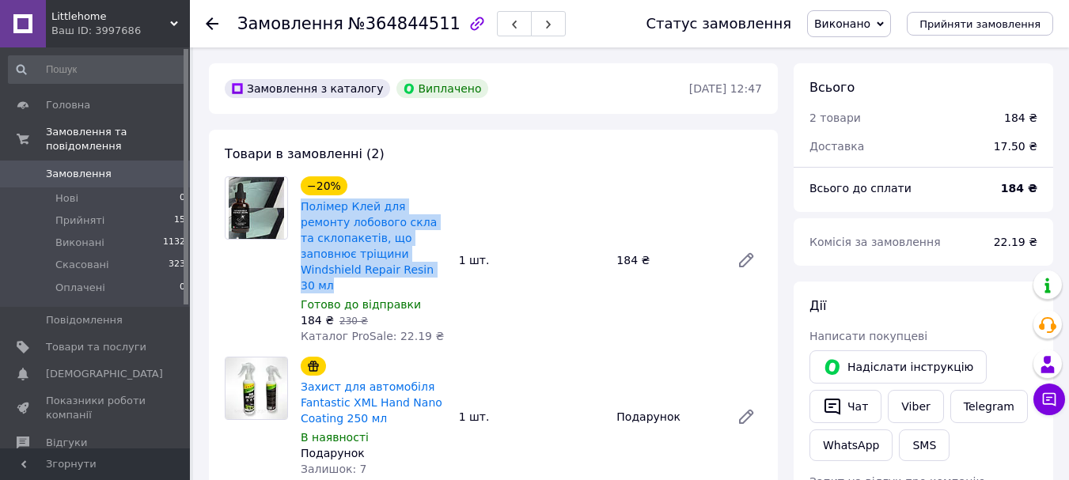
drag, startPoint x: 379, startPoint y: 265, endPoint x: 300, endPoint y: 206, distance: 98.9
click at [300, 206] on div "Полімер Клей для ремонту лобового скла та склопакетів, що заповнює тріщини Wind…" at bounding box center [373, 246] width 149 height 98
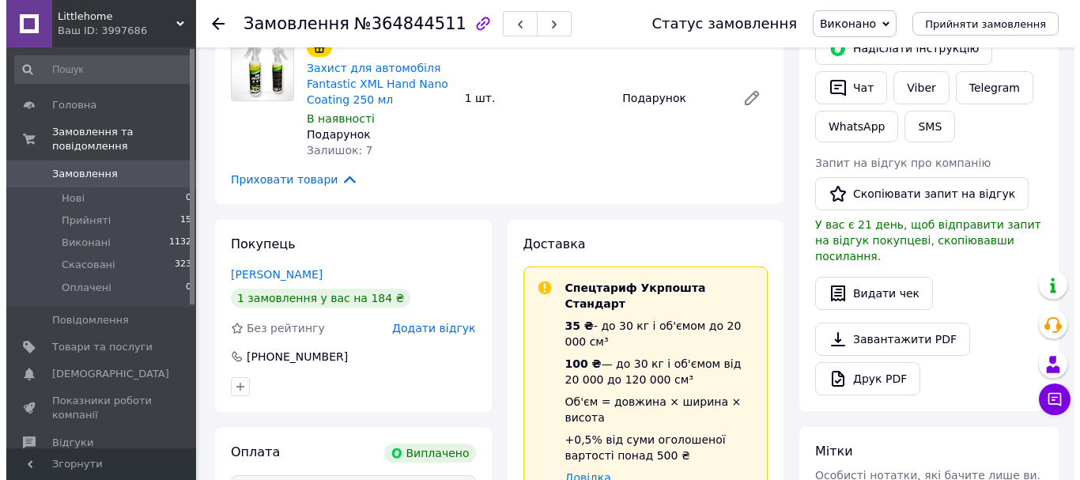
scroll to position [327, 0]
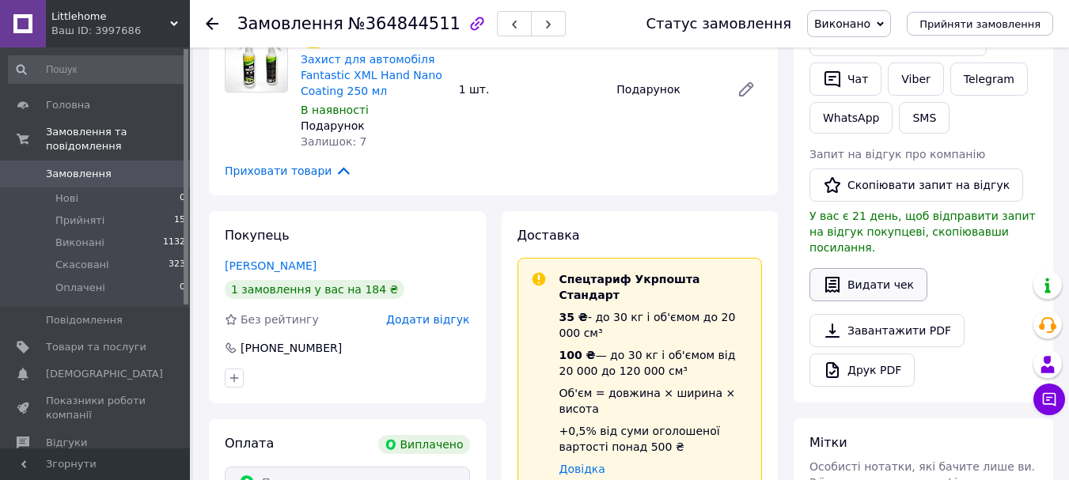
click at [895, 276] on button "Видати чек" at bounding box center [868, 284] width 118 height 33
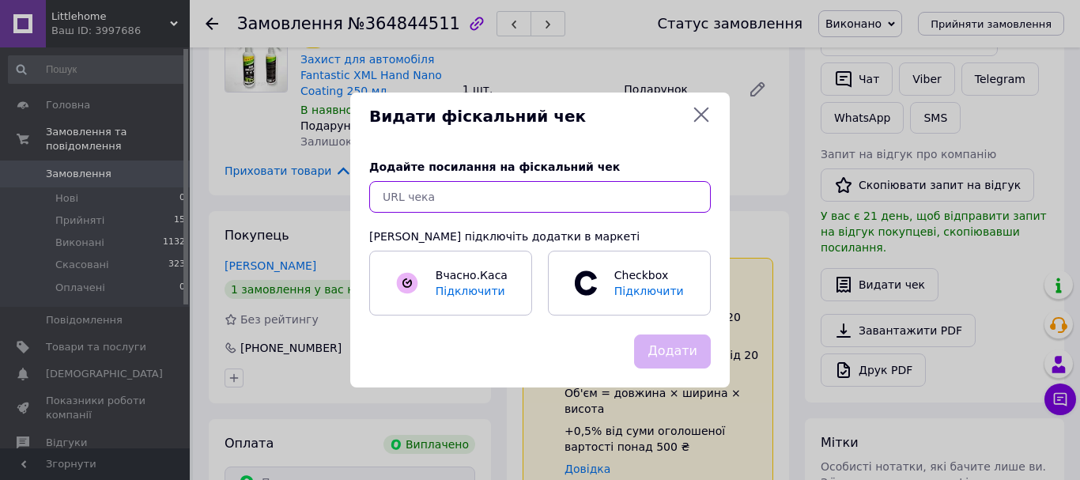
click at [646, 191] on input "text" at bounding box center [540, 197] width 342 height 32
paste input "https://check.checkbox.ua/1ee948e6-db15-491f-b349-fd959d9497aa"
type input "https://check.checkbox.ua/1ee948e6-db15-491f-b349-fd959d9497aa"
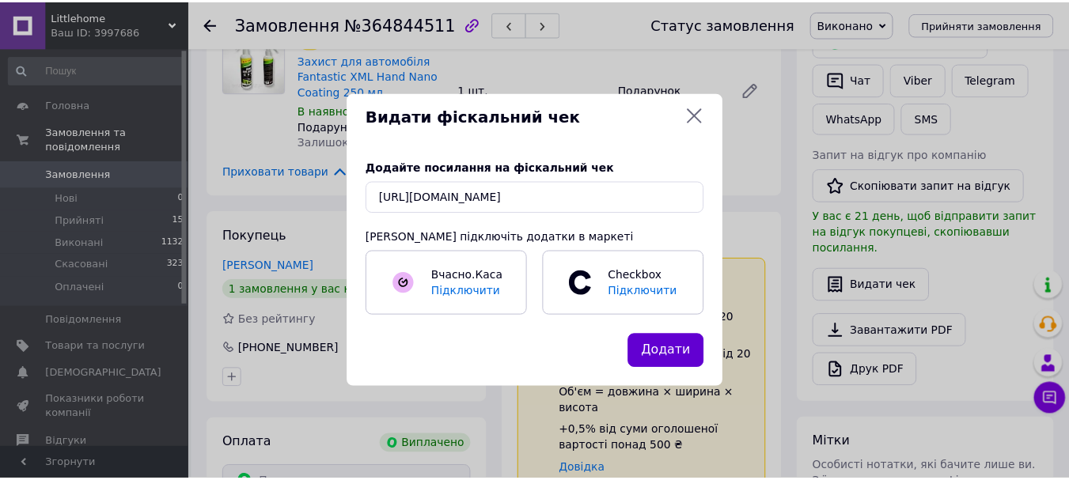
scroll to position [0, 0]
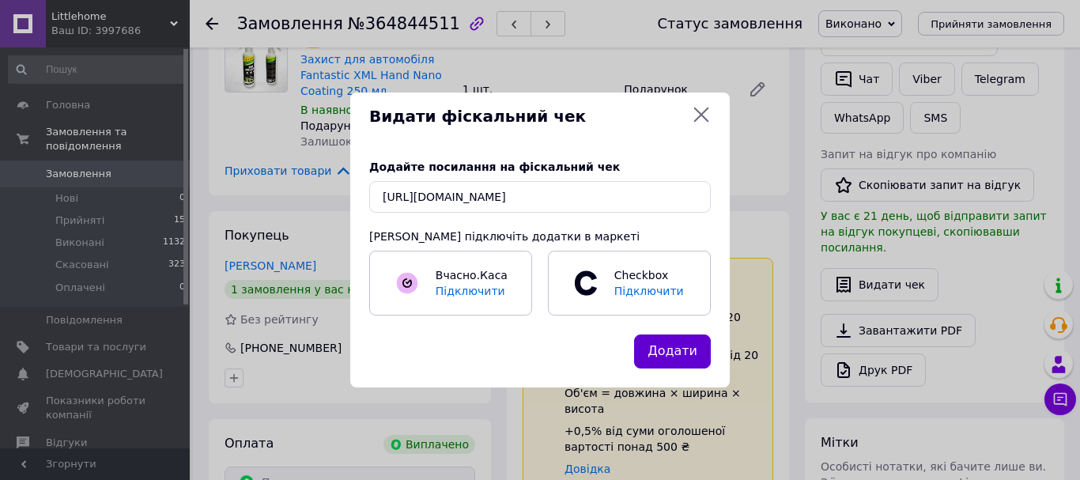
click at [669, 356] on button "Додати" at bounding box center [672, 352] width 77 height 34
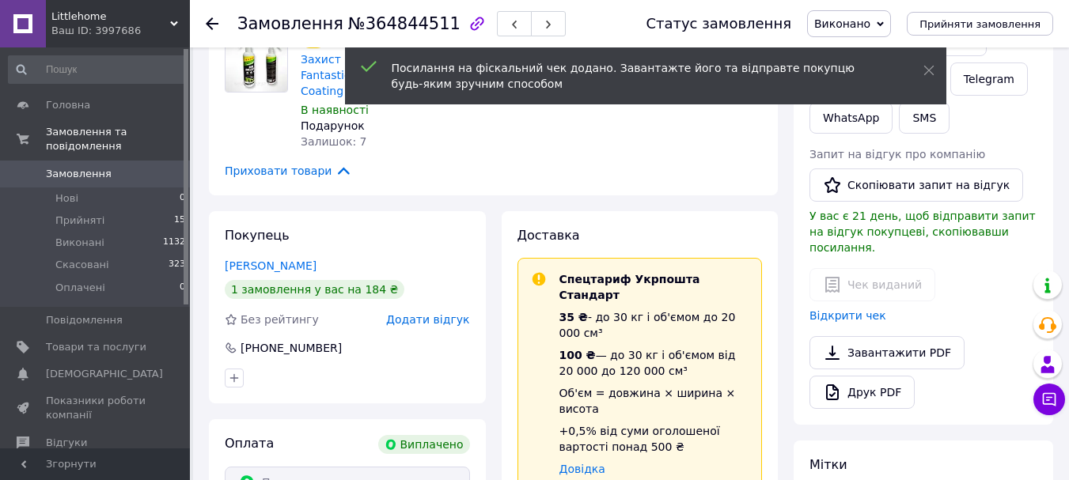
click at [203, 16] on div "Замовлення №364844511 Статус замовлення Виконано Прийнято Скасовано Оплачено Пр…" at bounding box center [629, 23] width 879 height 47
click at [219, 29] on div at bounding box center [222, 23] width 32 height 47
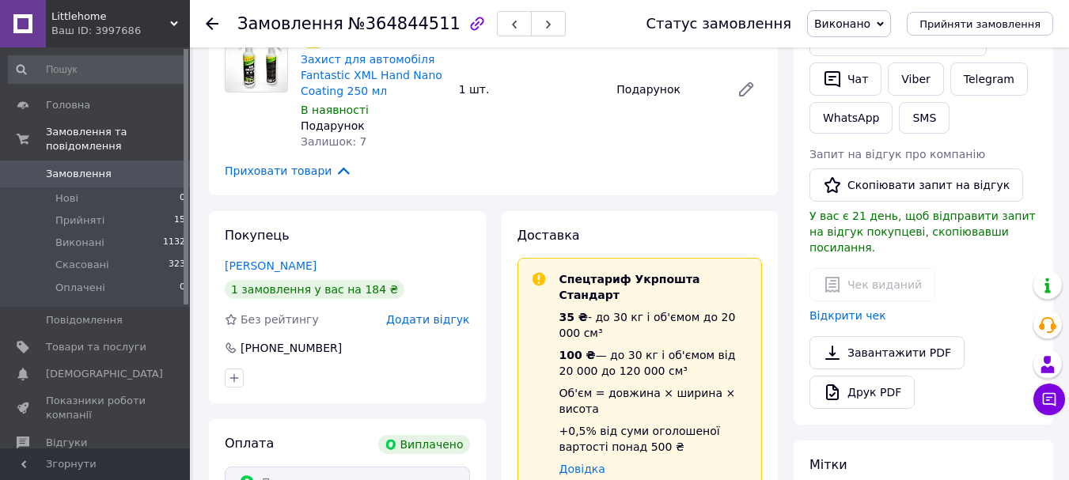
click at [207, 19] on icon at bounding box center [212, 23] width 13 height 13
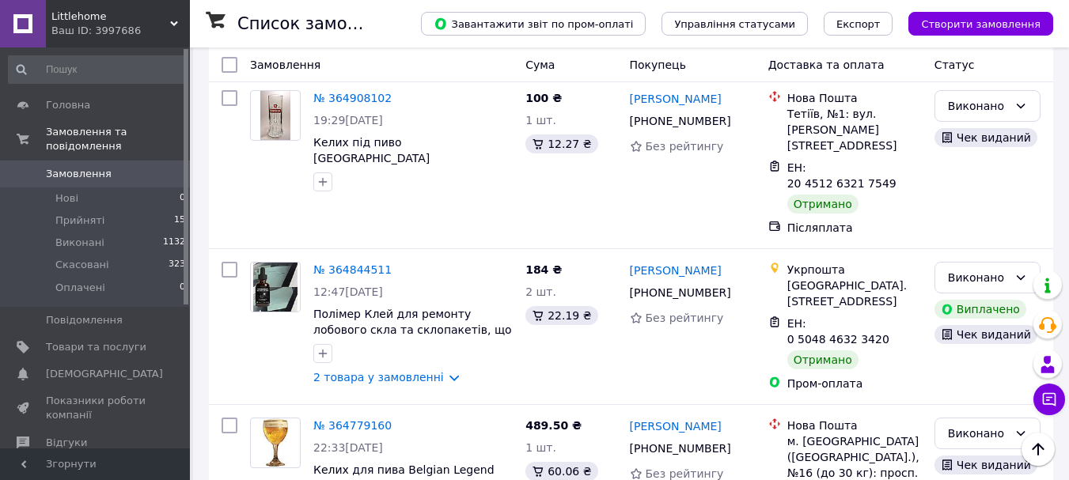
scroll to position [1912, 0]
click at [997, 246] on li "Виконано" at bounding box center [987, 247] width 104 height 28
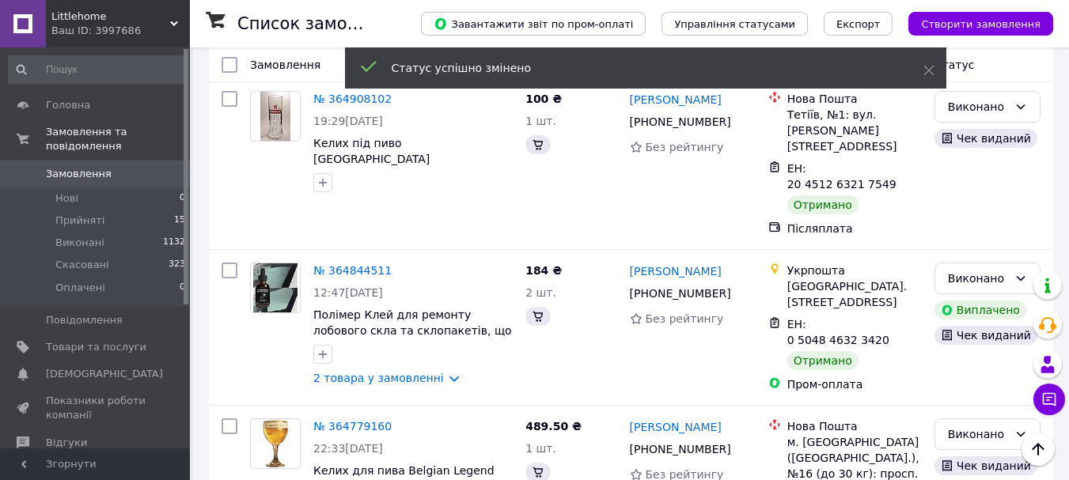
scroll to position [1909, 0]
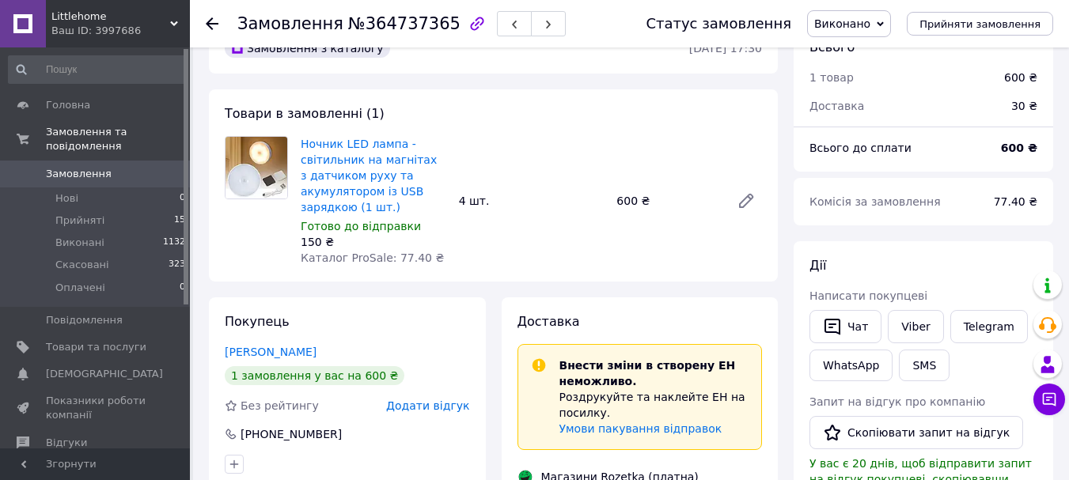
scroll to position [40, 0]
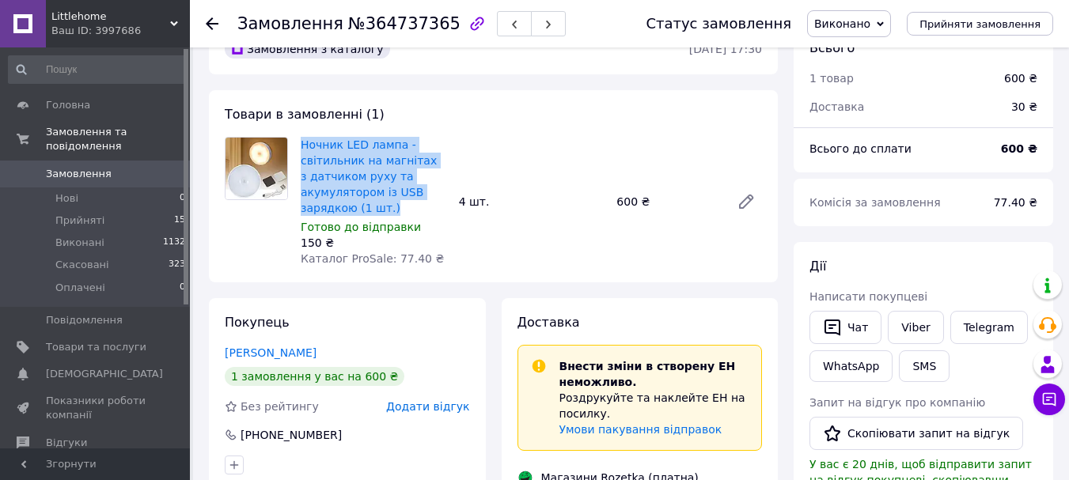
drag, startPoint x: 392, startPoint y: 206, endPoint x: 298, endPoint y: 144, distance: 113.0
click at [298, 144] on div "Ночник LED лампа - світильник на магнітах з датчиком руху та акумулятором із US…" at bounding box center [373, 202] width 158 height 136
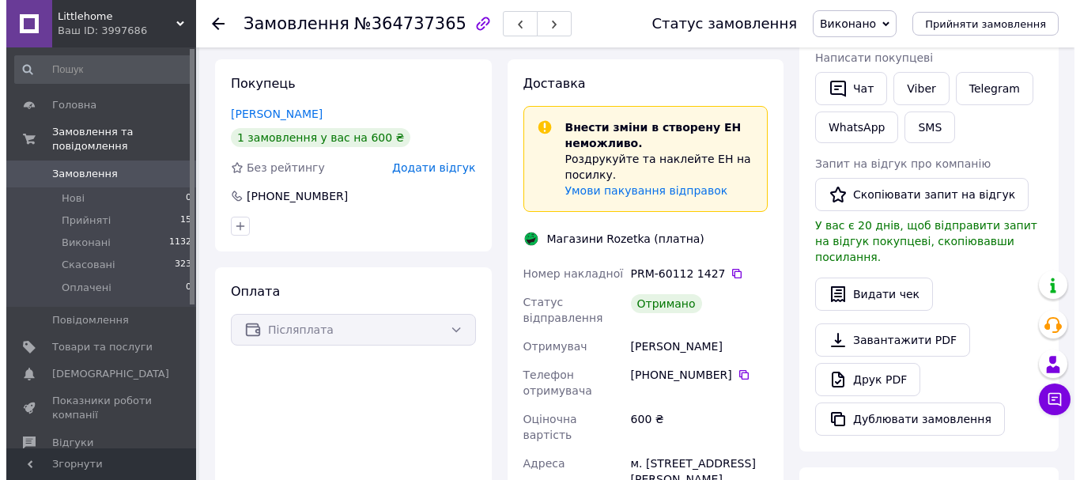
scroll to position [293, 0]
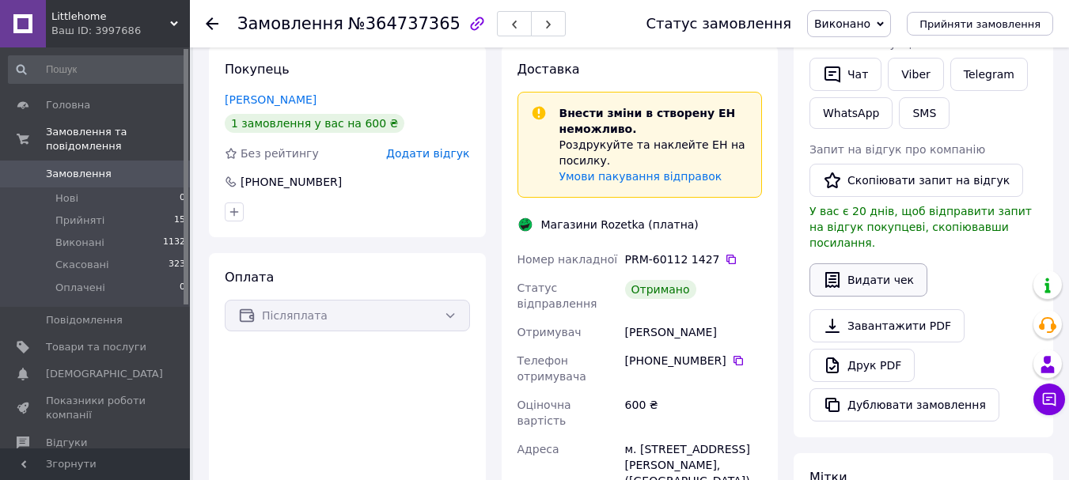
click at [883, 263] on button "Видати чек" at bounding box center [868, 279] width 118 height 33
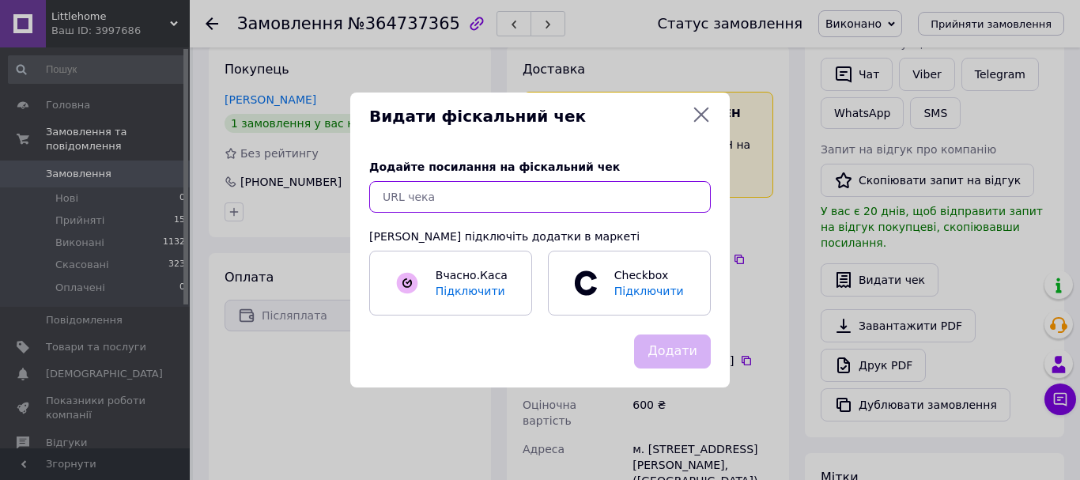
click at [602, 196] on input "text" at bounding box center [540, 197] width 342 height 32
paste input "https://check.checkbox.ua/7543d082-80c8-415d-bcca-1e2cb70699c2"
type input "https://check.checkbox.ua/7543d082-80c8-415d-bcca-1e2cb70699c2"
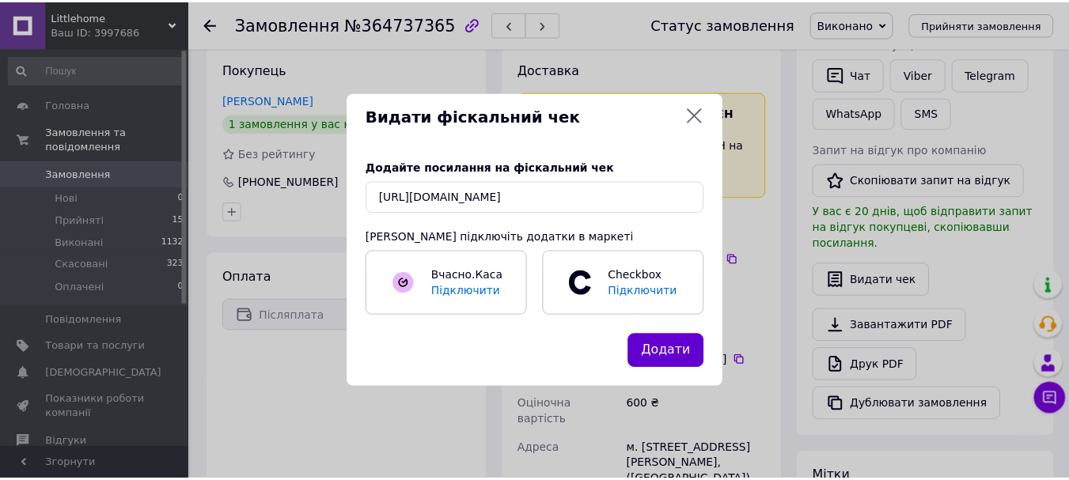
scroll to position [0, 0]
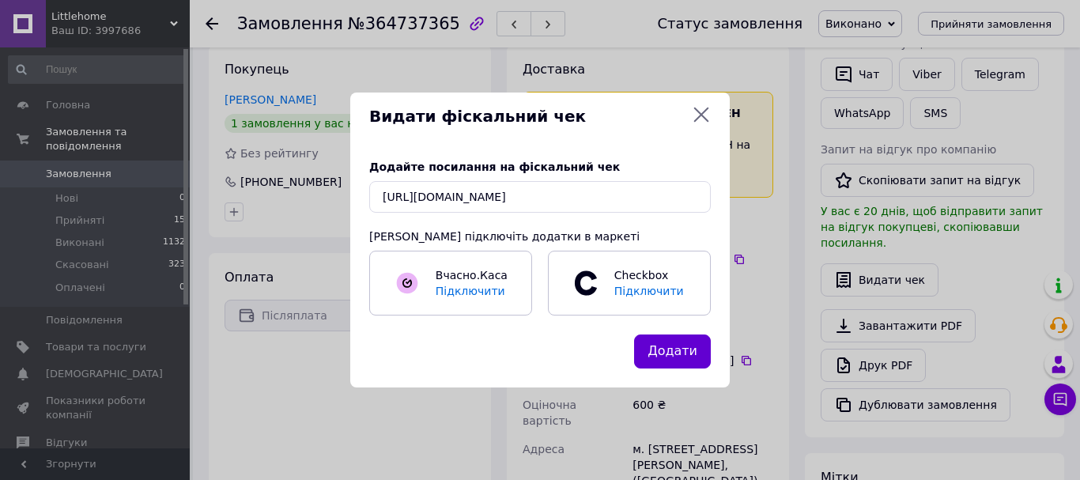
click at [667, 346] on button "Додати" at bounding box center [672, 352] width 77 height 34
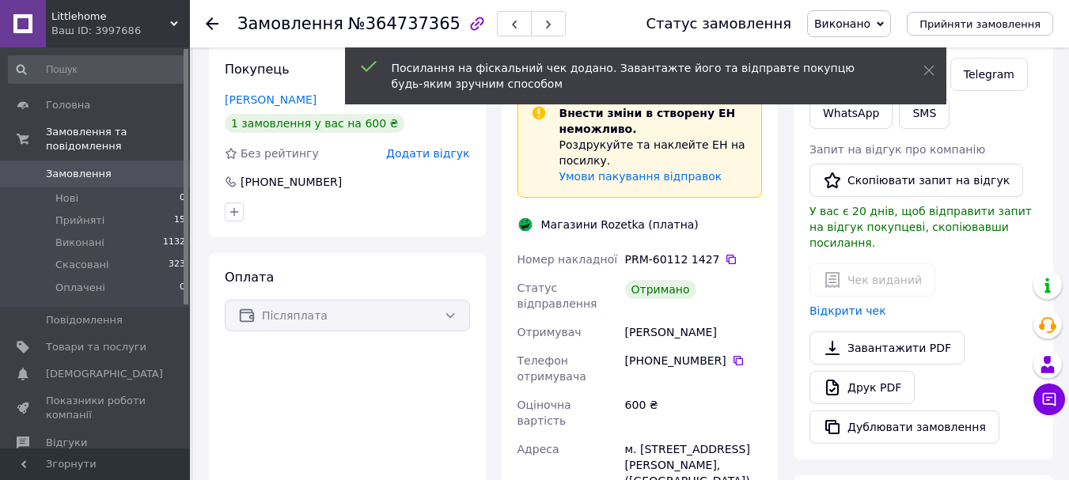
click at [211, 21] on icon at bounding box center [212, 23] width 13 height 13
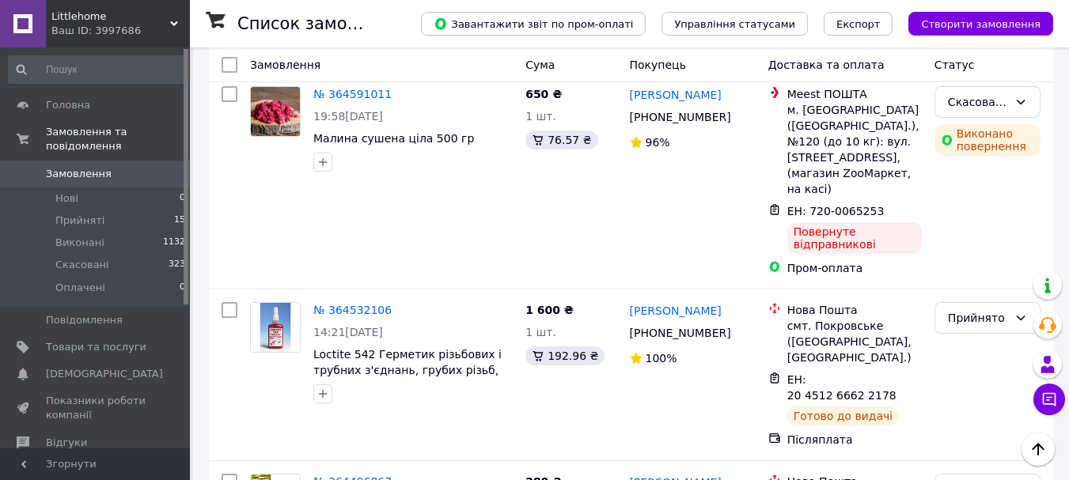
scroll to position [2959, 0]
